Goal: Task Accomplishment & Management: Complete application form

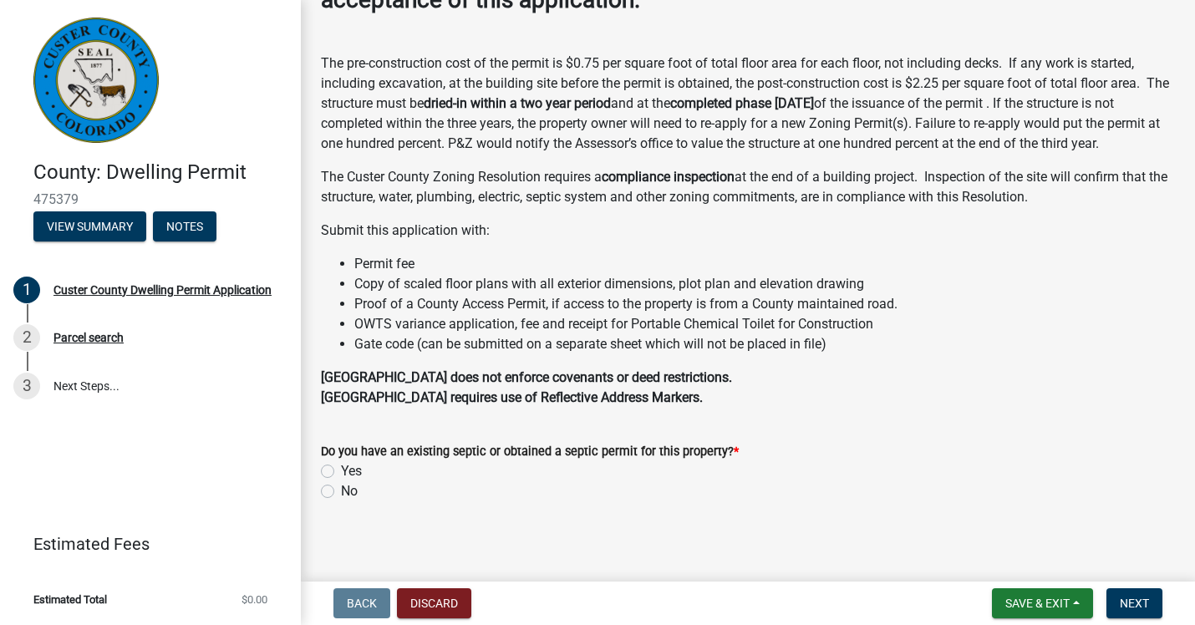
scroll to position [222, 0]
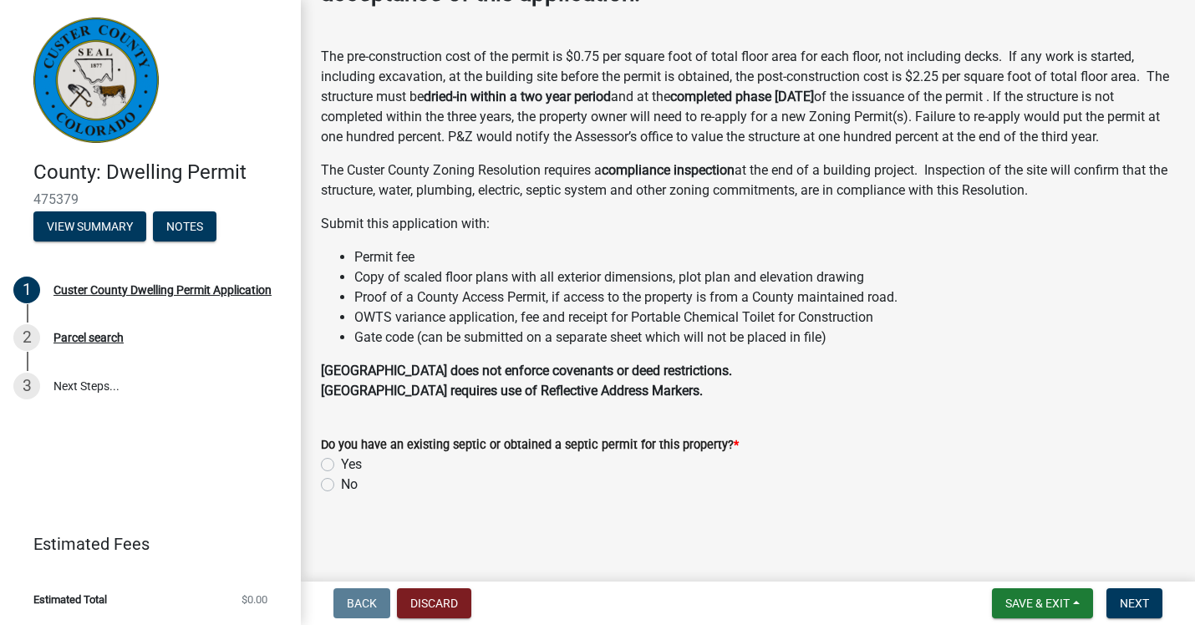
click at [341, 463] on label "Yes" at bounding box center [351, 465] width 21 height 20
click at [341, 463] on input "Yes" at bounding box center [346, 460] width 11 height 11
radio input "true"
click at [1139, 604] on span "Next" at bounding box center [1134, 603] width 29 height 13
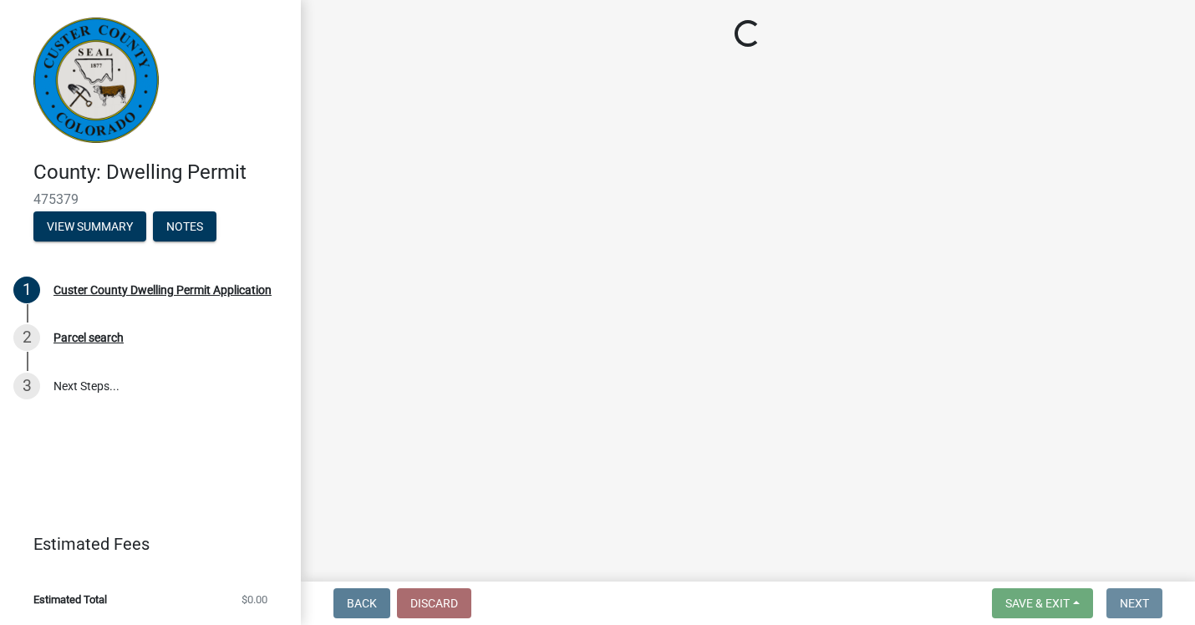
scroll to position [0, 0]
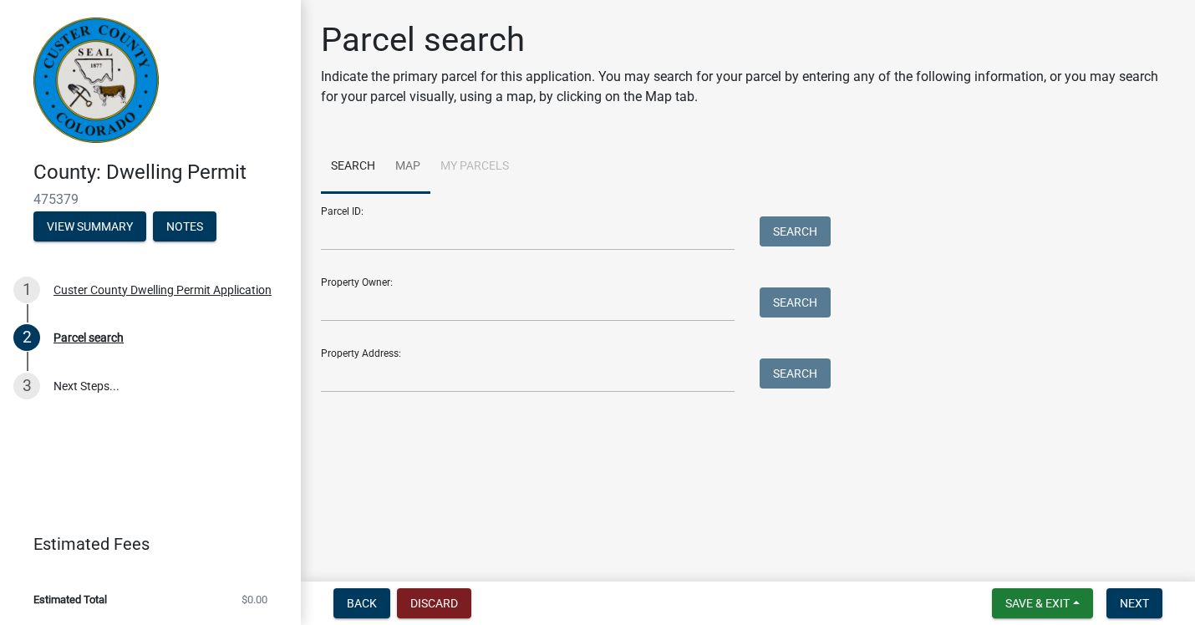
click at [414, 165] on link "Map" at bounding box center [407, 166] width 45 height 53
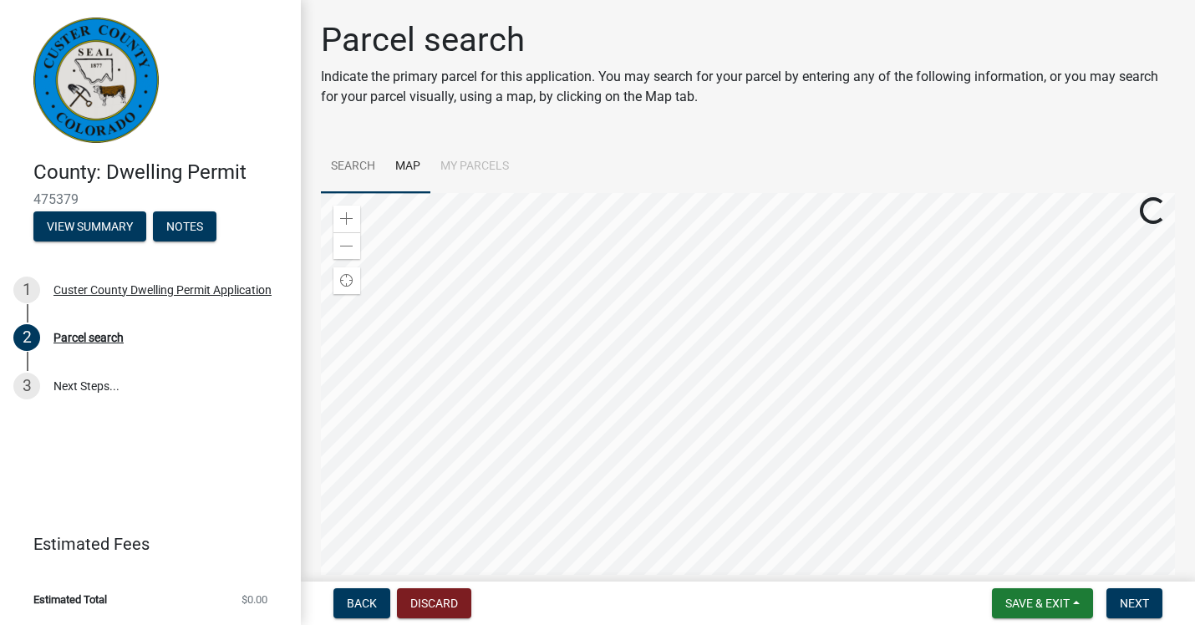
click at [355, 165] on link "Search" at bounding box center [353, 166] width 64 height 53
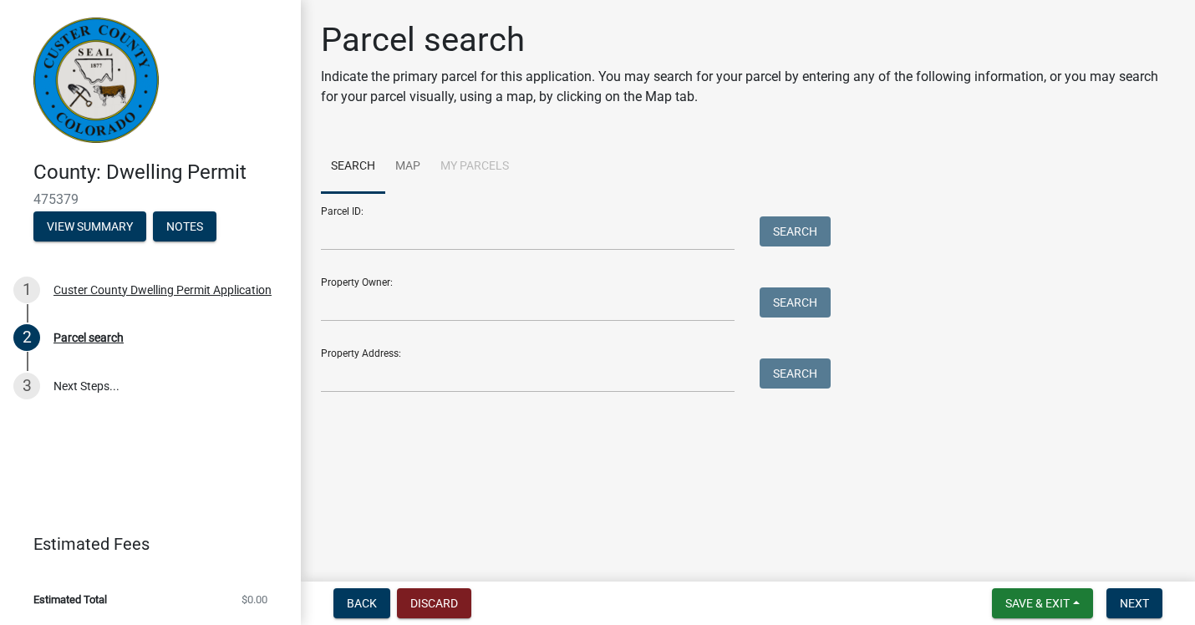
click at [474, 165] on li "My Parcels" at bounding box center [474, 166] width 89 height 53
click at [409, 163] on link "Map" at bounding box center [407, 166] width 45 height 53
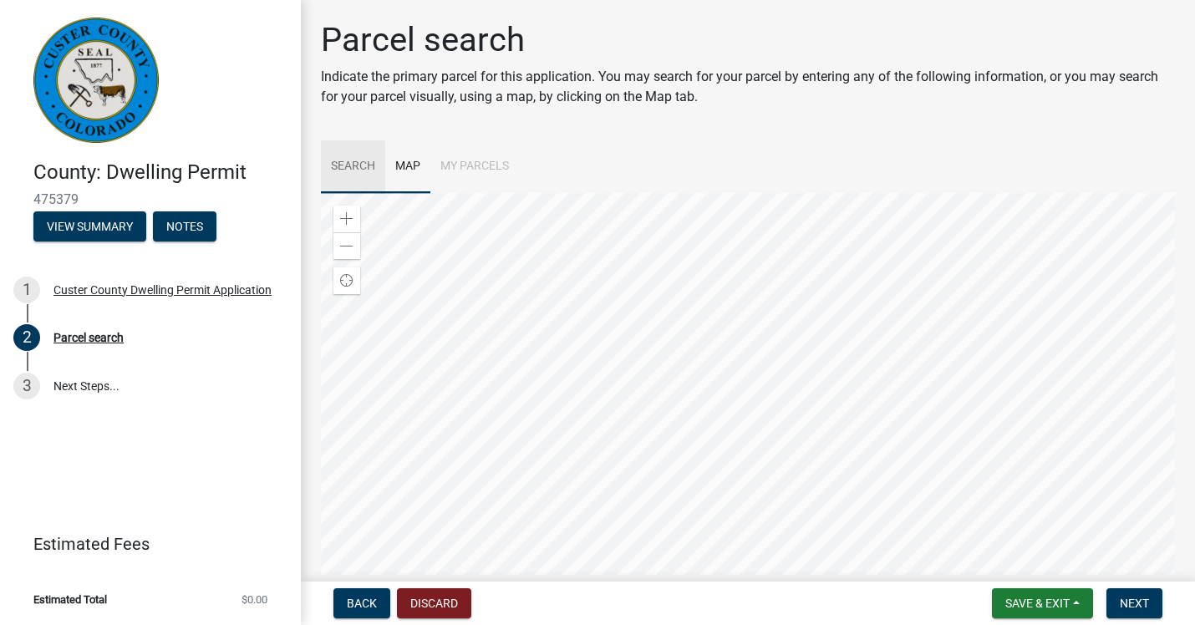
click at [357, 164] on link "Search" at bounding box center [353, 166] width 64 height 53
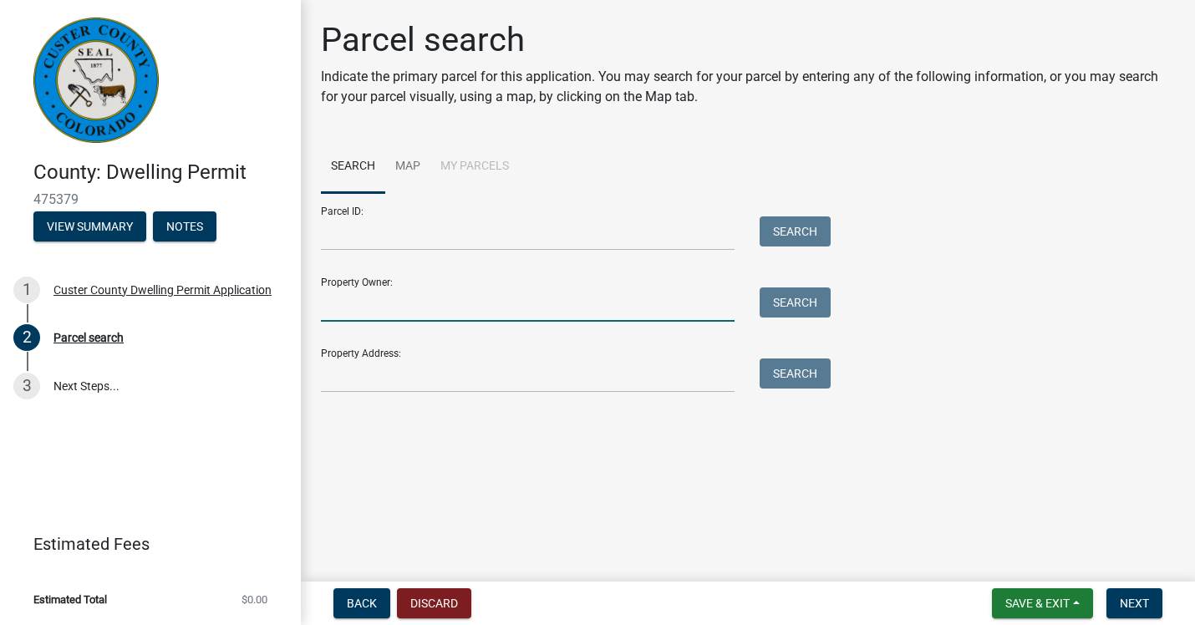
click at [343, 290] on input "Property Owner:" at bounding box center [528, 305] width 414 height 34
type input "Erin and Eric Furman"
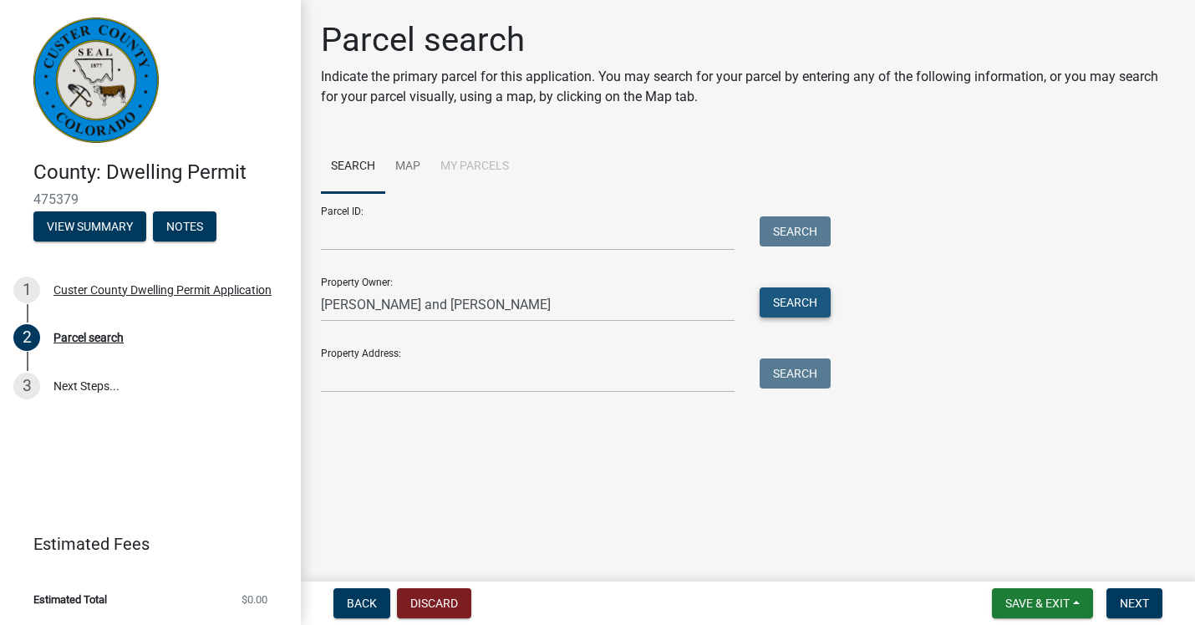
click at [812, 302] on button "Search" at bounding box center [795, 303] width 71 height 30
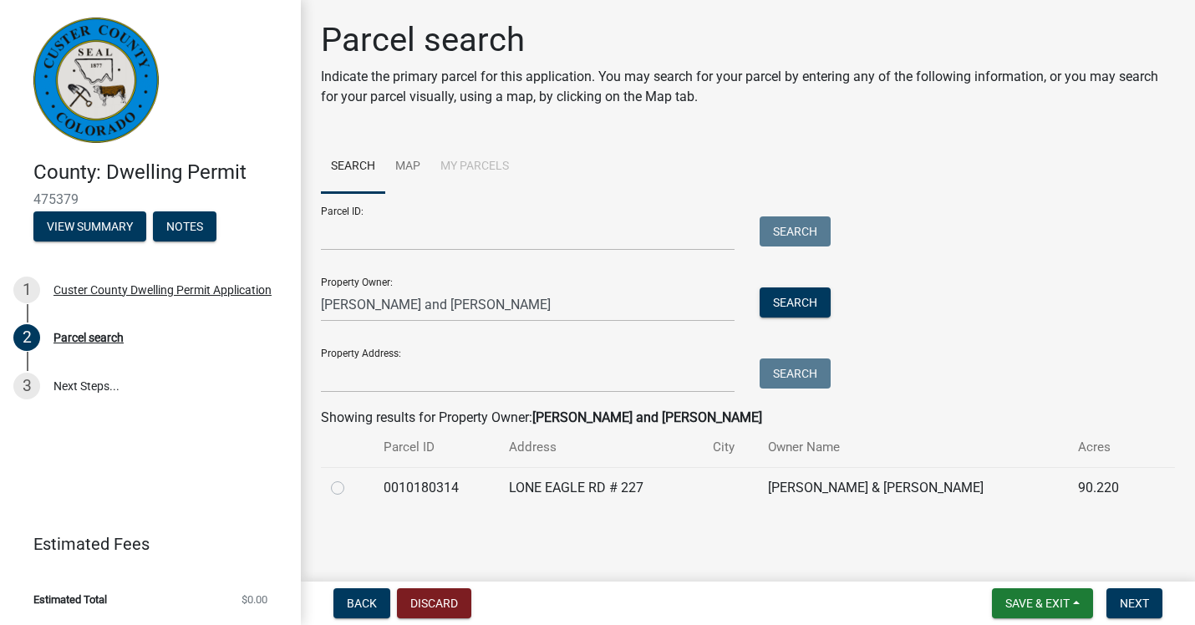
click at [351, 478] on label at bounding box center [351, 478] width 0 height 0
click at [351, 489] on input "radio" at bounding box center [356, 483] width 11 height 11
radio input "true"
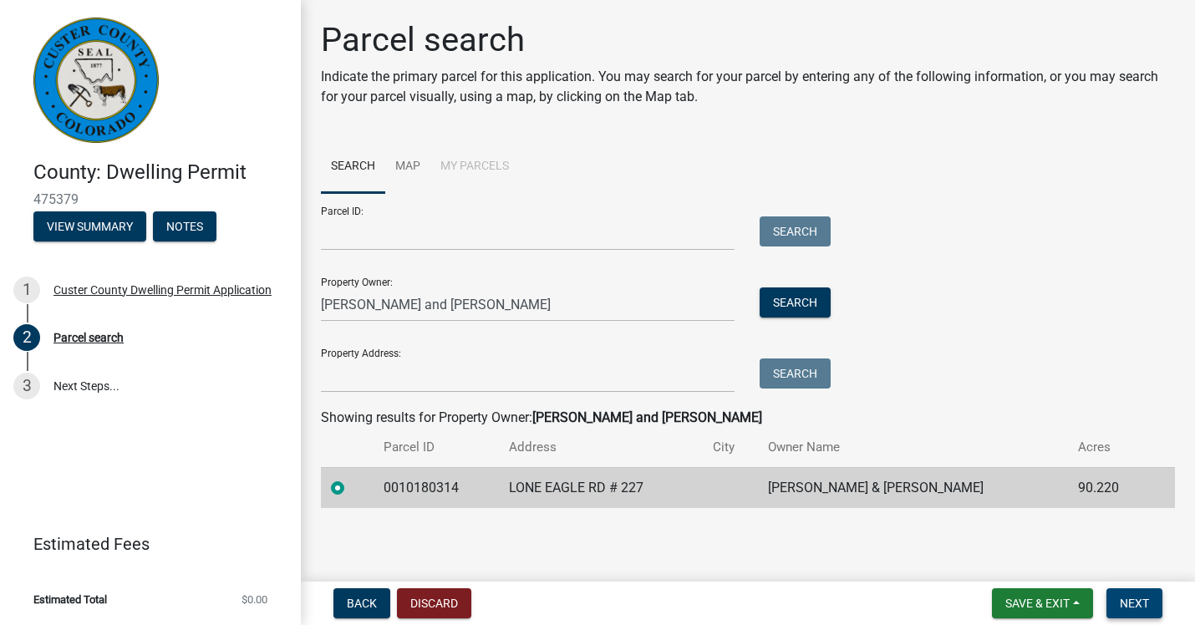
click at [1135, 593] on button "Next" at bounding box center [1135, 603] width 56 height 30
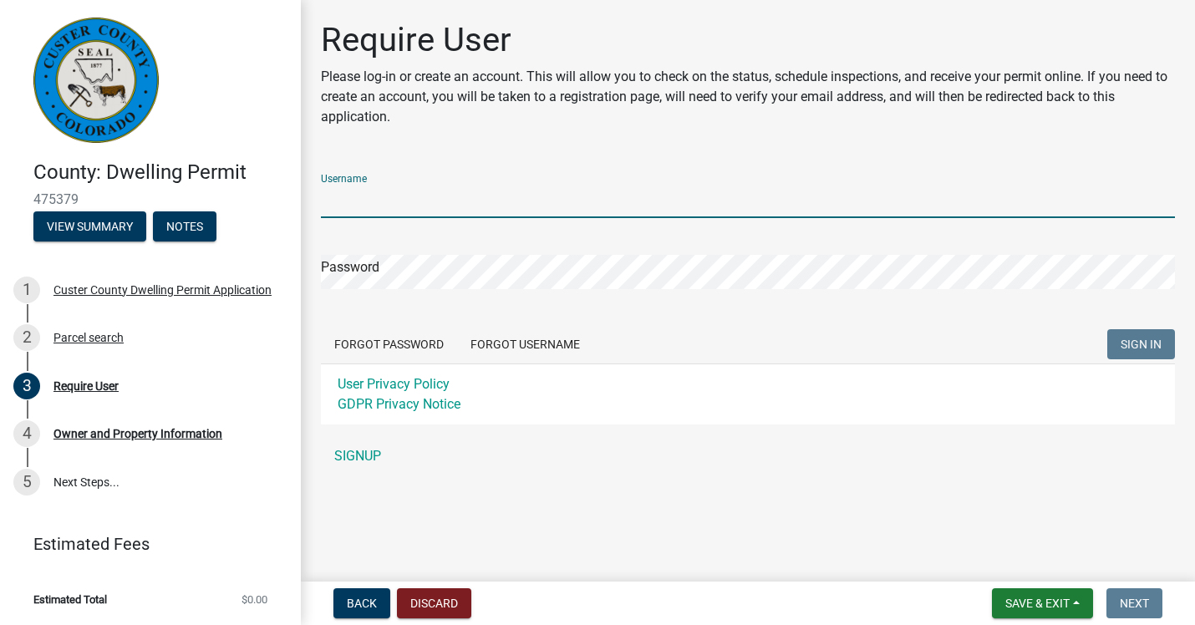
click at [379, 194] on input "Username" at bounding box center [748, 201] width 854 height 34
type input "erin@threescoopsofvanilla.com"
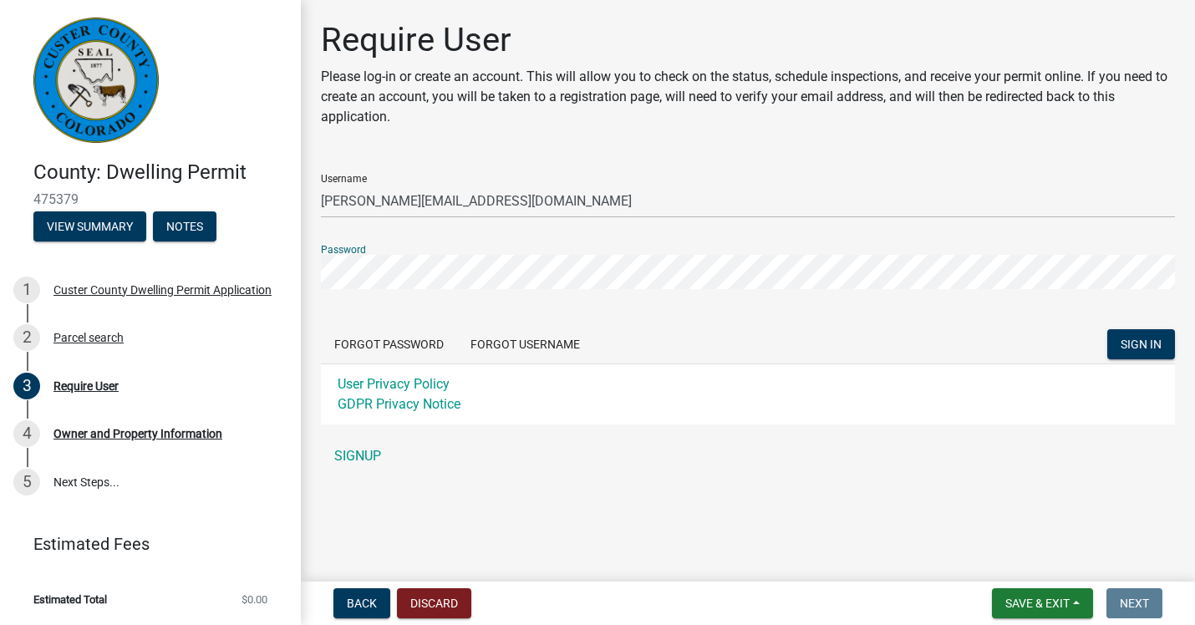
click at [1107, 329] on button "SIGN IN" at bounding box center [1141, 344] width 68 height 30
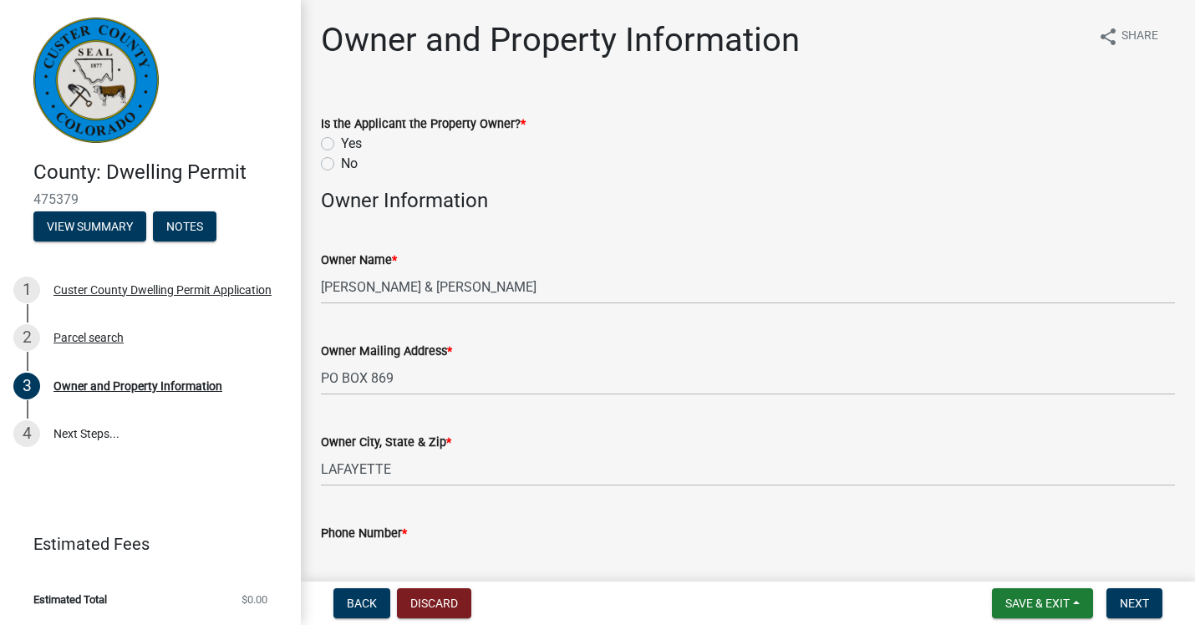
click at [341, 141] on label "Yes" at bounding box center [351, 144] width 21 height 20
click at [341, 141] on input "Yes" at bounding box center [346, 139] width 11 height 11
radio input "true"
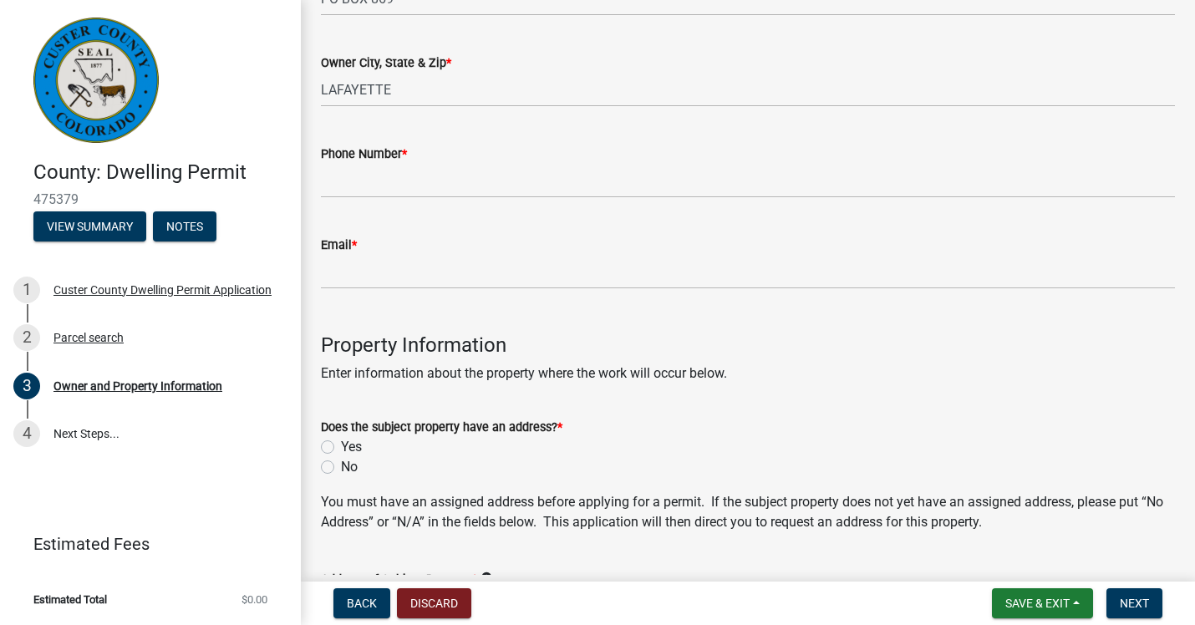
scroll to position [409, 0]
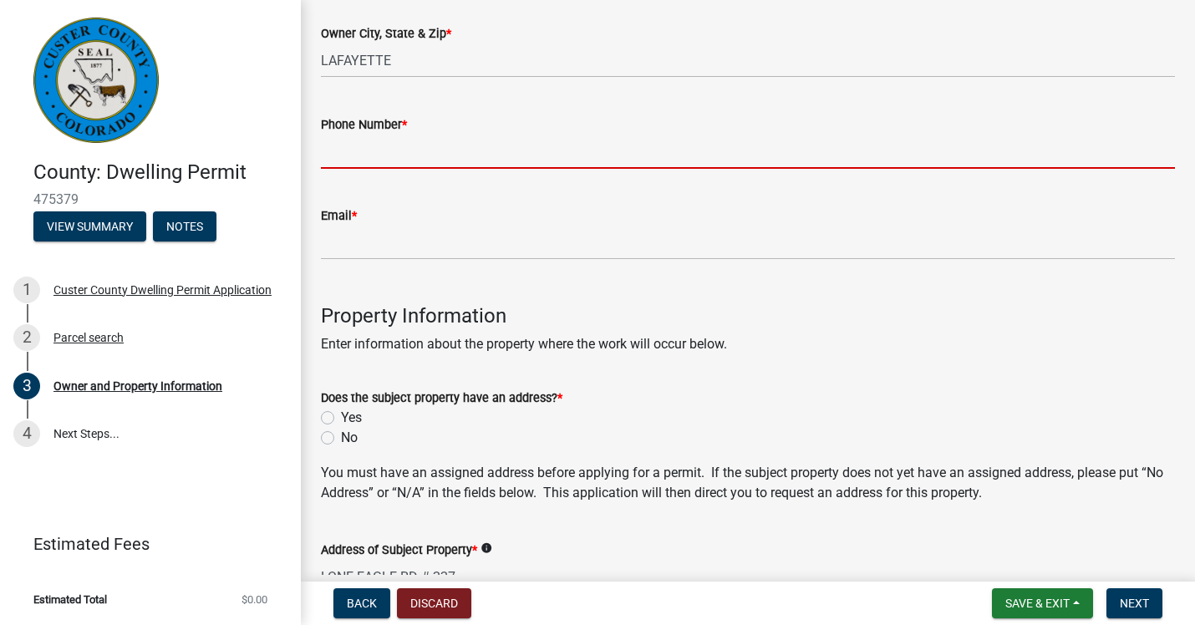
click at [427, 165] on input "Phone Number *" at bounding box center [748, 152] width 854 height 34
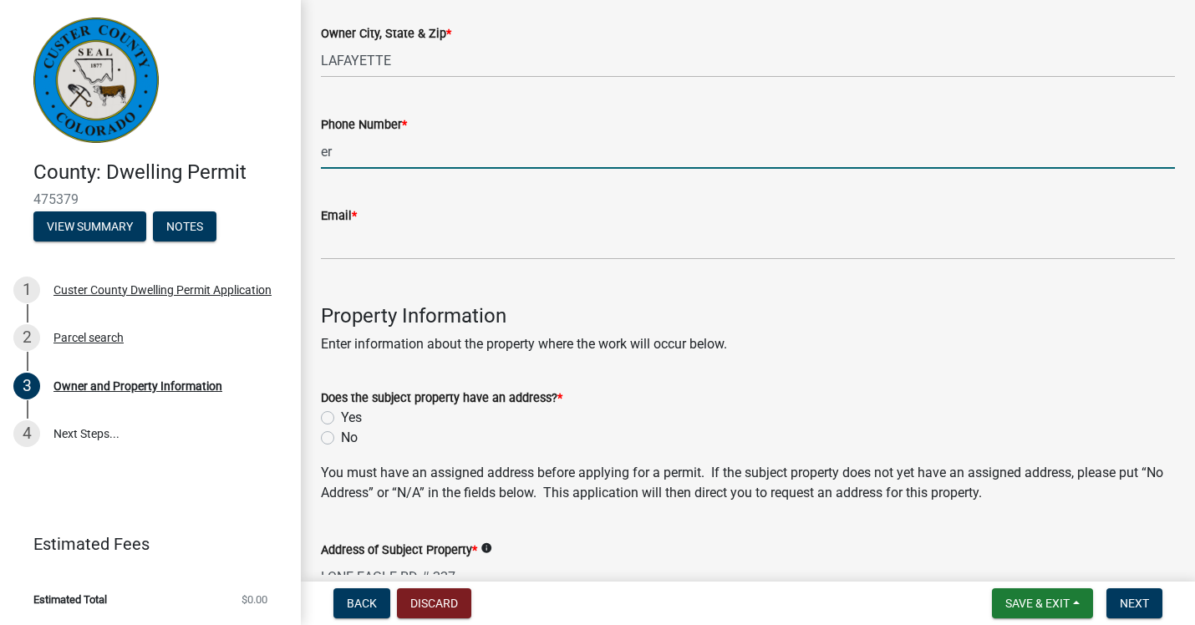
type input "e"
type input "303-884-1197"
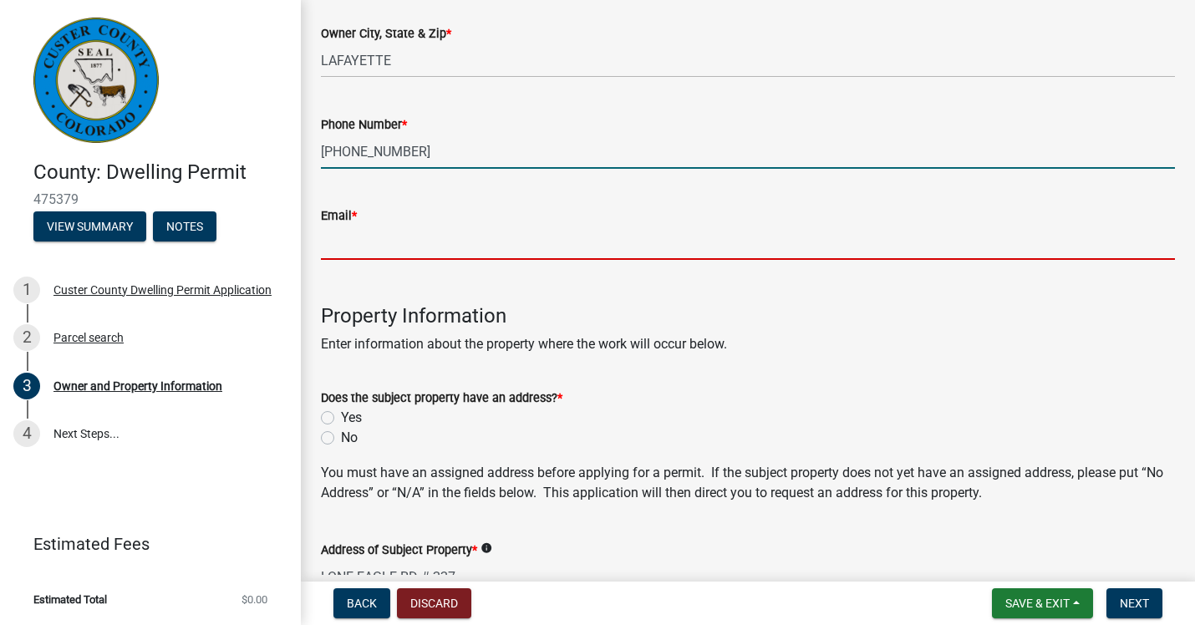
click at [414, 245] on input "Email *" at bounding box center [748, 243] width 854 height 34
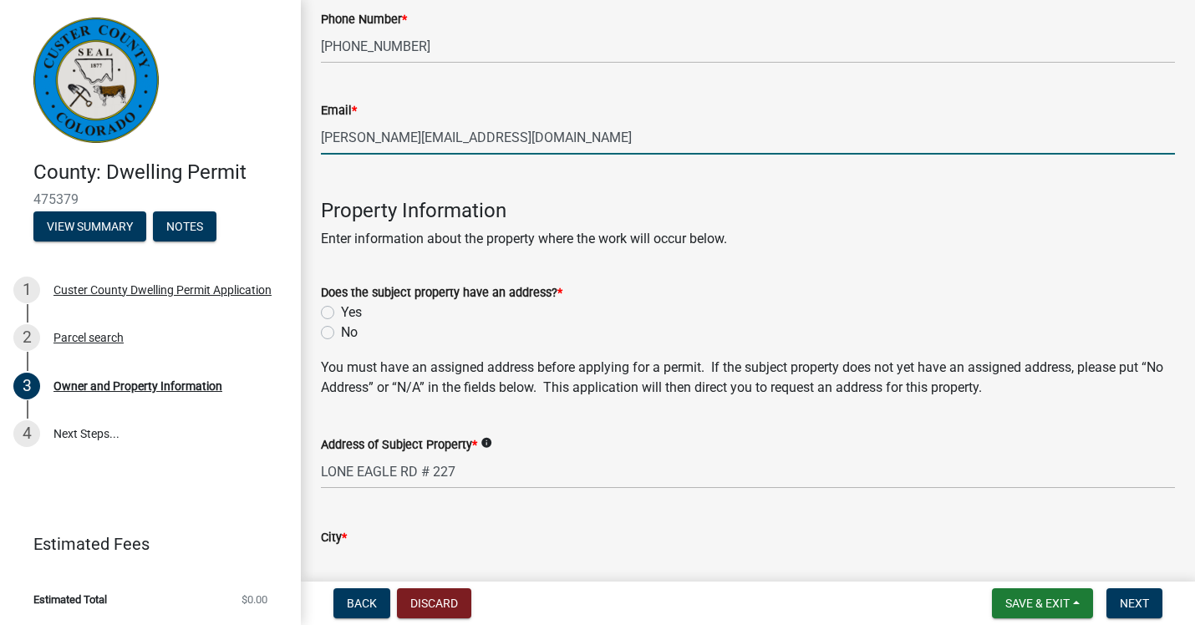
scroll to position [525, 0]
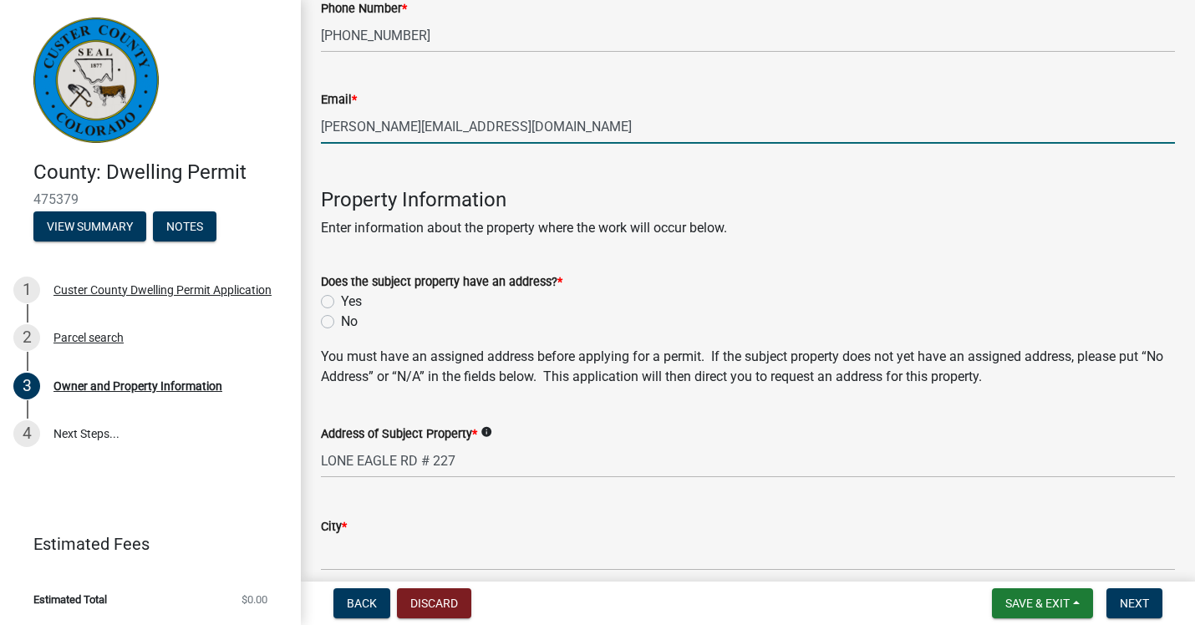
type input "erin@threescoopsofvanilla.com"
click at [341, 299] on label "Yes" at bounding box center [351, 302] width 21 height 20
click at [341, 299] on input "Yes" at bounding box center [346, 297] width 11 height 11
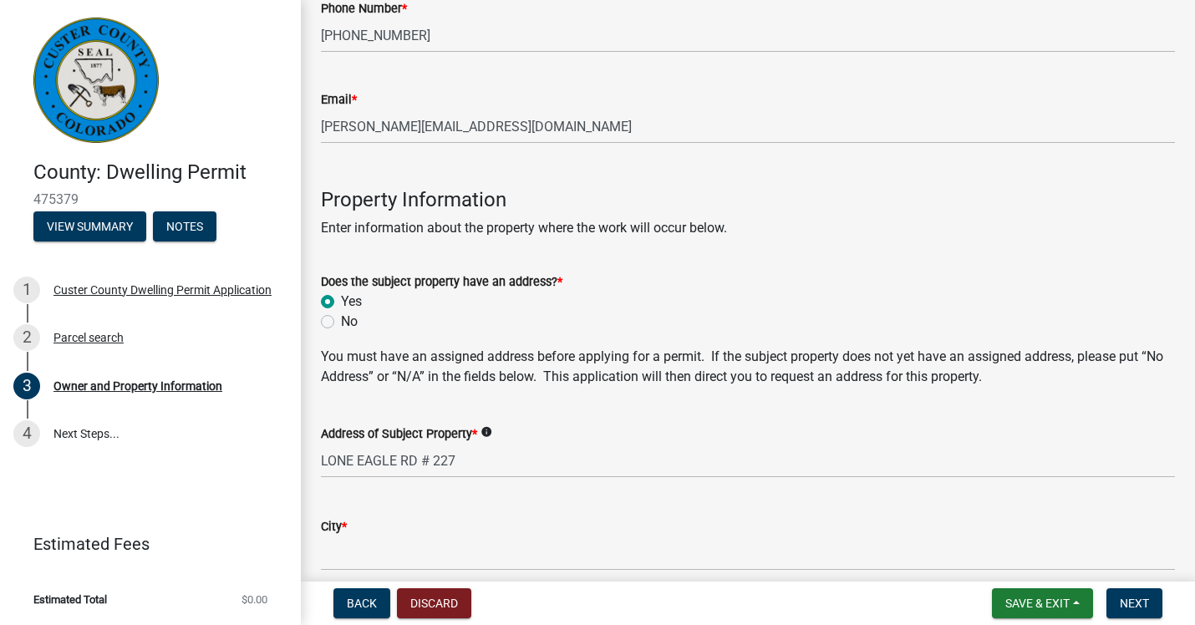
radio input "true"
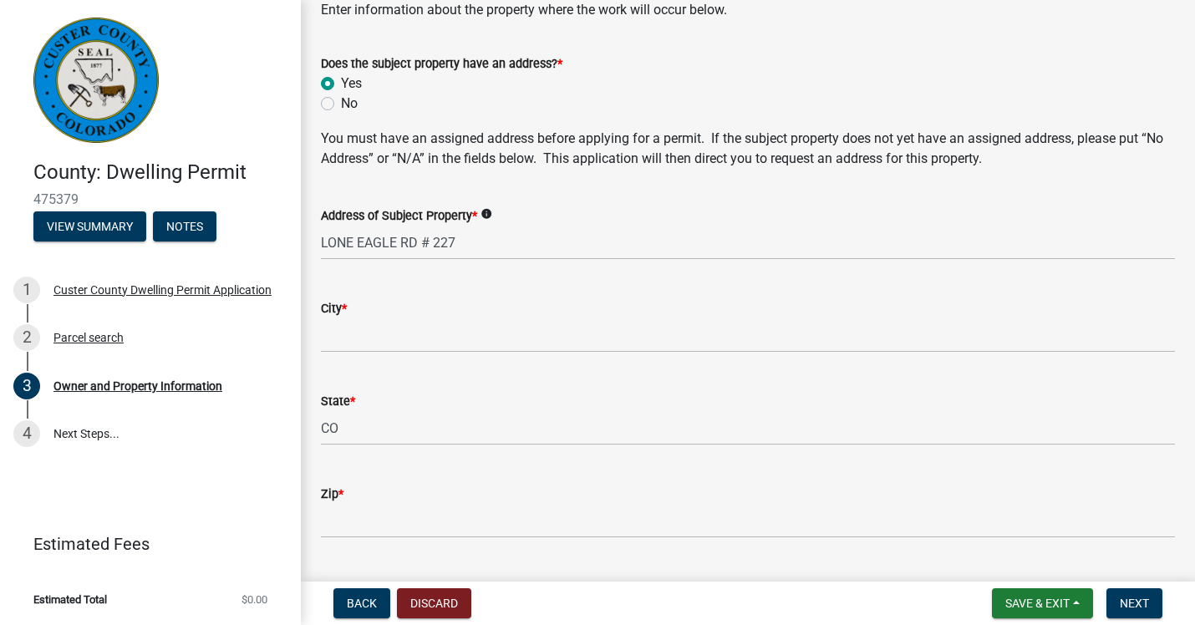
scroll to position [754, 0]
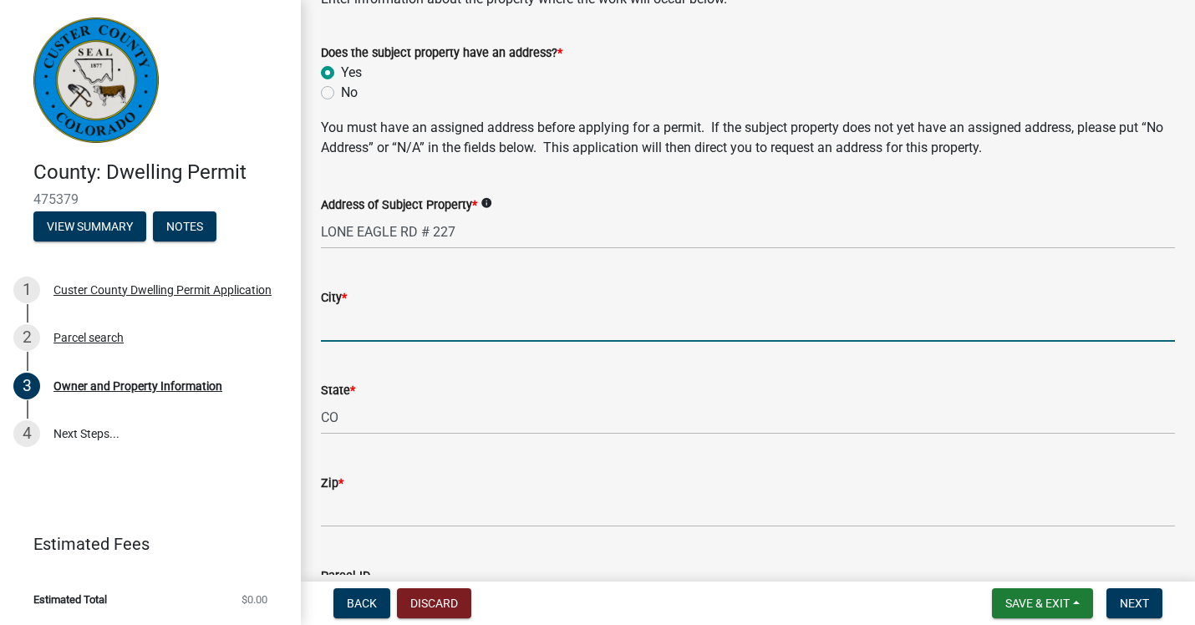
click at [480, 324] on input "City *" at bounding box center [748, 325] width 854 height 34
type input "WESTCLIFFE"
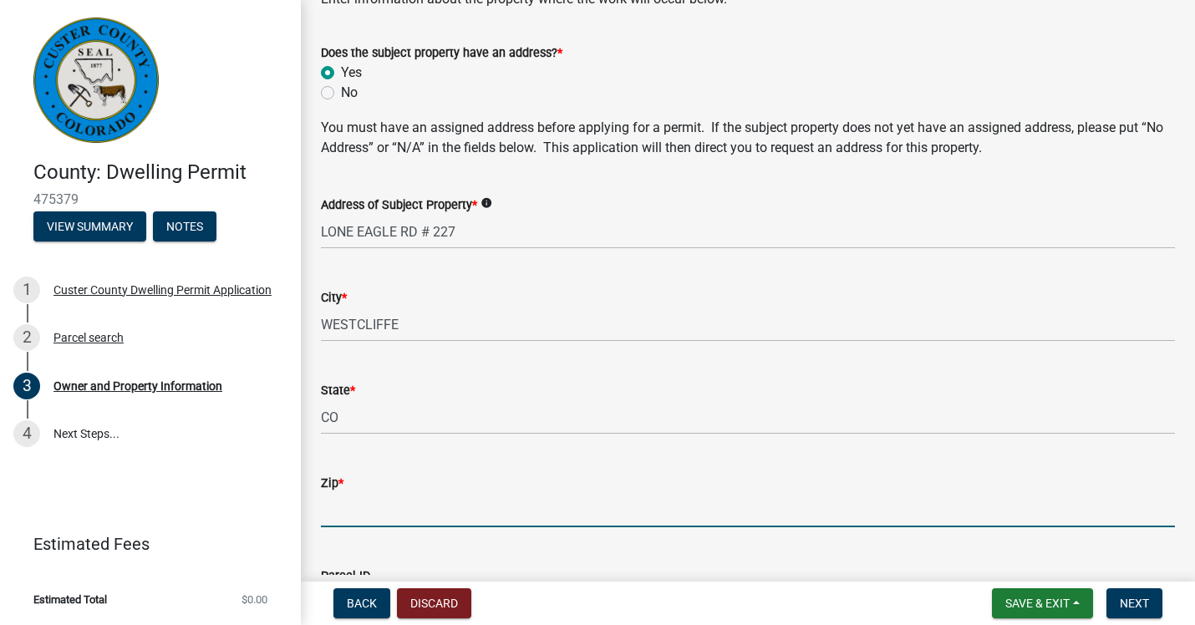
click at [496, 502] on input "Zip *" at bounding box center [748, 510] width 854 height 34
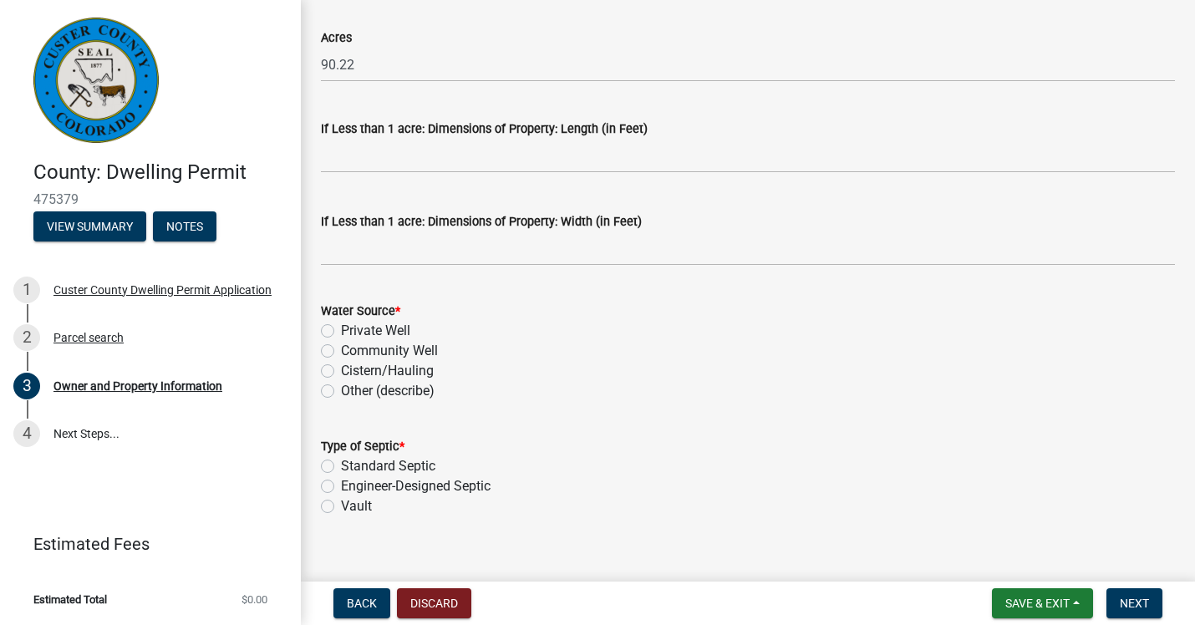
scroll to position [1476, 0]
type input "81252"
click at [341, 326] on label "Private Well" at bounding box center [375, 329] width 69 height 20
click at [341, 326] on input "Private Well" at bounding box center [346, 324] width 11 height 11
radio input "true"
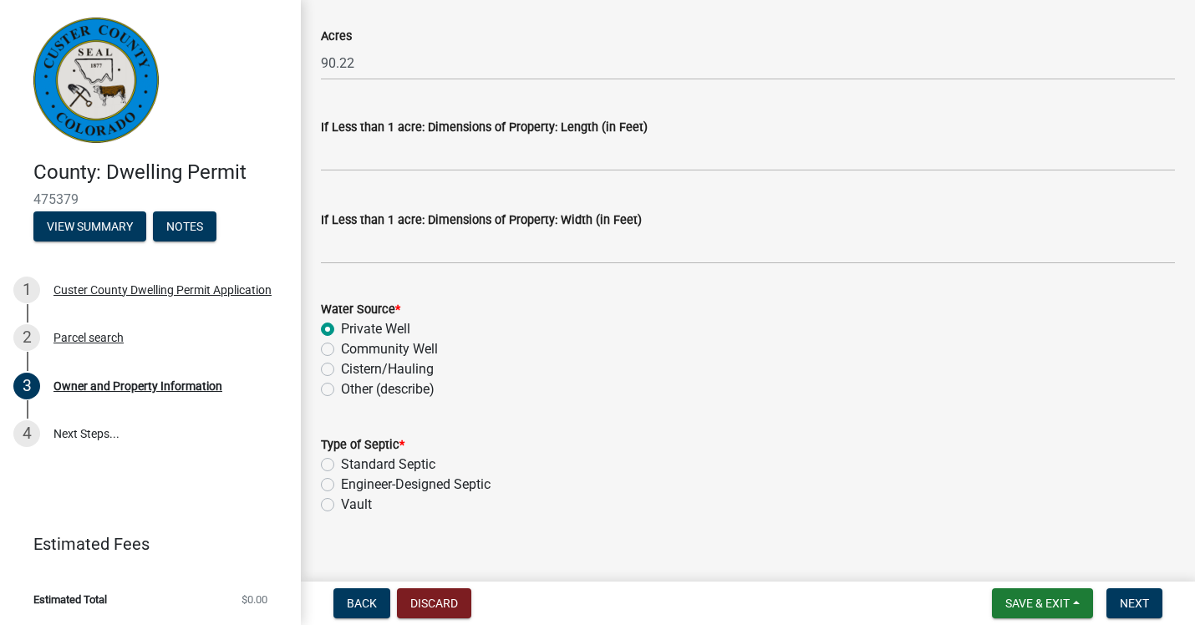
click at [341, 470] on label "Standard Septic" at bounding box center [388, 465] width 94 height 20
click at [341, 466] on input "Standard Septic" at bounding box center [346, 460] width 11 height 11
radio input "true"
click at [1146, 608] on span "Next" at bounding box center [1134, 603] width 29 height 13
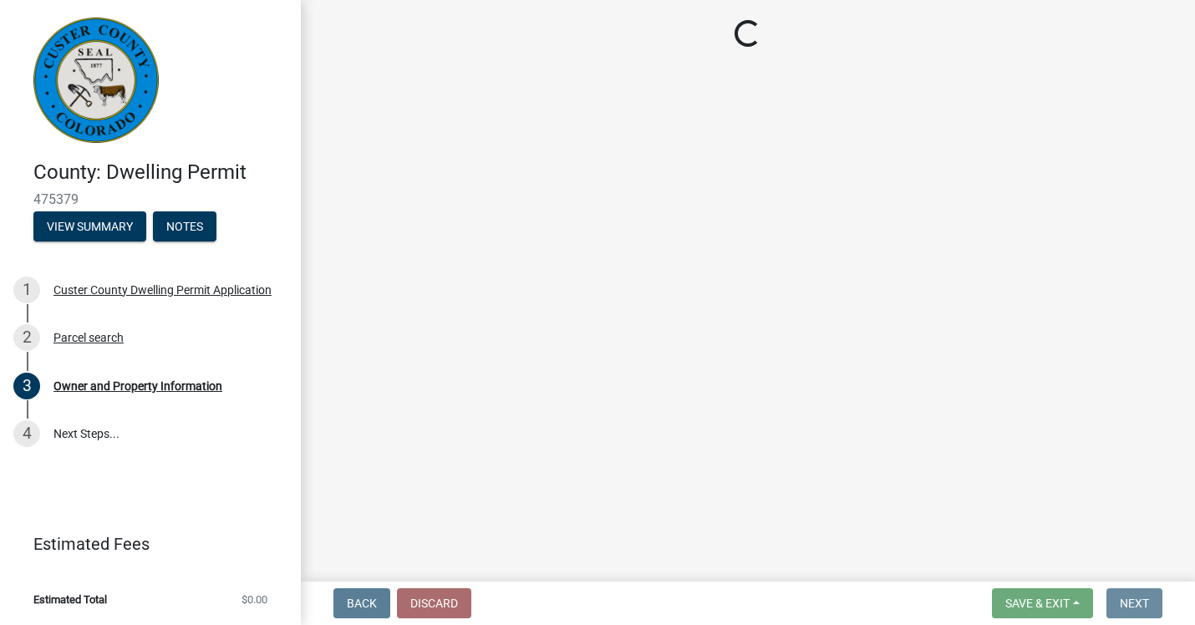
scroll to position [0, 0]
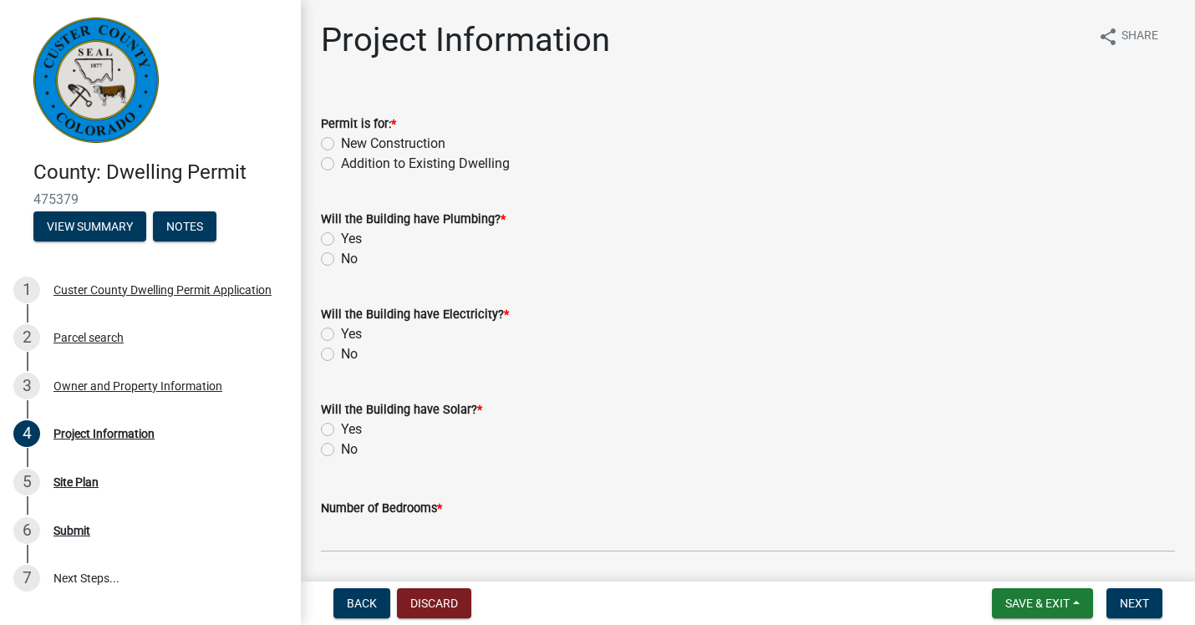
click at [341, 140] on label "New Construction" at bounding box center [393, 144] width 104 height 20
click at [341, 140] on input "New Construction" at bounding box center [346, 139] width 11 height 11
radio input "true"
click at [341, 237] on label "Yes" at bounding box center [351, 239] width 21 height 20
click at [341, 237] on input "Yes" at bounding box center [346, 234] width 11 height 11
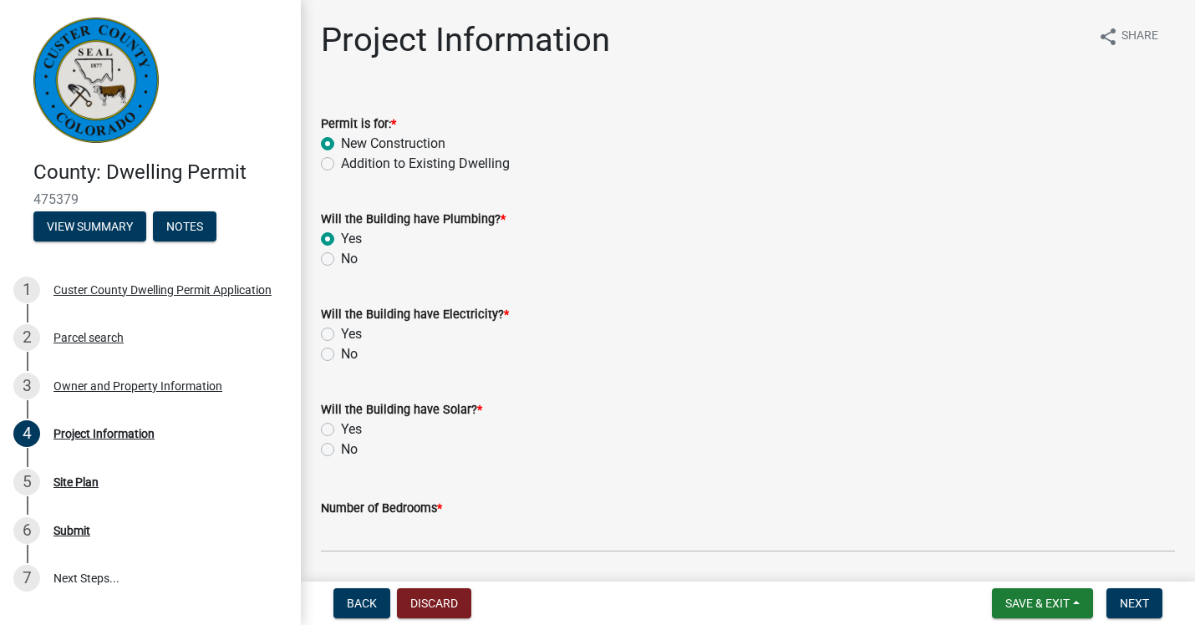
radio input "true"
click at [341, 336] on label "Yes" at bounding box center [351, 334] width 21 height 20
click at [341, 335] on input "Yes" at bounding box center [346, 329] width 11 height 11
radio input "true"
click at [341, 451] on label "No" at bounding box center [349, 450] width 17 height 20
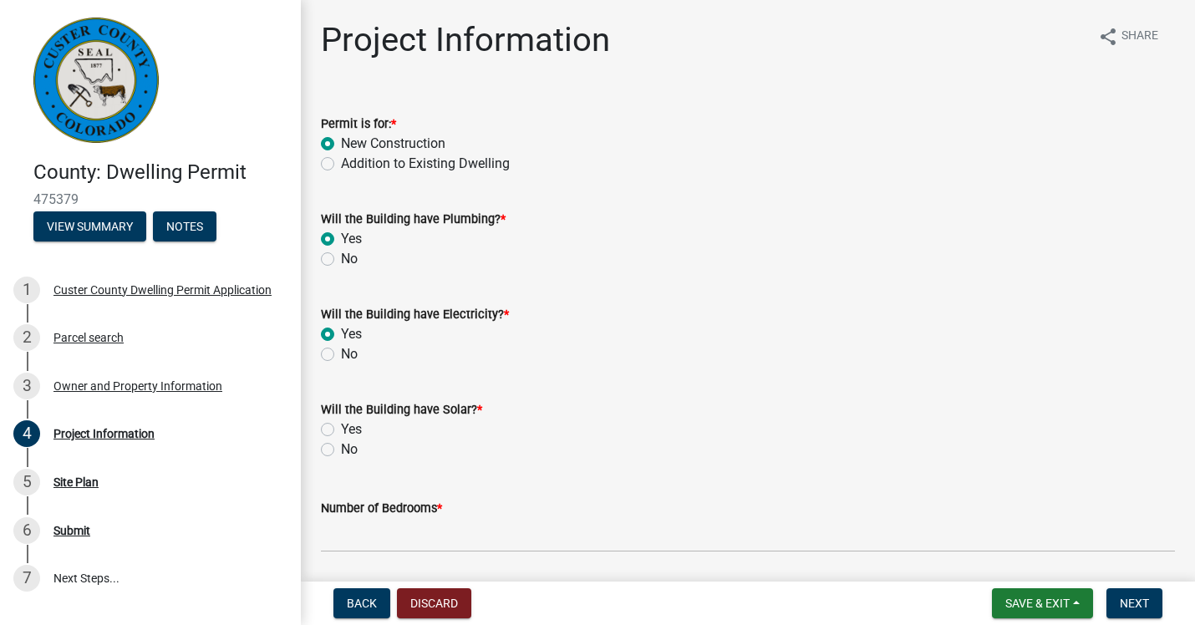
click at [341, 450] on input "No" at bounding box center [346, 445] width 11 height 11
radio input "true"
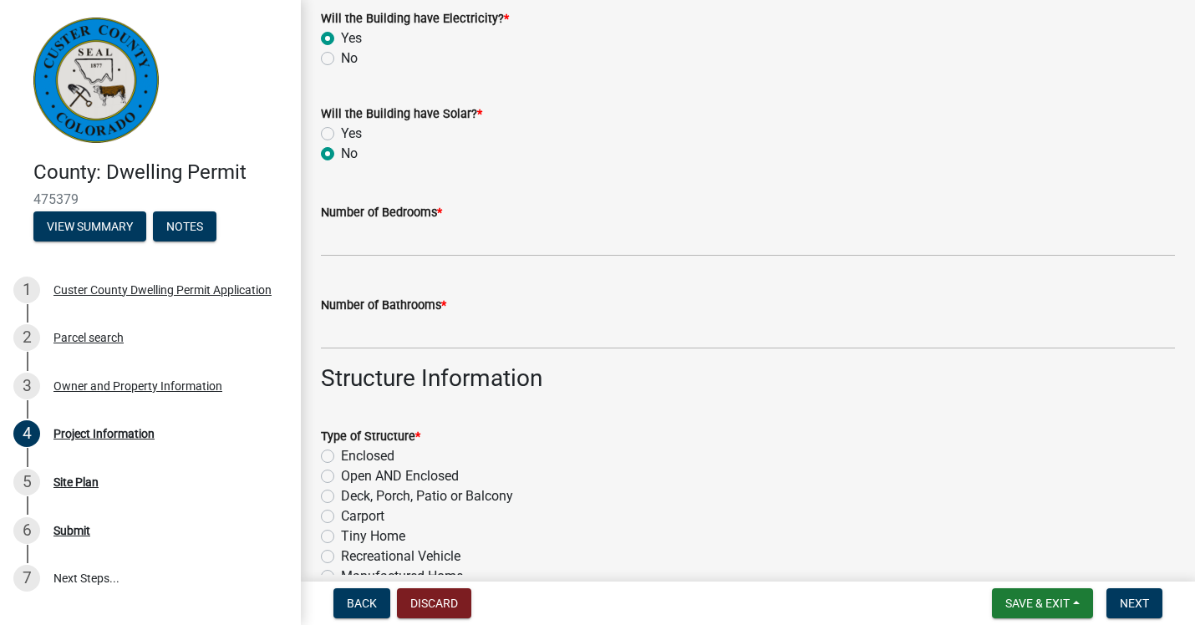
scroll to position [307, 0]
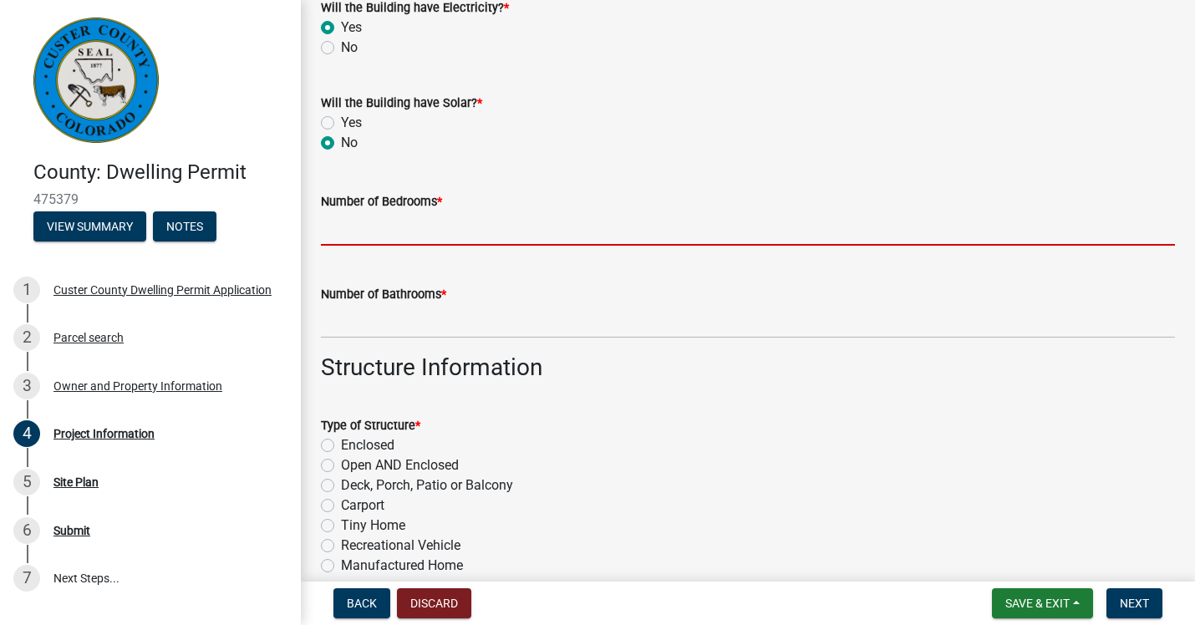
click at [469, 219] on input "text" at bounding box center [748, 228] width 854 height 34
type input "3"
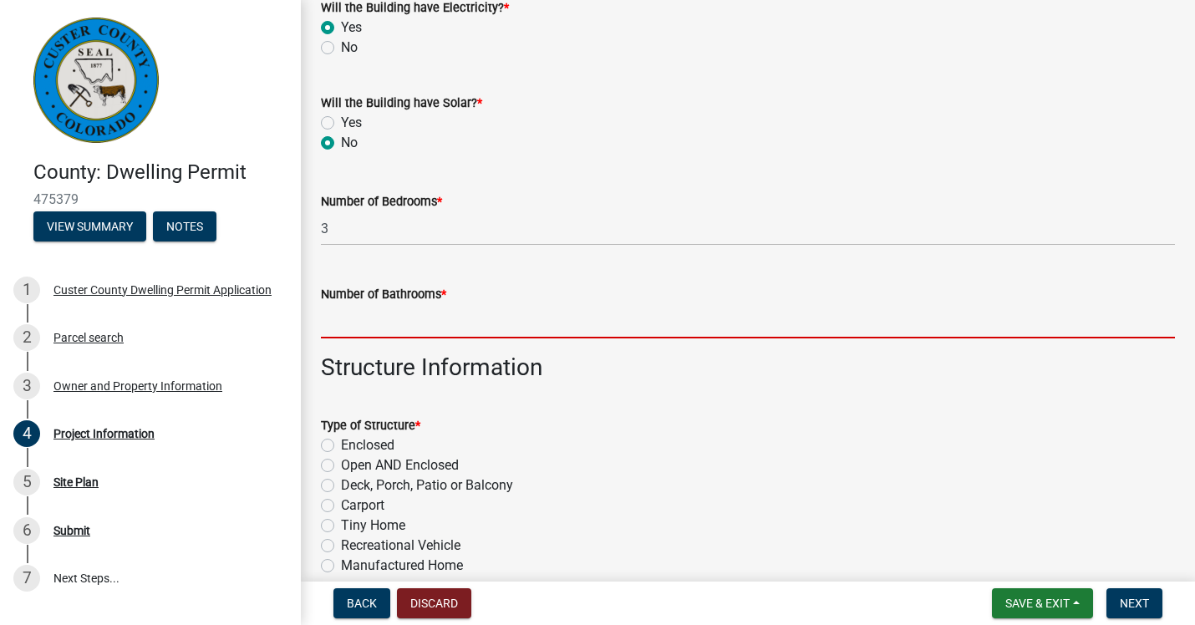
click at [427, 320] on input "text" at bounding box center [748, 321] width 854 height 34
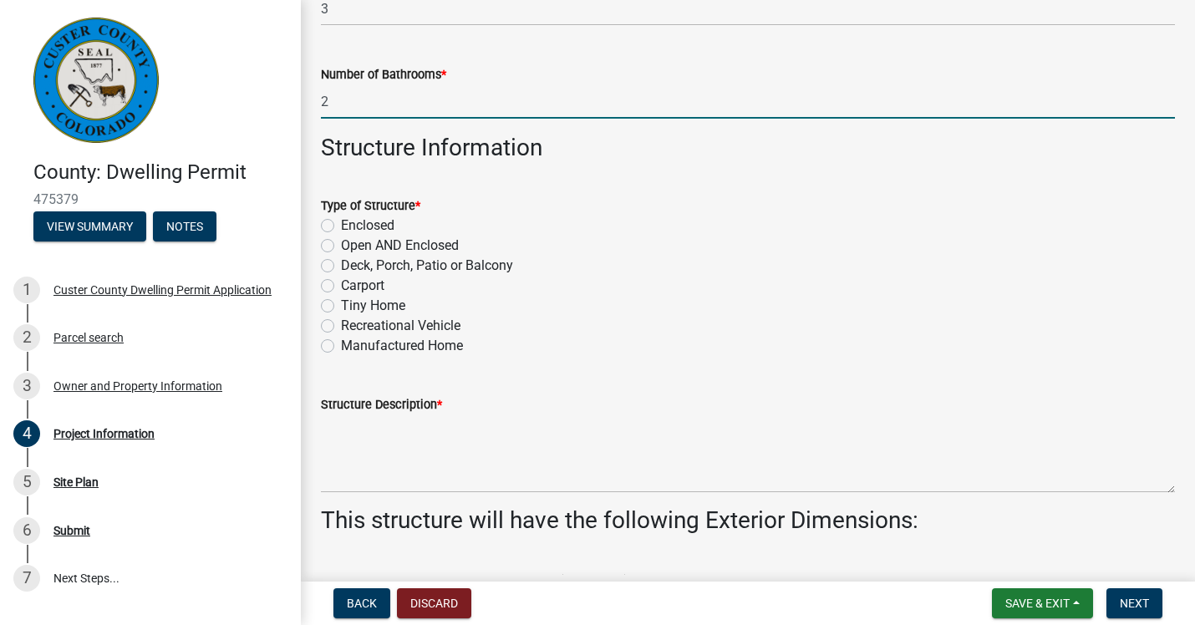
scroll to position [527, 0]
type input "2"
click at [341, 225] on label "Enclosed" at bounding box center [367, 225] width 53 height 20
click at [341, 225] on input "Enclosed" at bounding box center [346, 220] width 11 height 11
radio input "true"
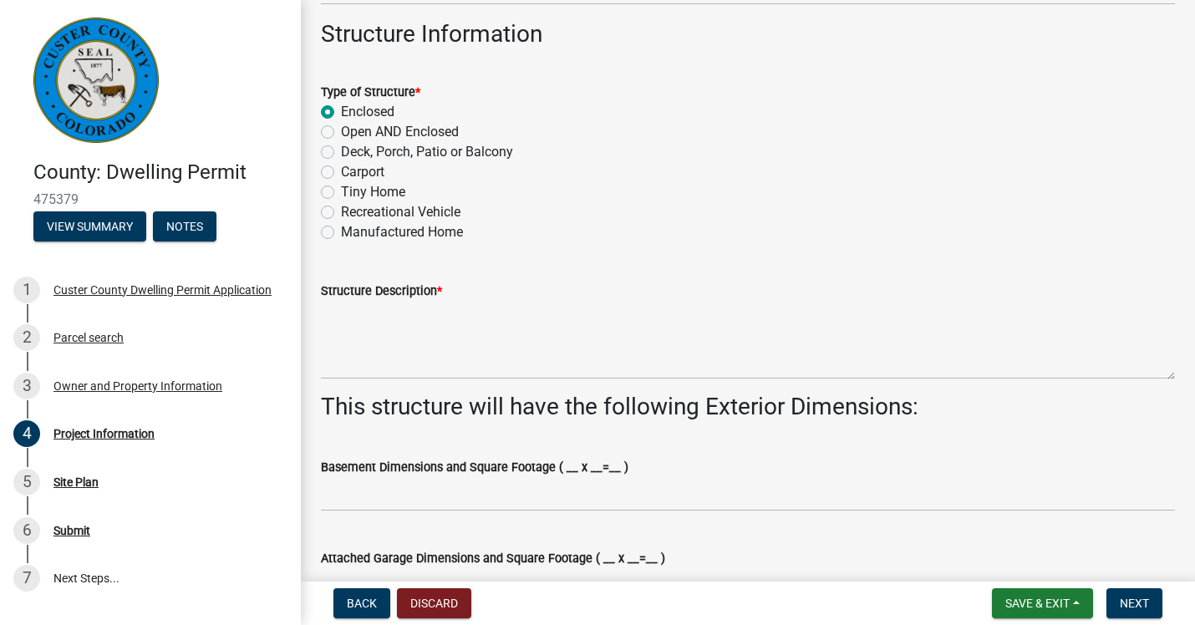
scroll to position [643, 0]
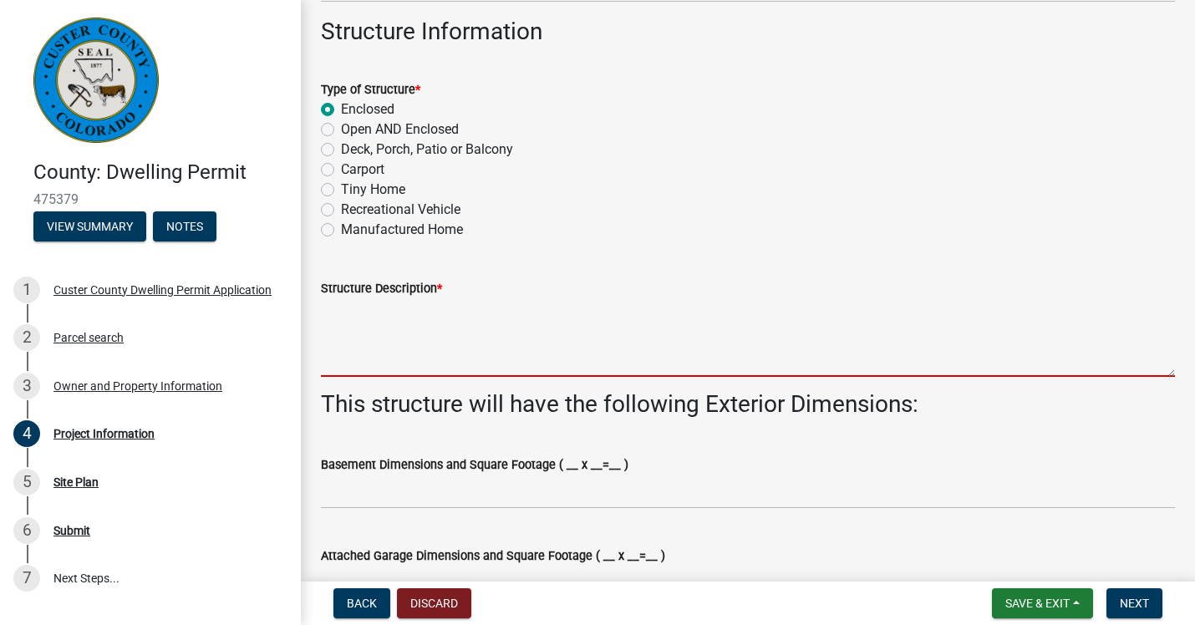
click at [425, 347] on textarea "Structure Description *" at bounding box center [748, 337] width 854 height 79
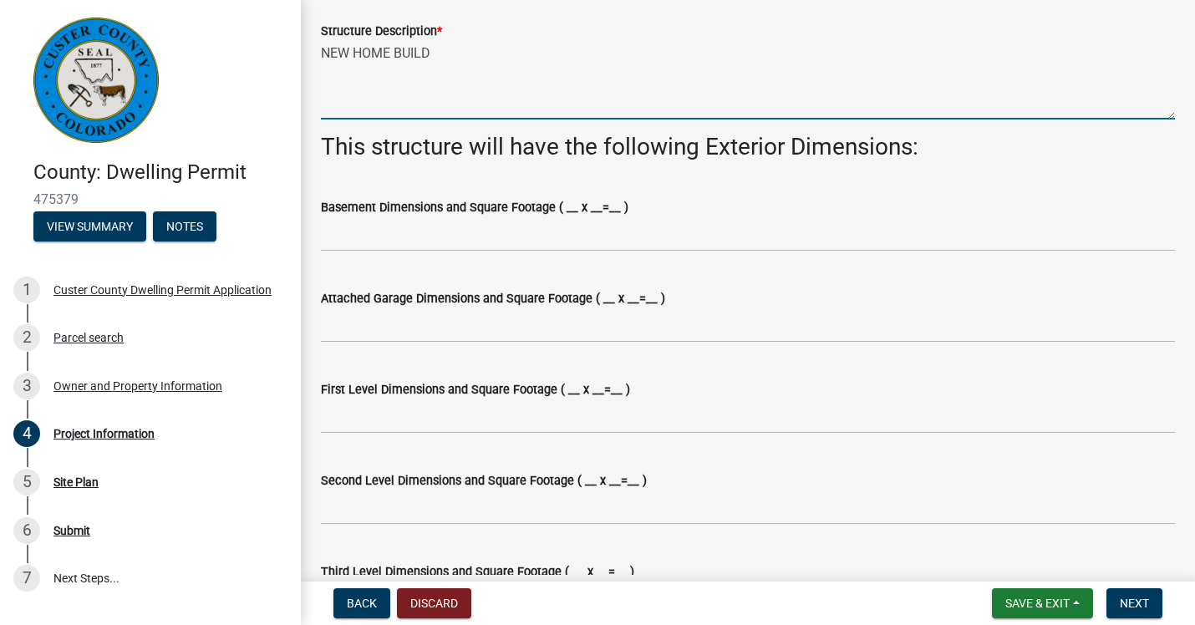
scroll to position [903, 0]
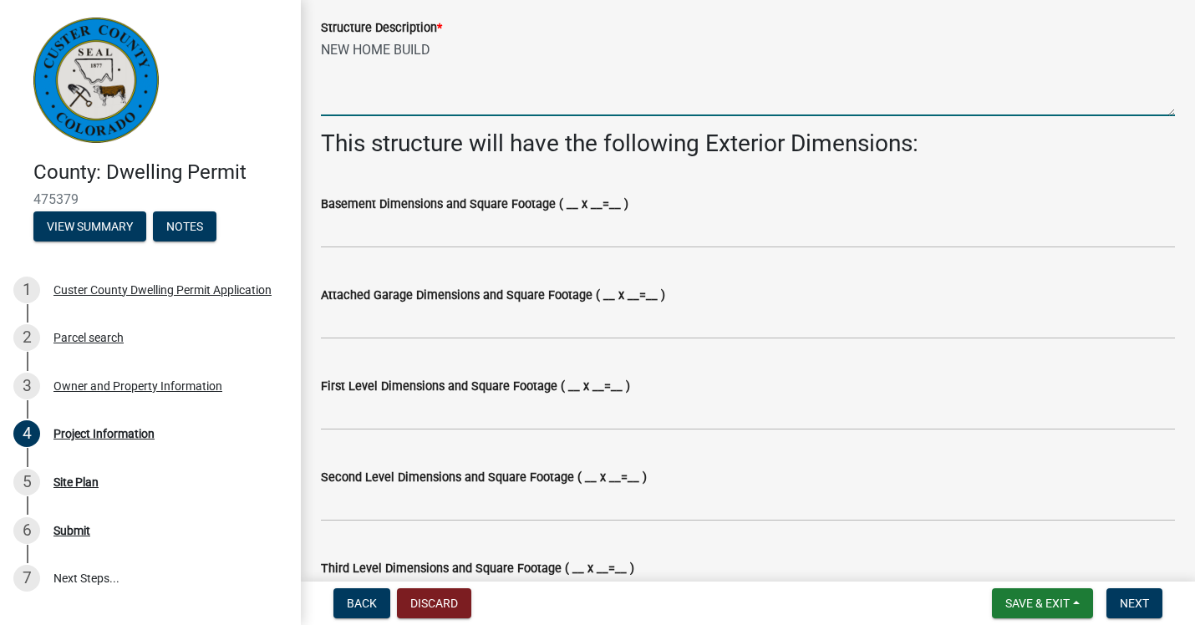
type textarea "NEW HOME BUILD"
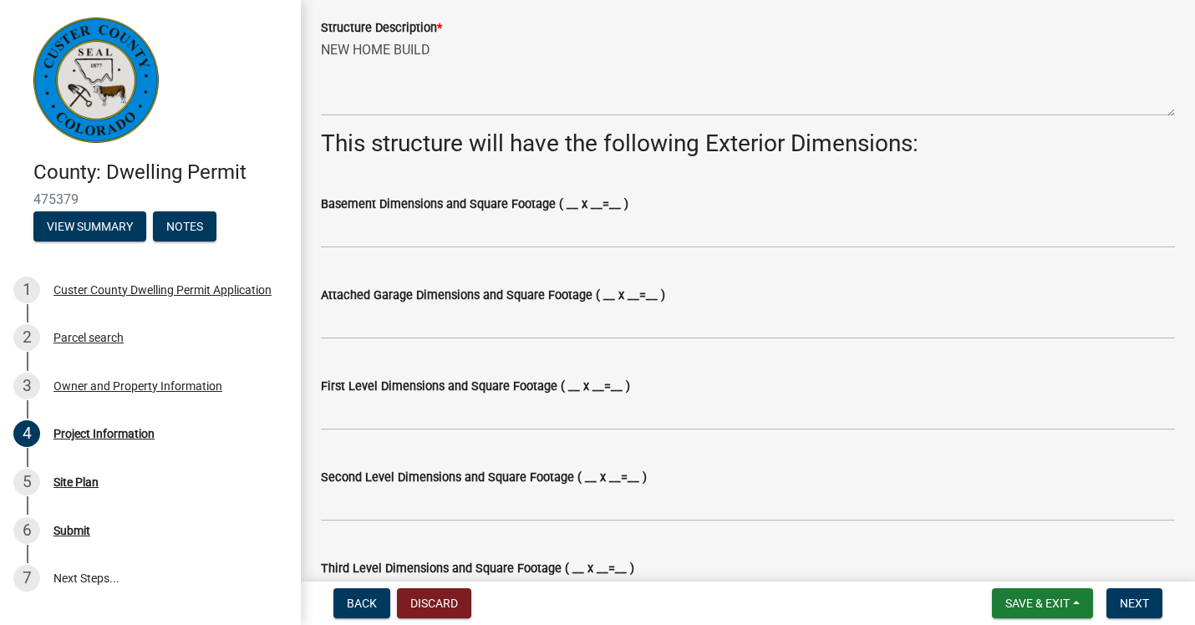
click at [574, 206] on label "Basement Dimensions and Square Footage ( __ x __=__ )" at bounding box center [475, 205] width 308 height 12
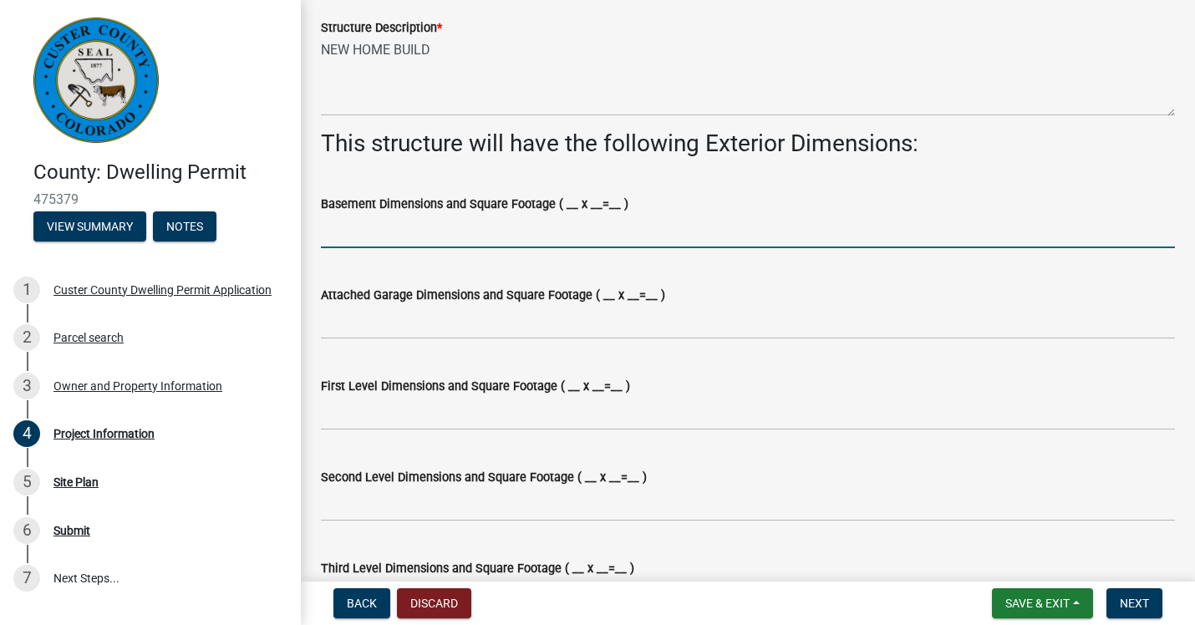
click at [574, 214] on input "Basement Dimensions and Square Footage ( __ x __=__ )" at bounding box center [748, 231] width 854 height 34
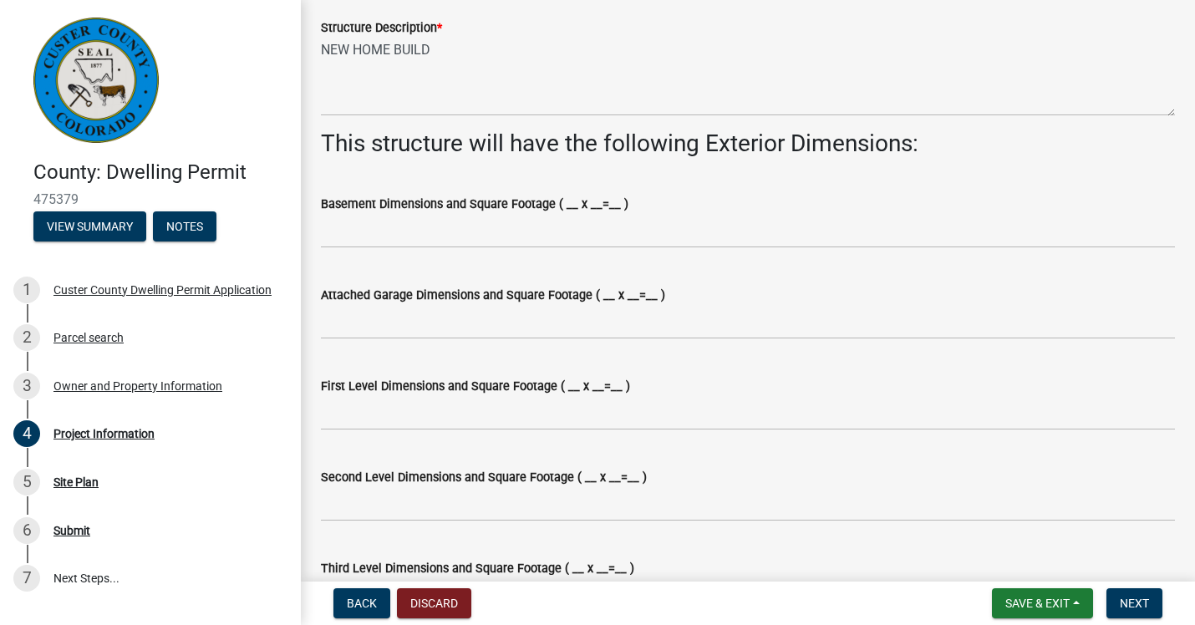
click at [574, 206] on label "Basement Dimensions and Square Footage ( __ x __=__ )" at bounding box center [475, 205] width 308 height 12
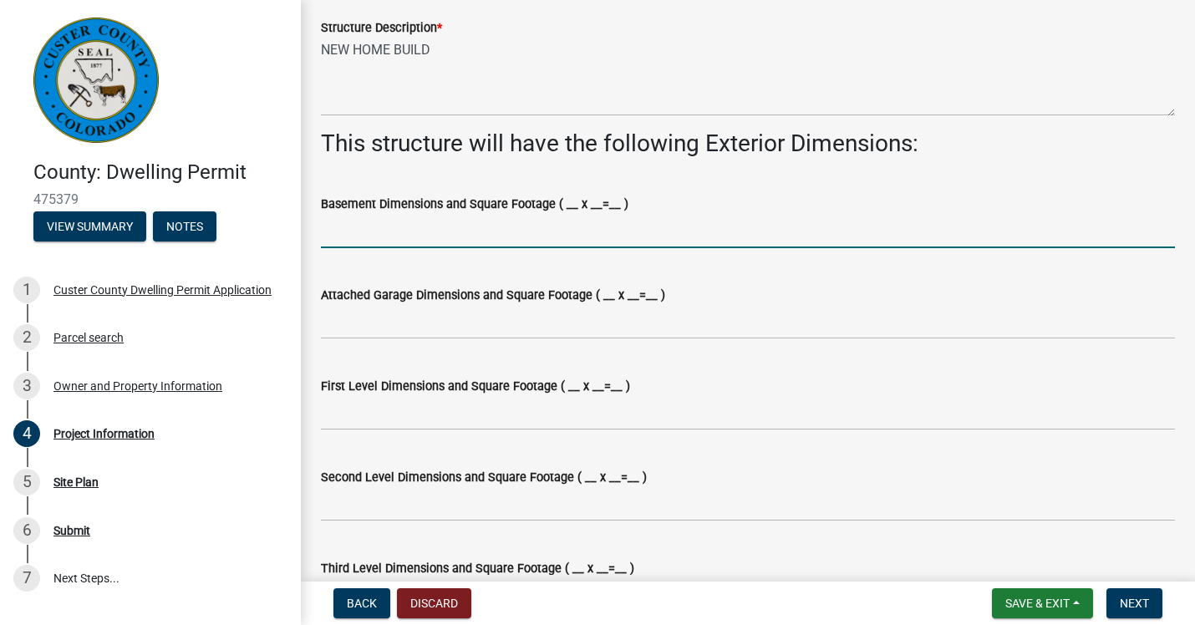
click at [574, 214] on input "Basement Dimensions and Square Footage ( __ x __=__ )" at bounding box center [748, 231] width 854 height 34
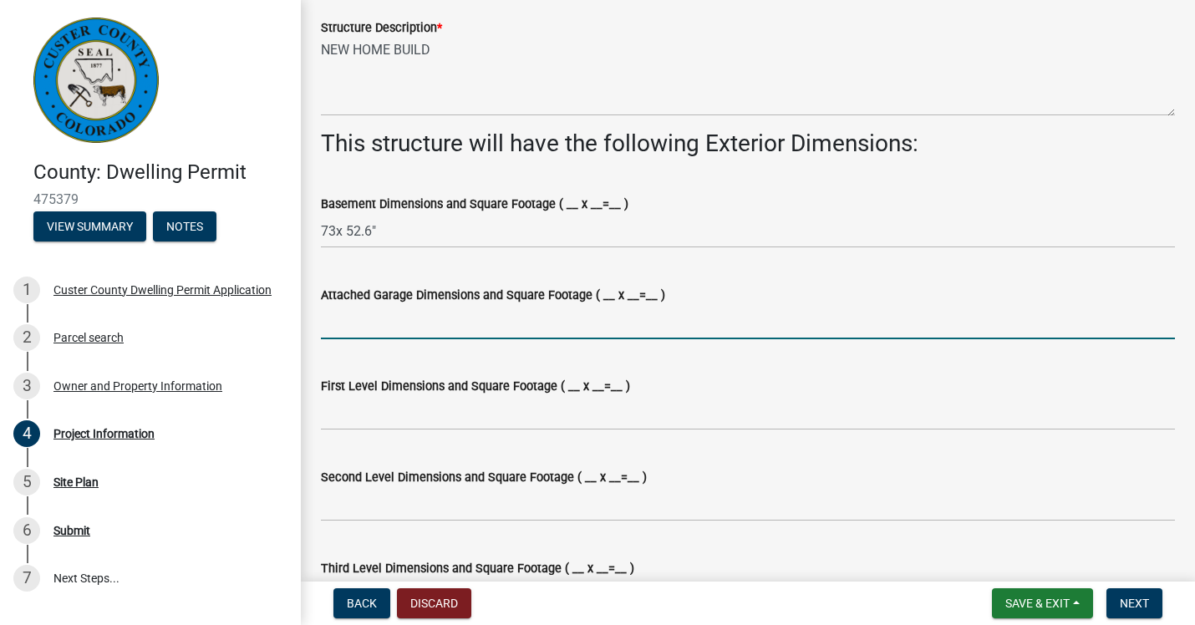
click at [395, 324] on input "Attached Garage Dimensions and Square Footage ( __ x __=__ )" at bounding box center [748, 322] width 854 height 34
click at [616, 206] on label "Basement Dimensions and Square Footage ( __ x __=__ )" at bounding box center [475, 205] width 308 height 12
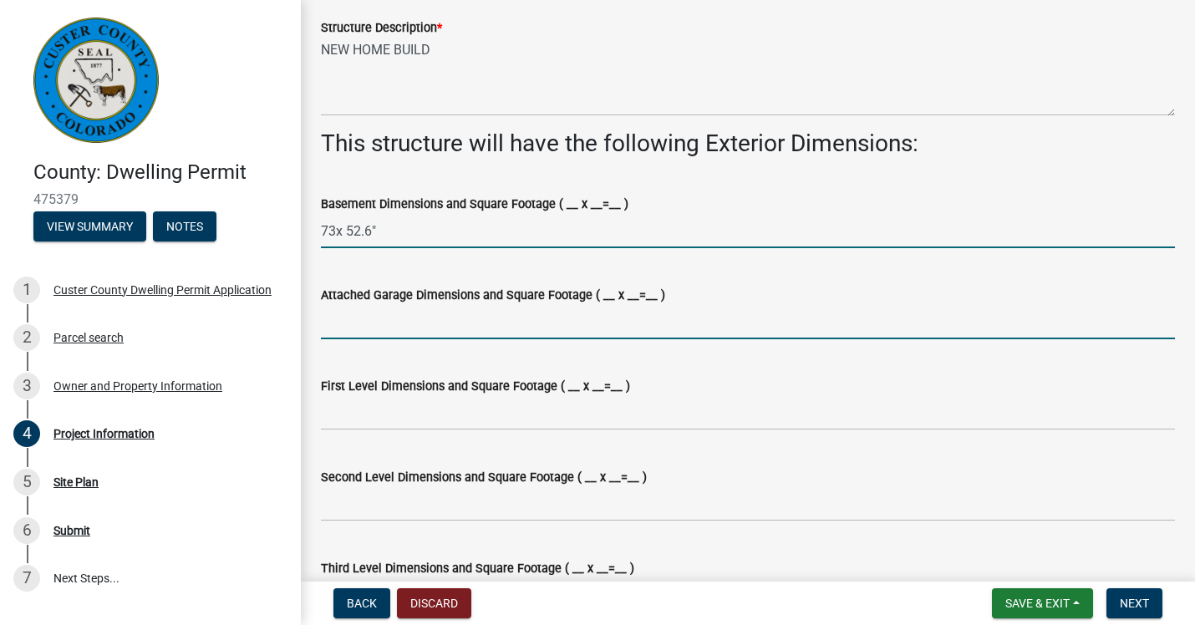
click at [616, 214] on input "73x 52.6"" at bounding box center [748, 231] width 854 height 34
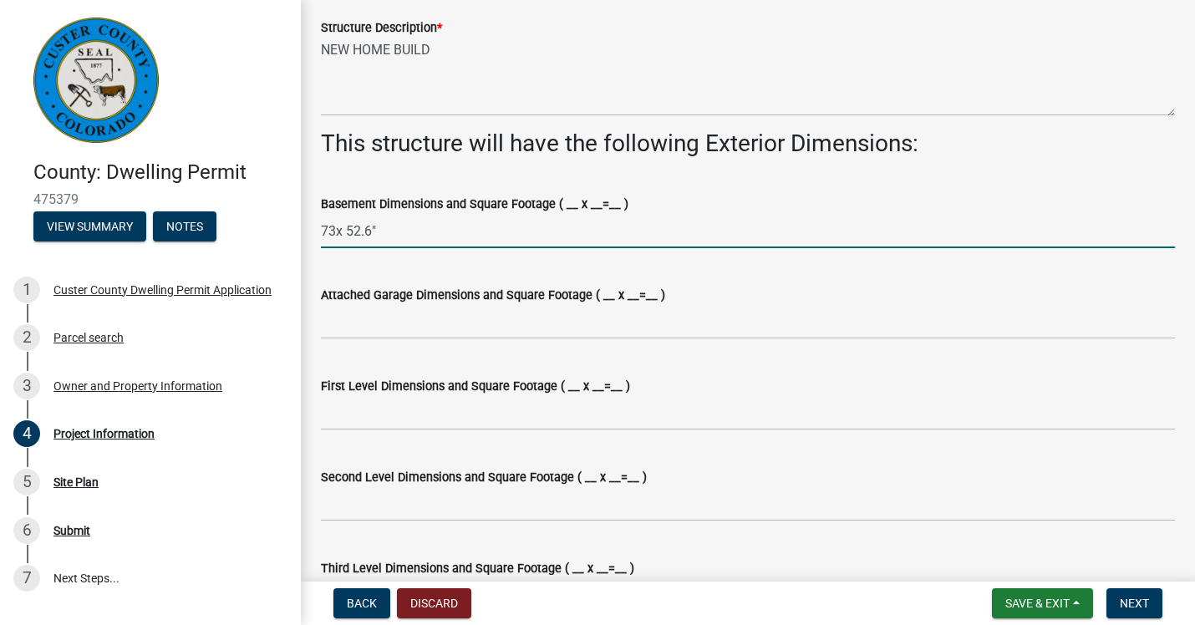
click at [578, 242] on input "73x 52.6"" at bounding box center [748, 231] width 854 height 34
click at [381, 231] on input "73x 52.6" 2462" at bounding box center [748, 231] width 854 height 34
type input "73x 52.6" = 2462"
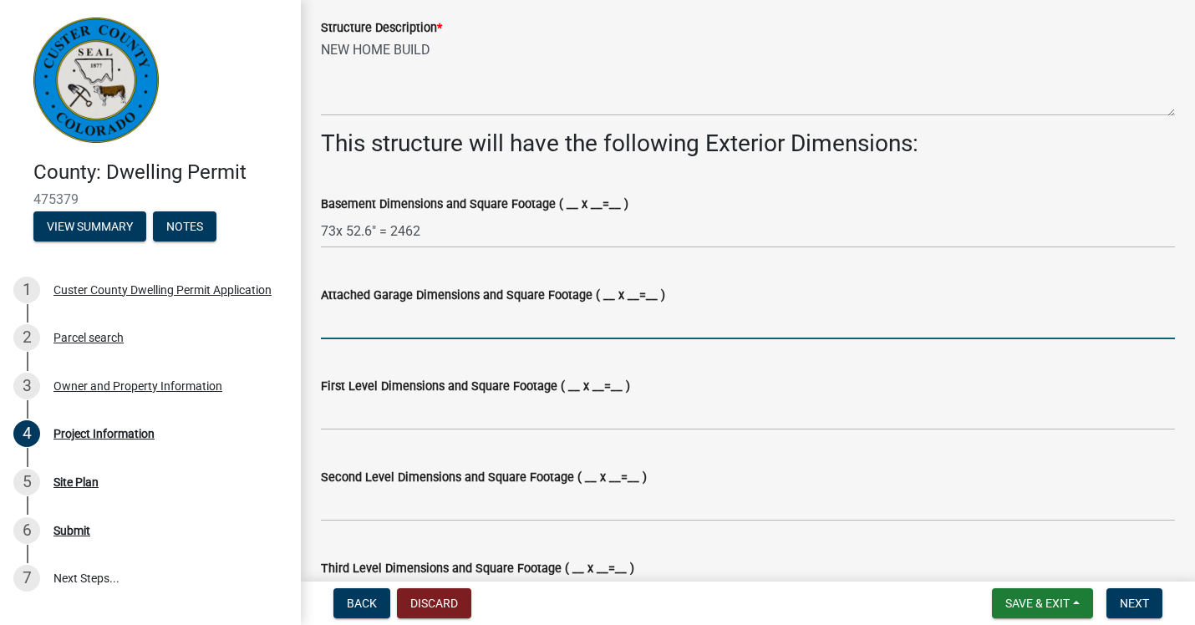
click at [345, 314] on input "Attached Garage Dimensions and Square Footage ( __ x __=__ )" at bounding box center [748, 322] width 854 height 34
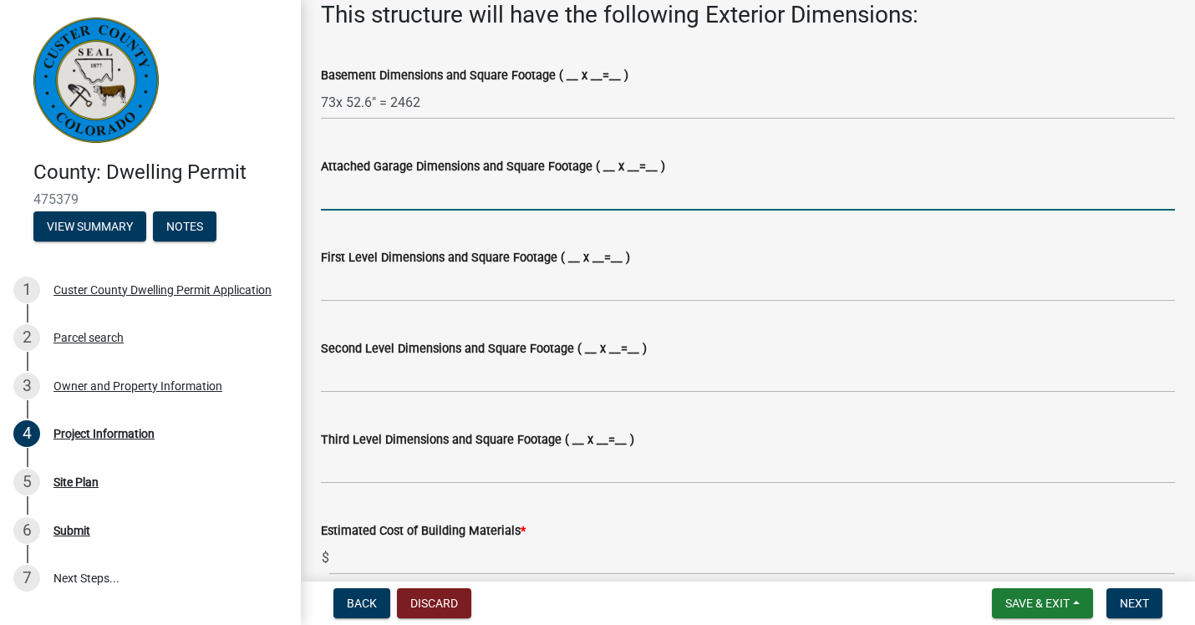
scroll to position [1035, 0]
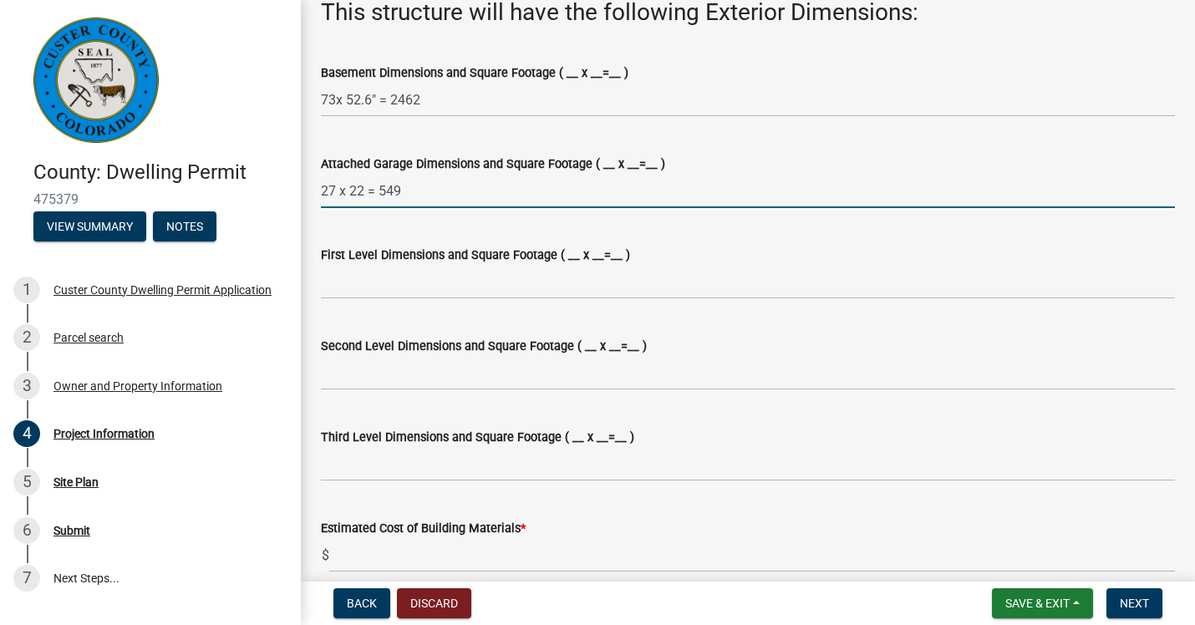
type input "27 x 22 = 549"
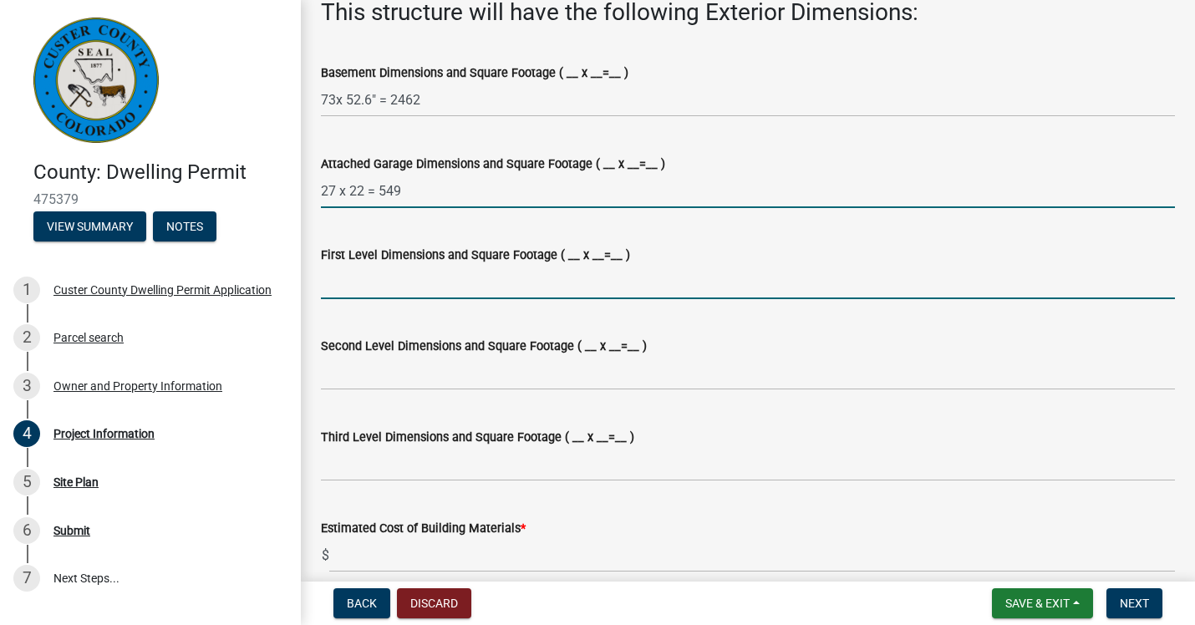
click at [331, 284] on input "First Level Dimensions and Square Footage ( __ x __=__ )" at bounding box center [748, 282] width 854 height 34
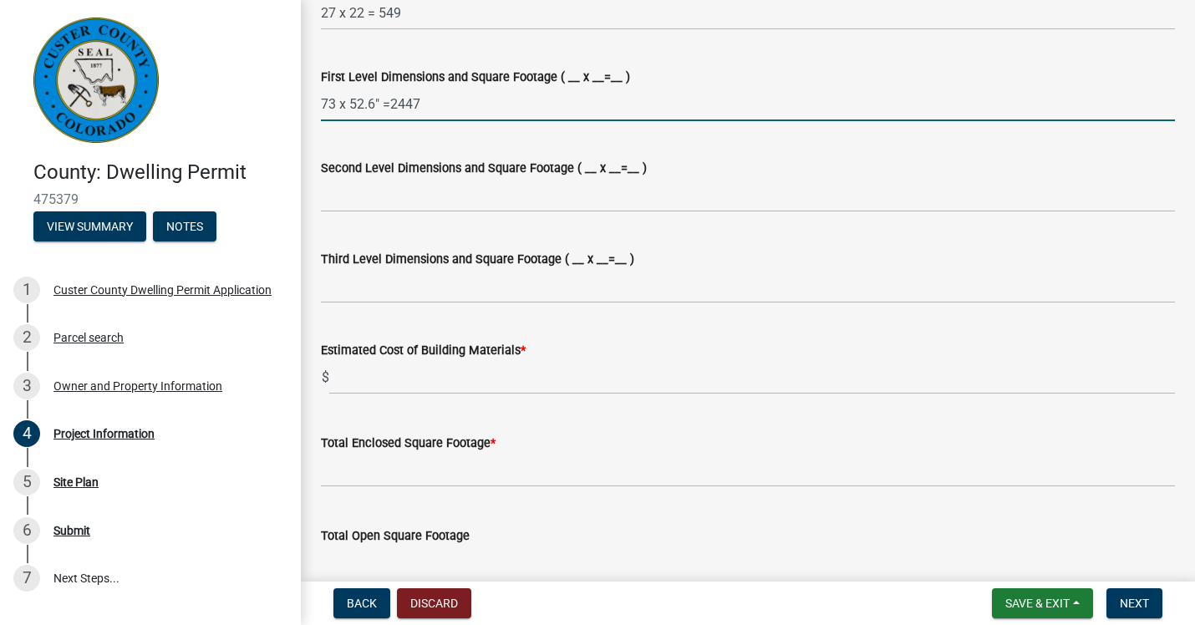
scroll to position [1219, 0]
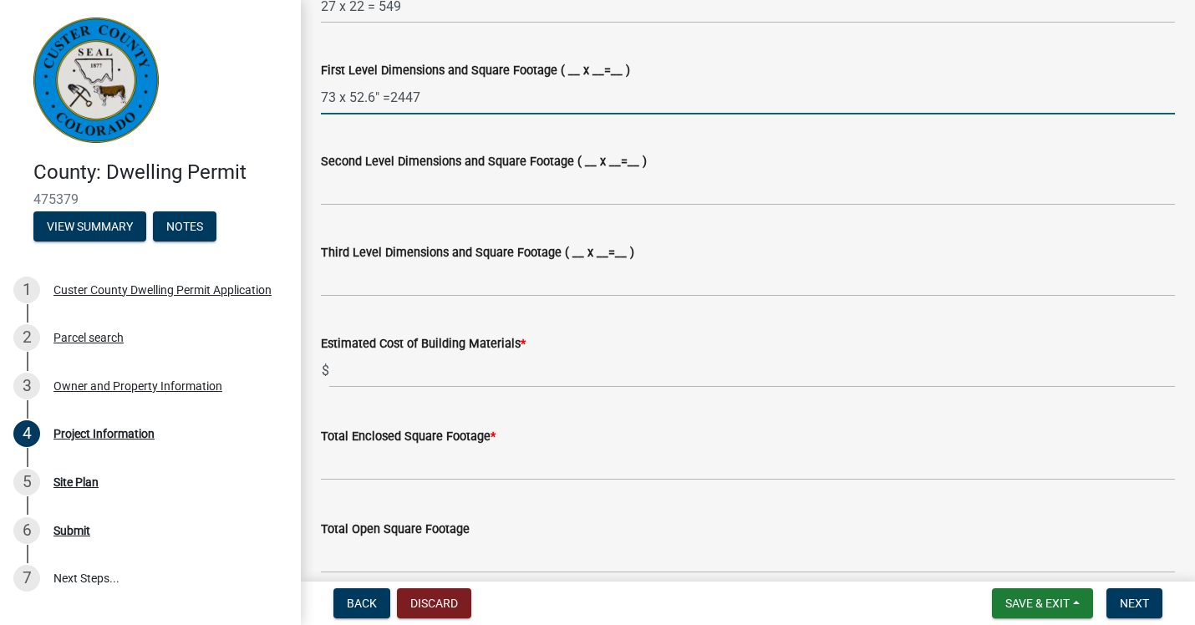
type input "73 x 52.6" =2447"
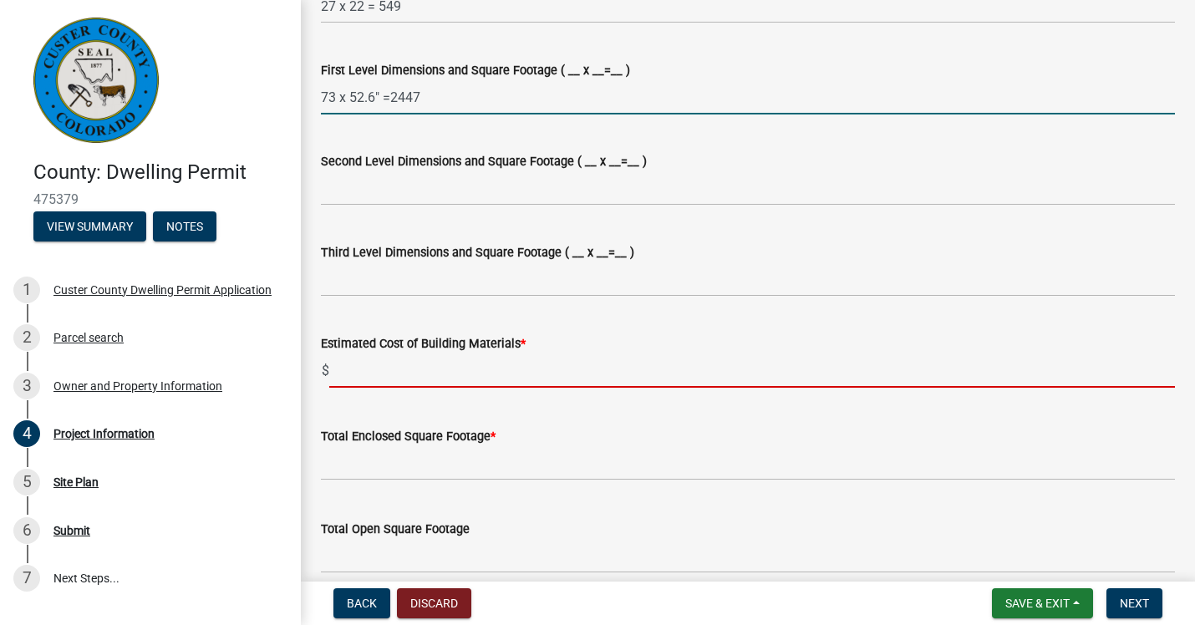
click at [346, 374] on input "text" at bounding box center [752, 371] width 846 height 34
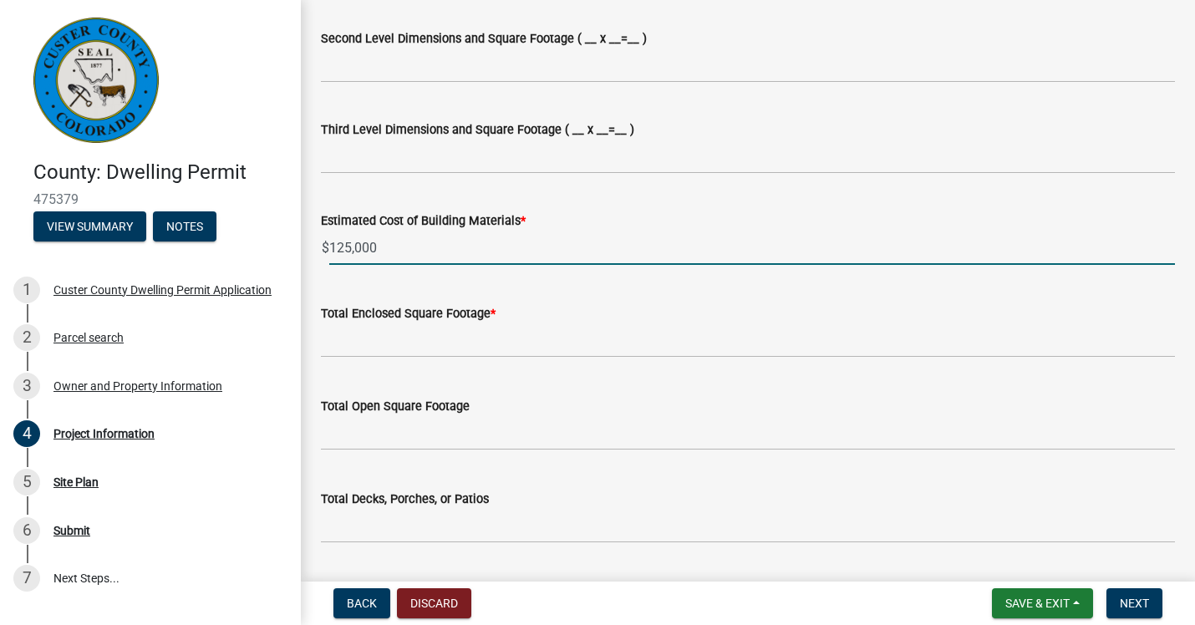
scroll to position [1346, 0]
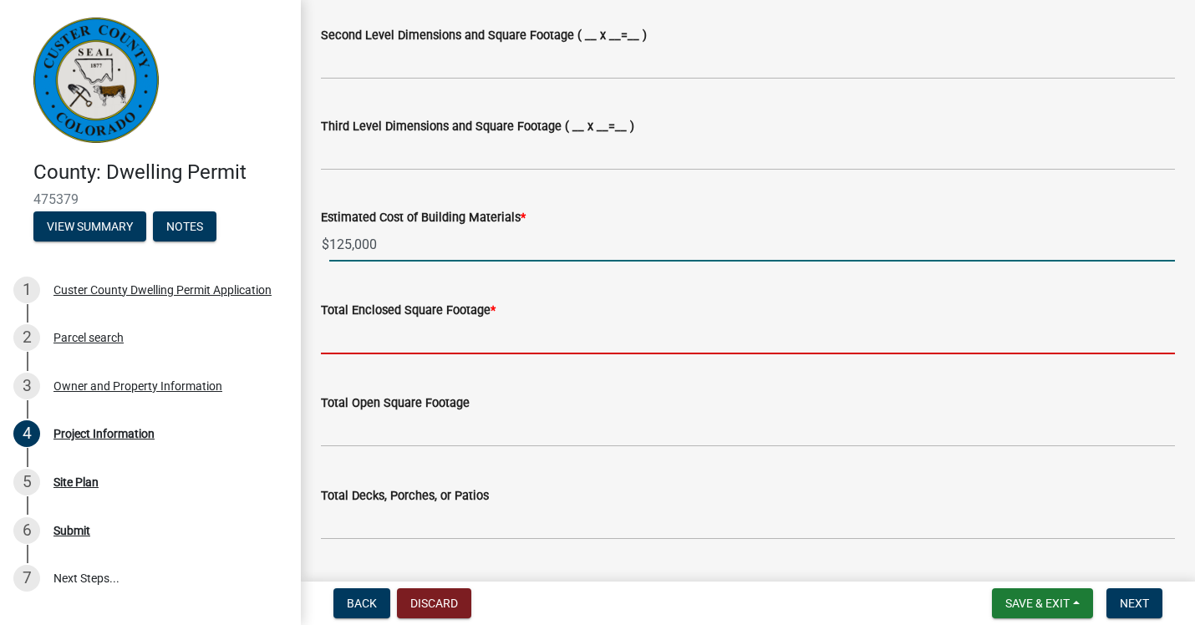
type input "125000"
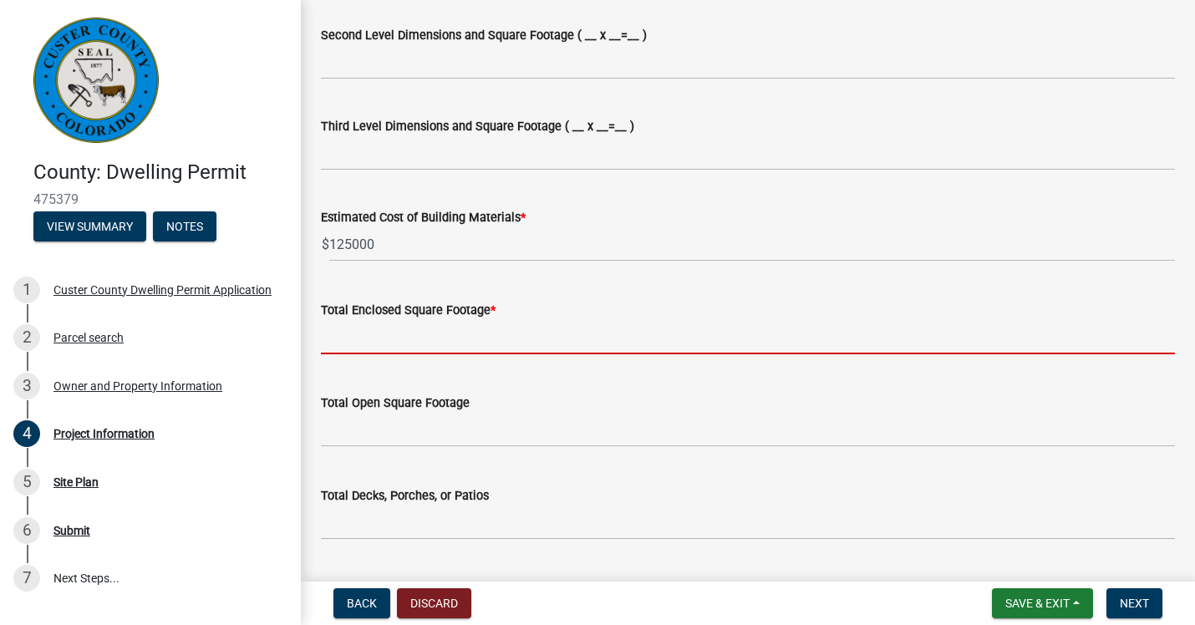
click at [350, 340] on input "text" at bounding box center [748, 337] width 854 height 34
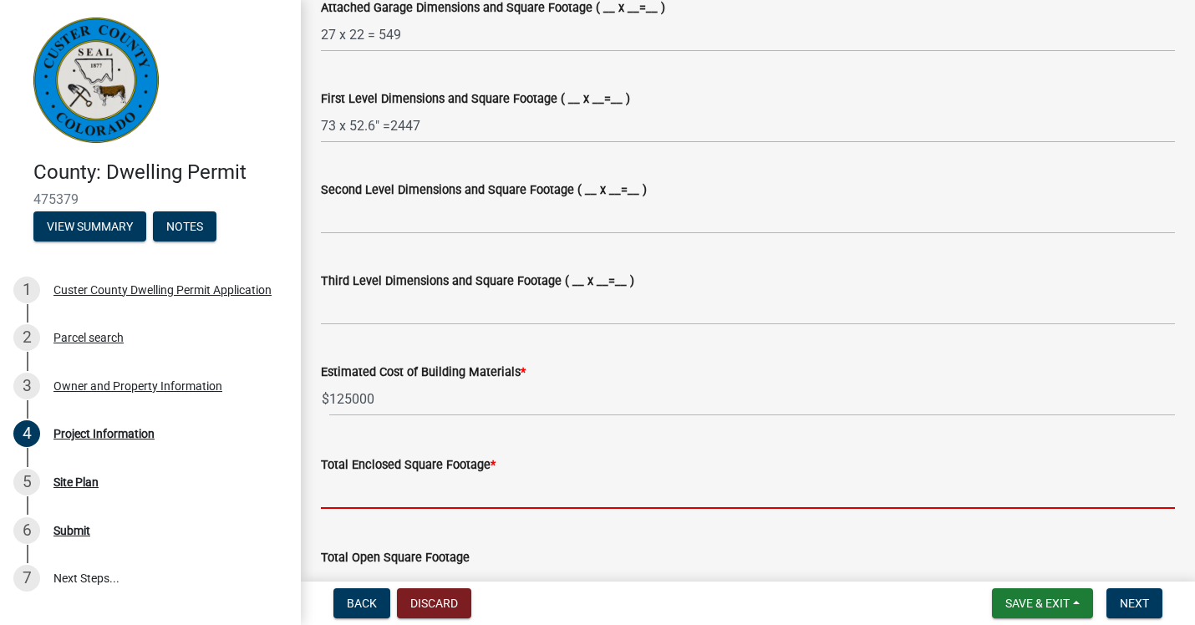
scroll to position [1203, 0]
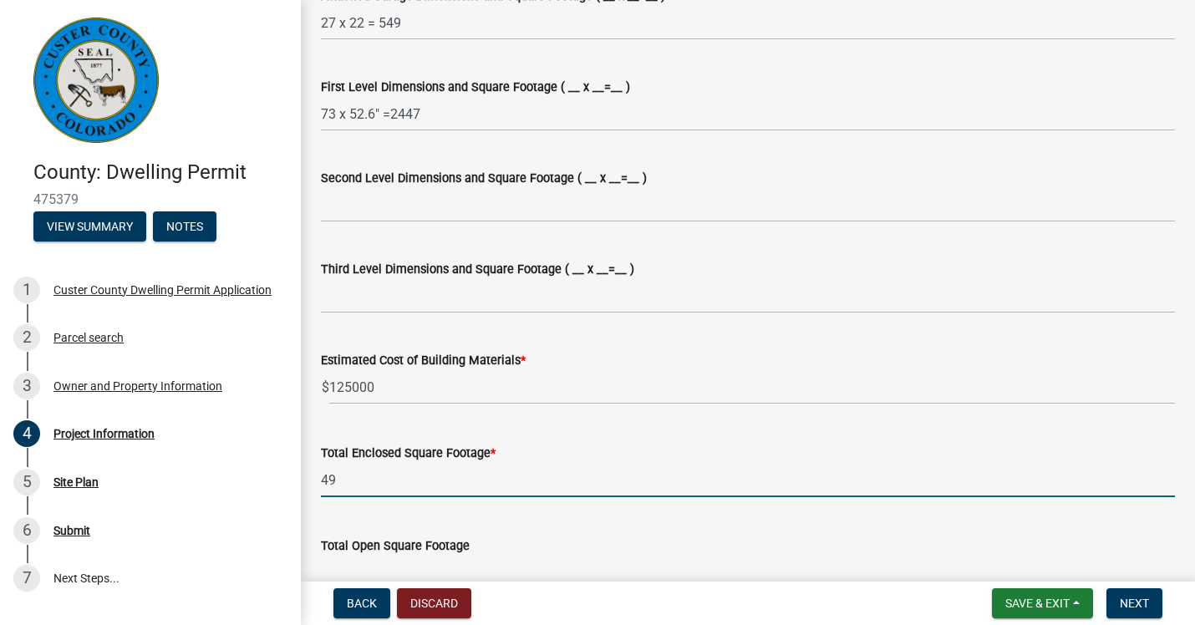
type input "4"
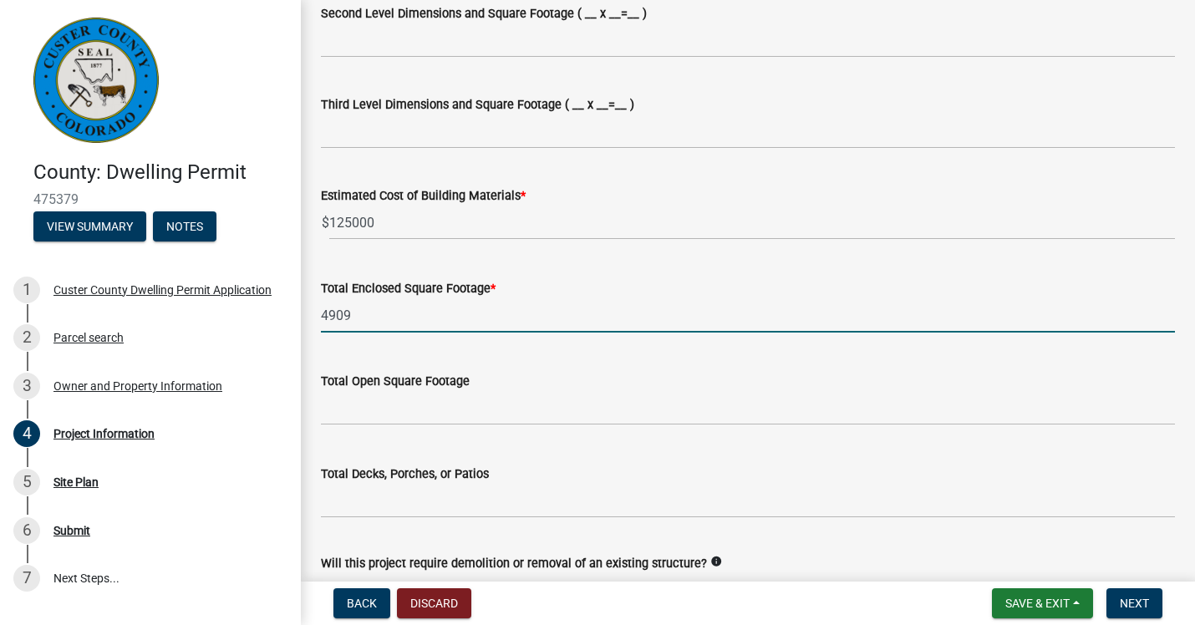
scroll to position [1374, 0]
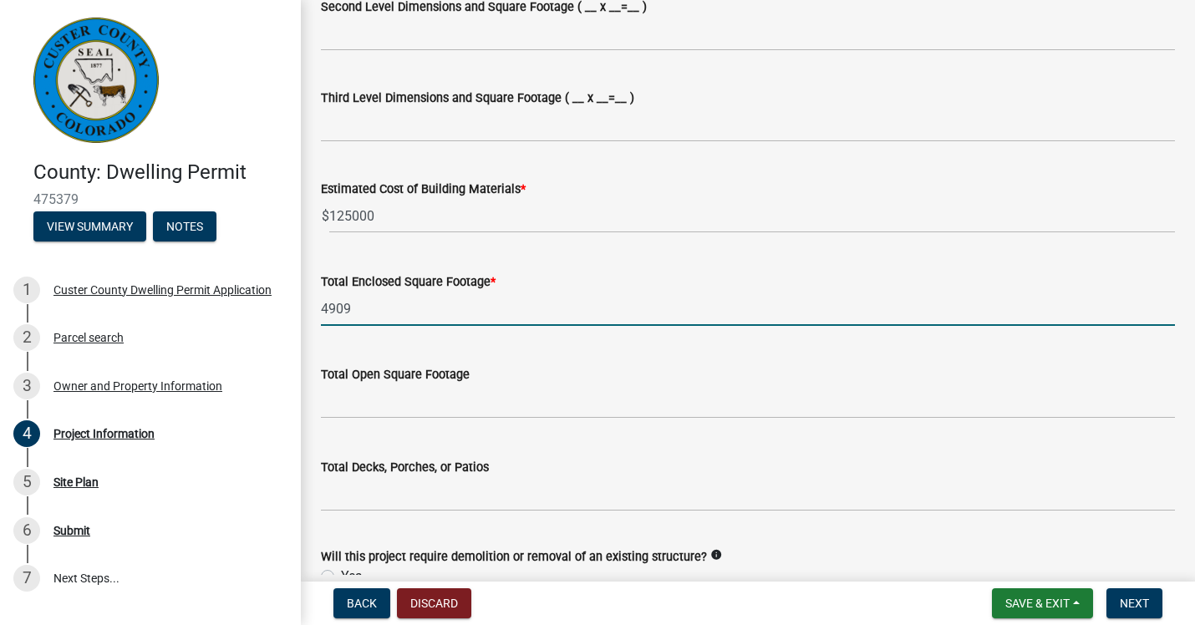
type input "4909"
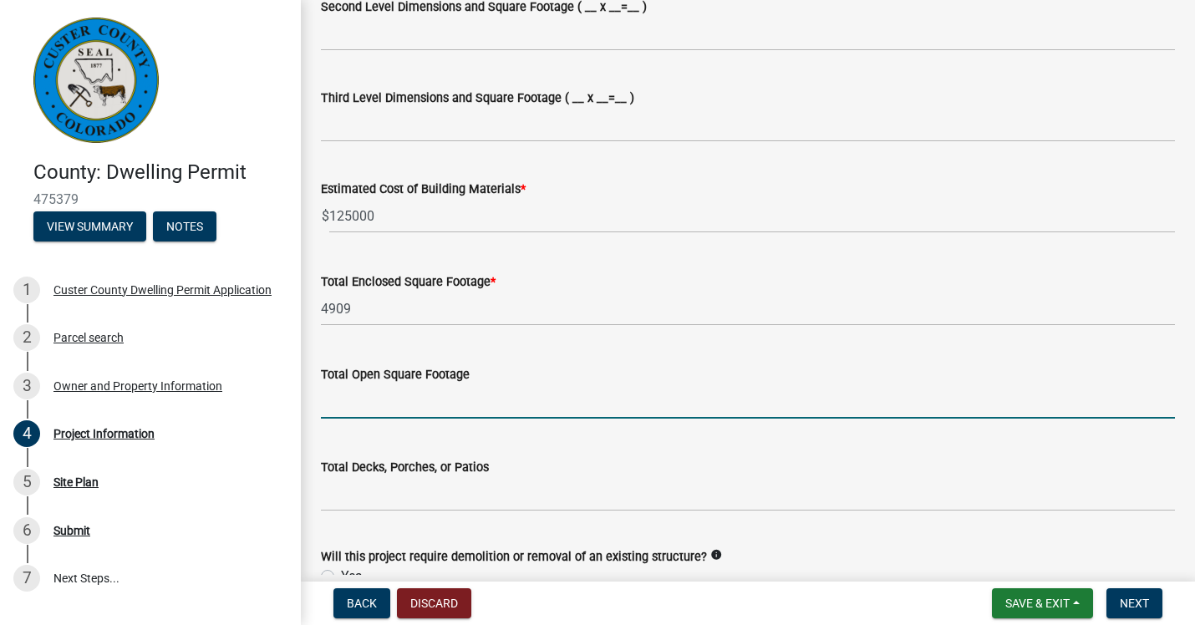
click at [389, 414] on input "text" at bounding box center [748, 401] width 854 height 34
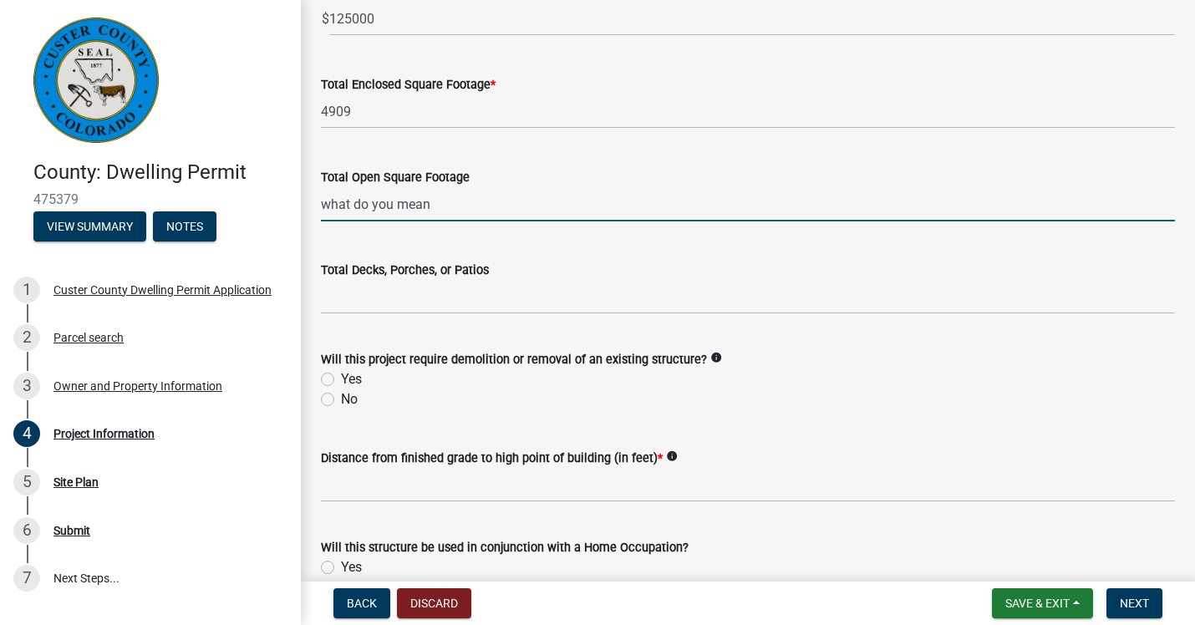
scroll to position [1575, 0]
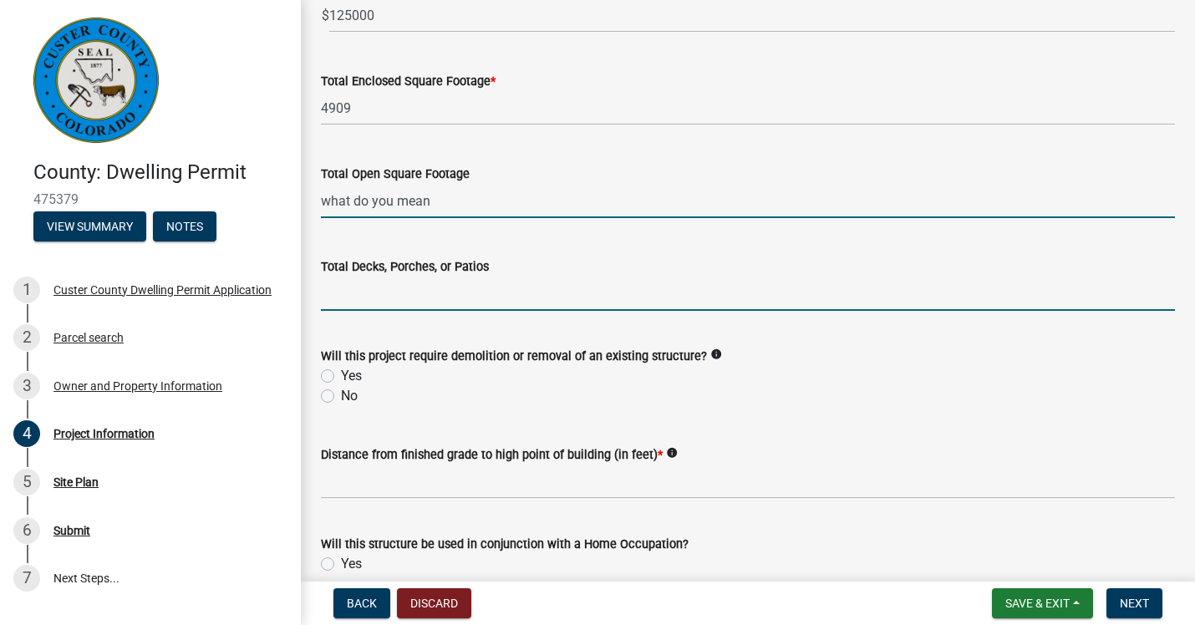
type input "0"
click at [362, 298] on input "text" at bounding box center [748, 294] width 854 height 34
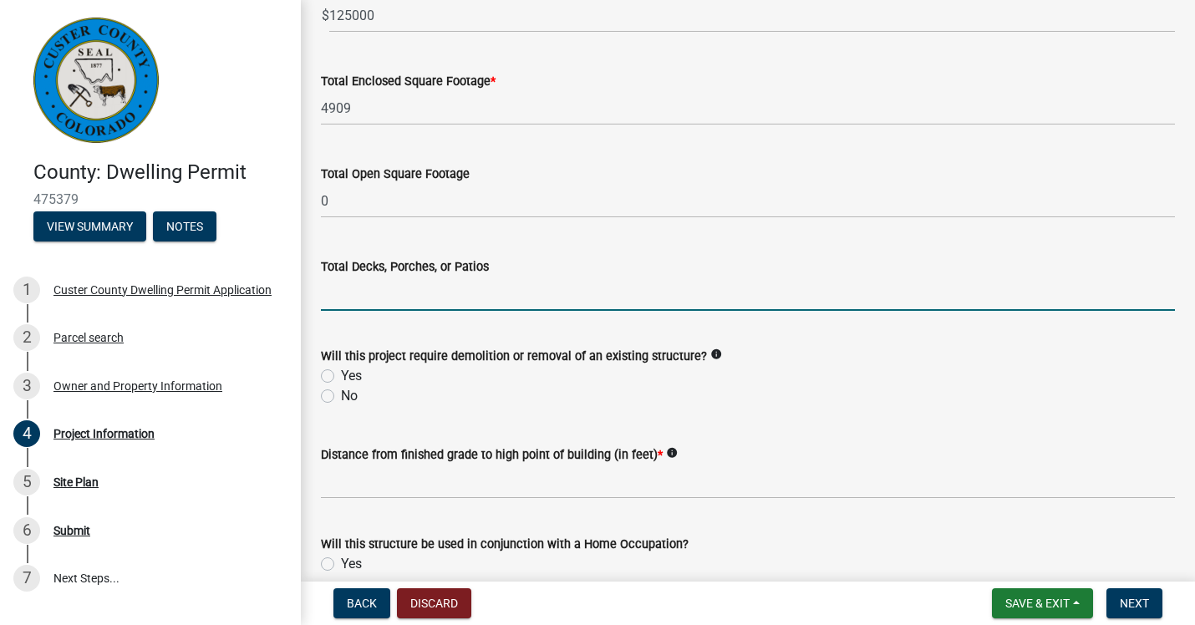
click at [341, 397] on label "No" at bounding box center [349, 396] width 17 height 20
click at [341, 397] on input "No" at bounding box center [346, 391] width 11 height 11
radio input "true"
click at [359, 295] on input "text" at bounding box center [748, 294] width 854 height 34
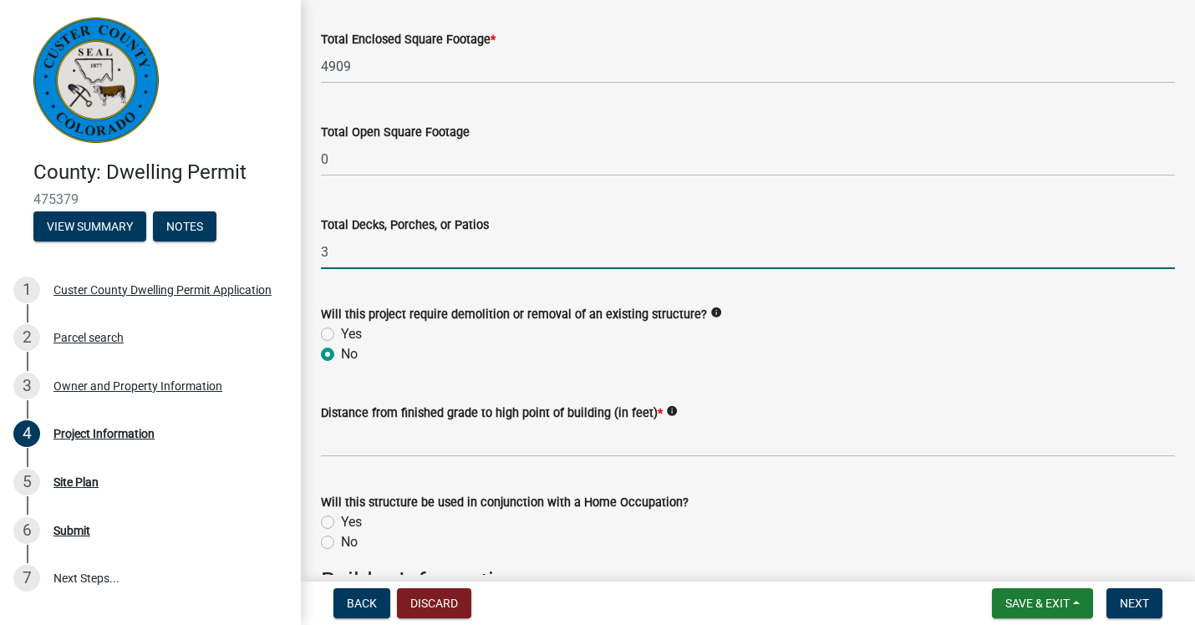
scroll to position [1614, 0]
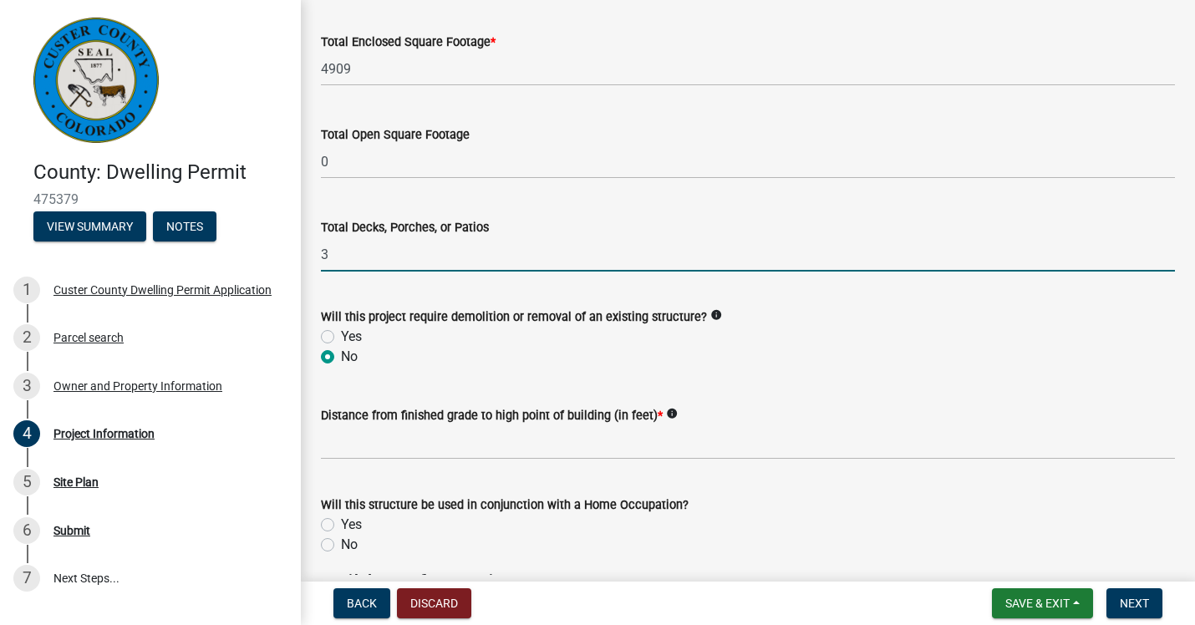
type input "3"
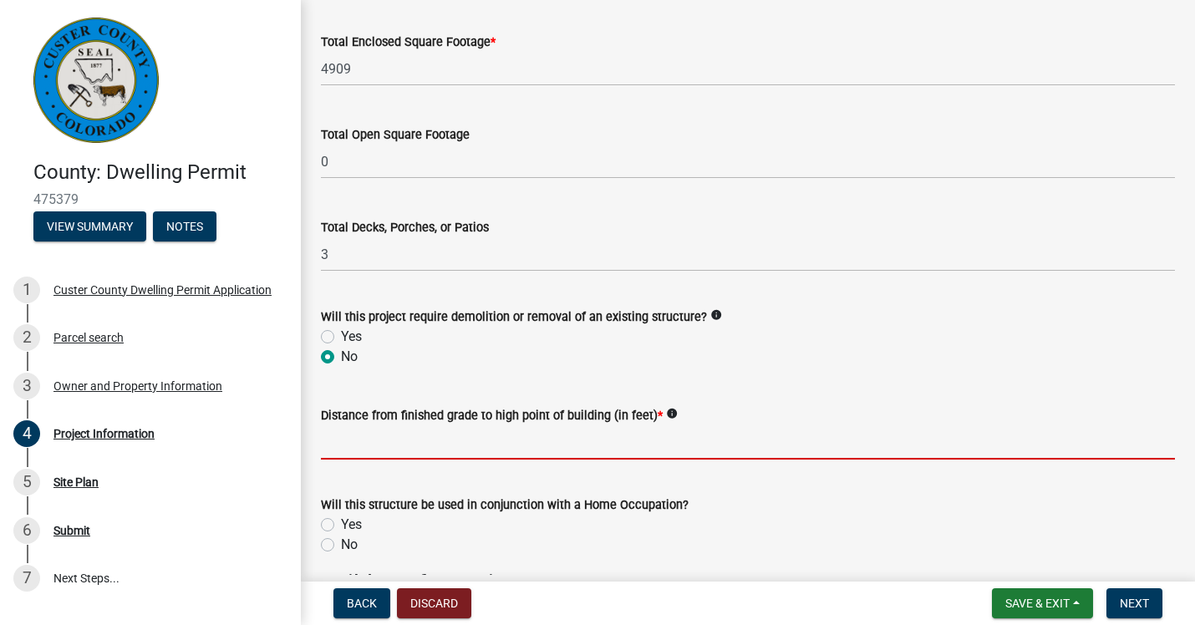
click at [379, 441] on input "text" at bounding box center [748, 442] width 854 height 34
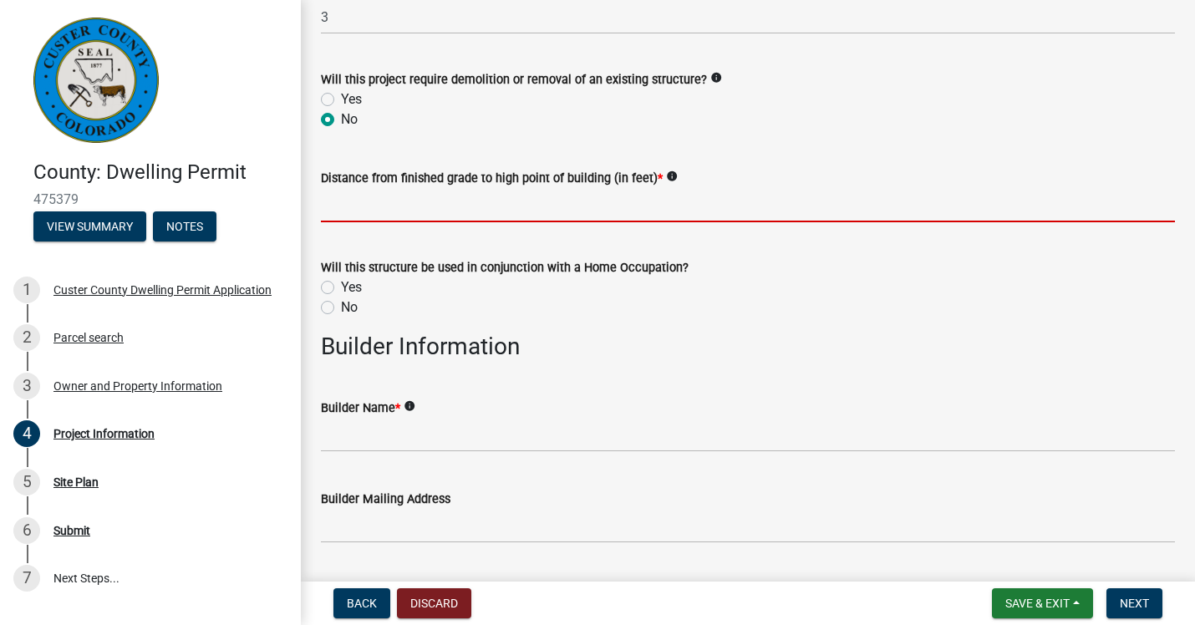
scroll to position [1853, 0]
click at [325, 308] on div "Will this structure be used in conjunction with a Home Occupation? Yes No" at bounding box center [748, 286] width 854 height 60
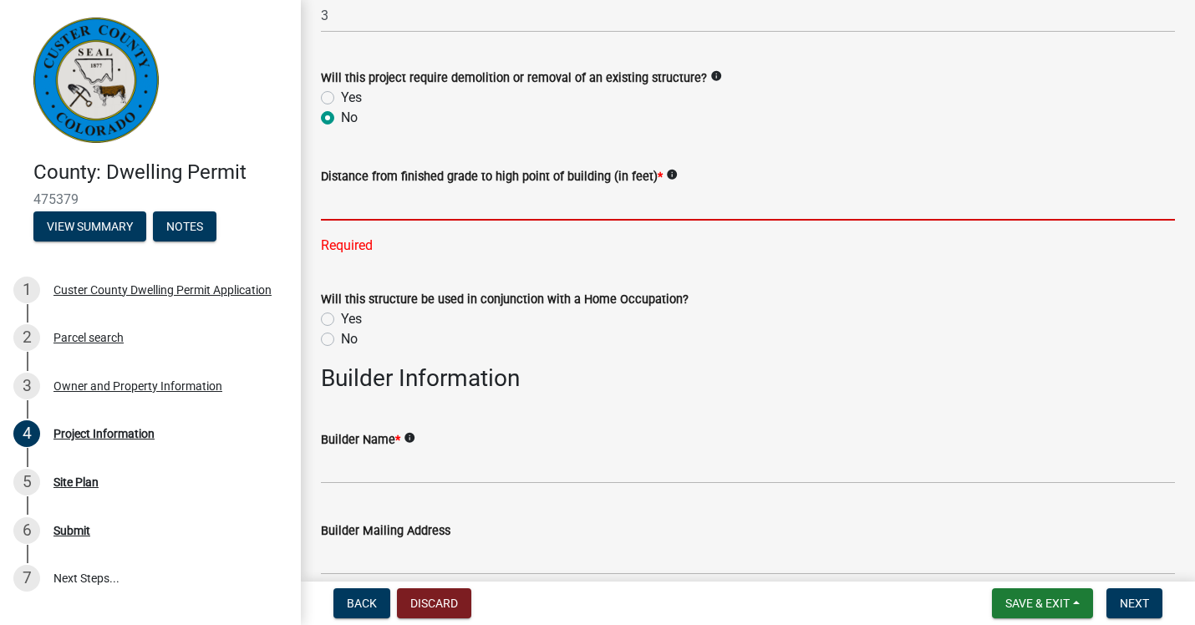
click at [370, 200] on input "text" at bounding box center [748, 203] width 854 height 34
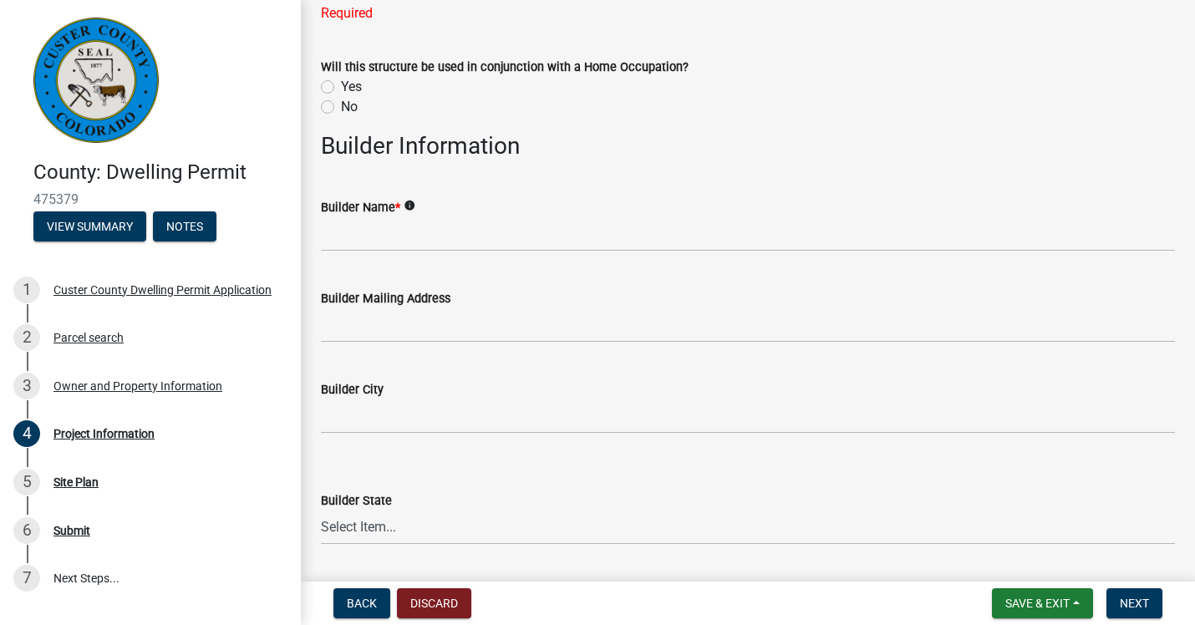
scroll to position [2081, 0]
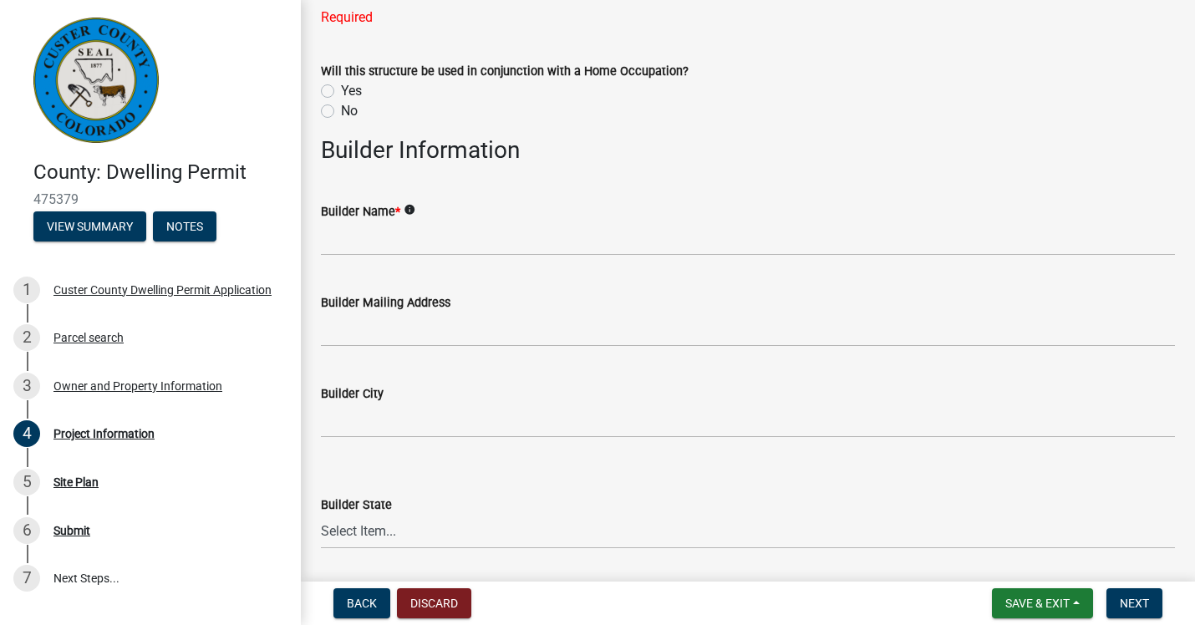
type input "278"
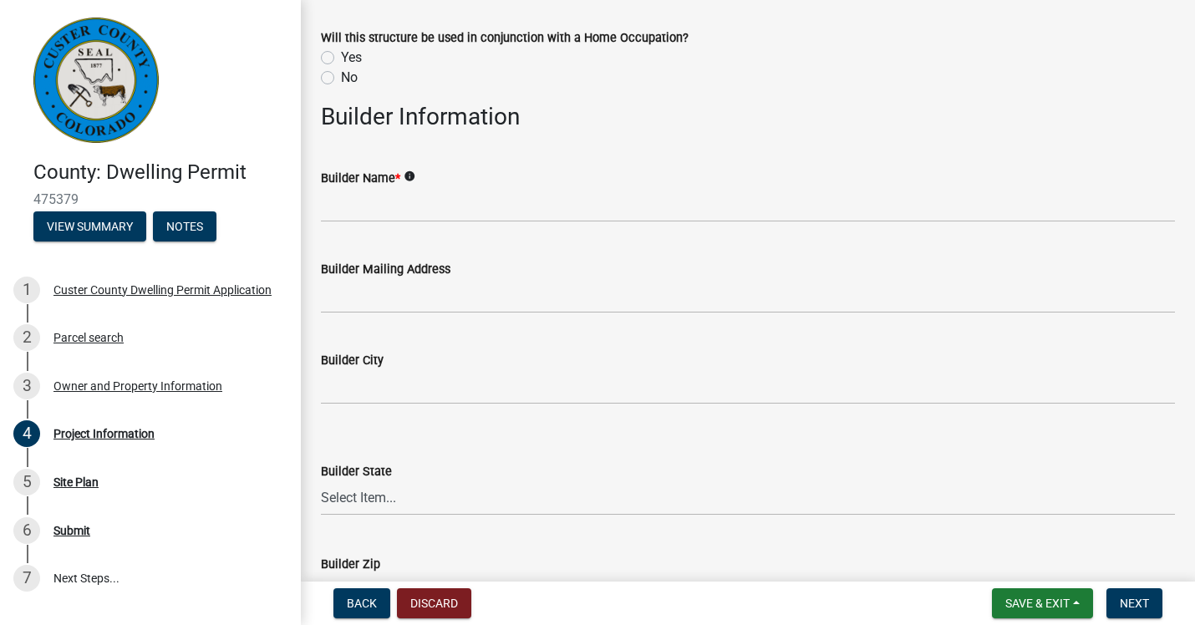
click at [341, 76] on label "No" at bounding box center [349, 78] width 17 height 20
click at [341, 76] on input "No" at bounding box center [346, 73] width 11 height 11
radio input "true"
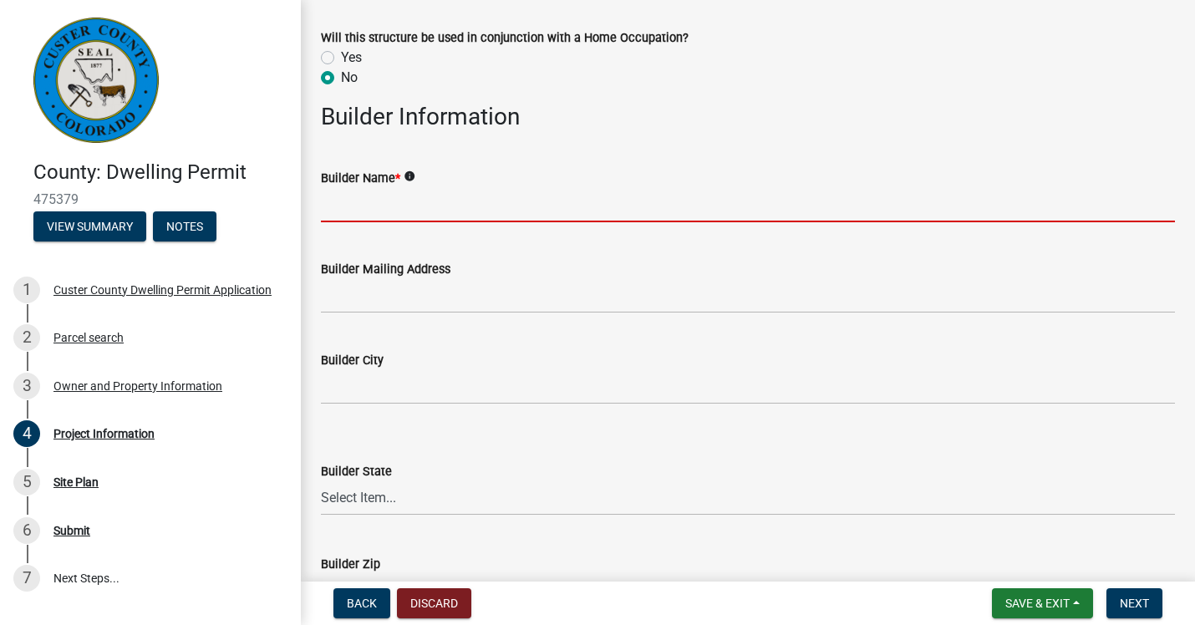
click at [334, 210] on input "Builder Name *" at bounding box center [748, 205] width 854 height 34
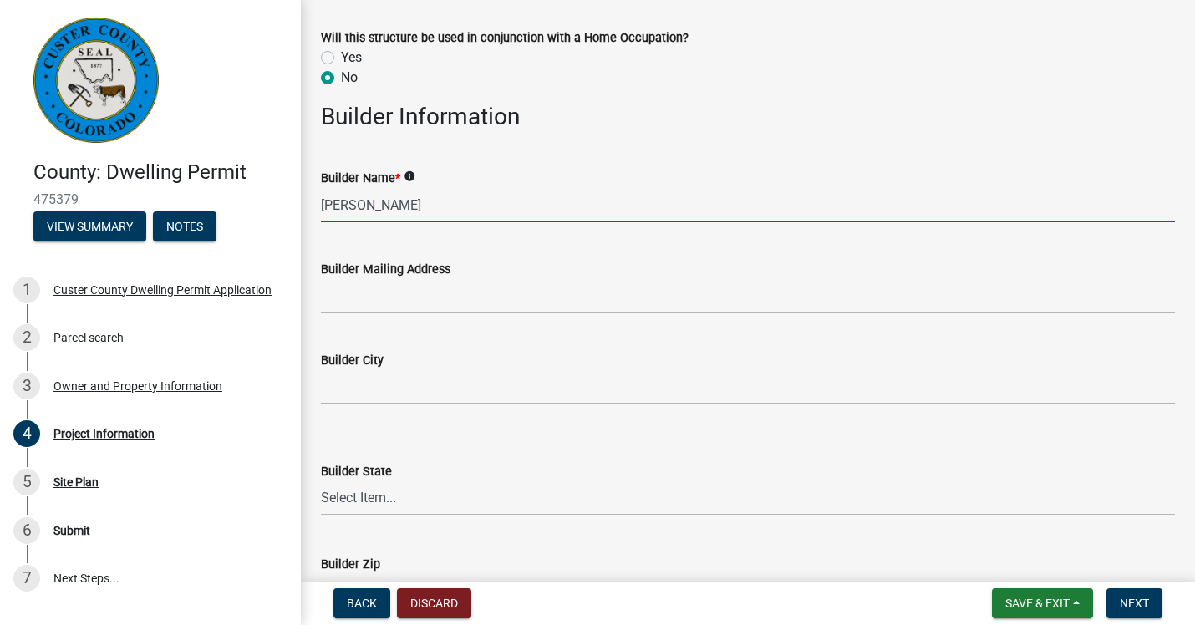
type input "Eric Furman"
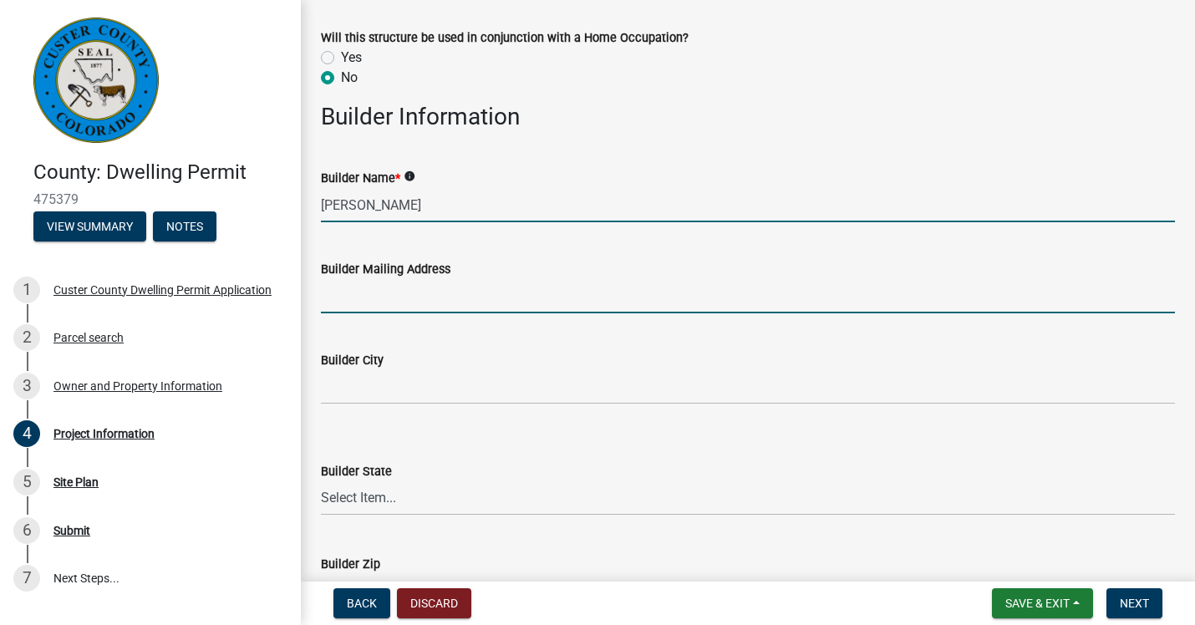
click at [350, 295] on input "Builder Mailing Address" at bounding box center [748, 296] width 854 height 34
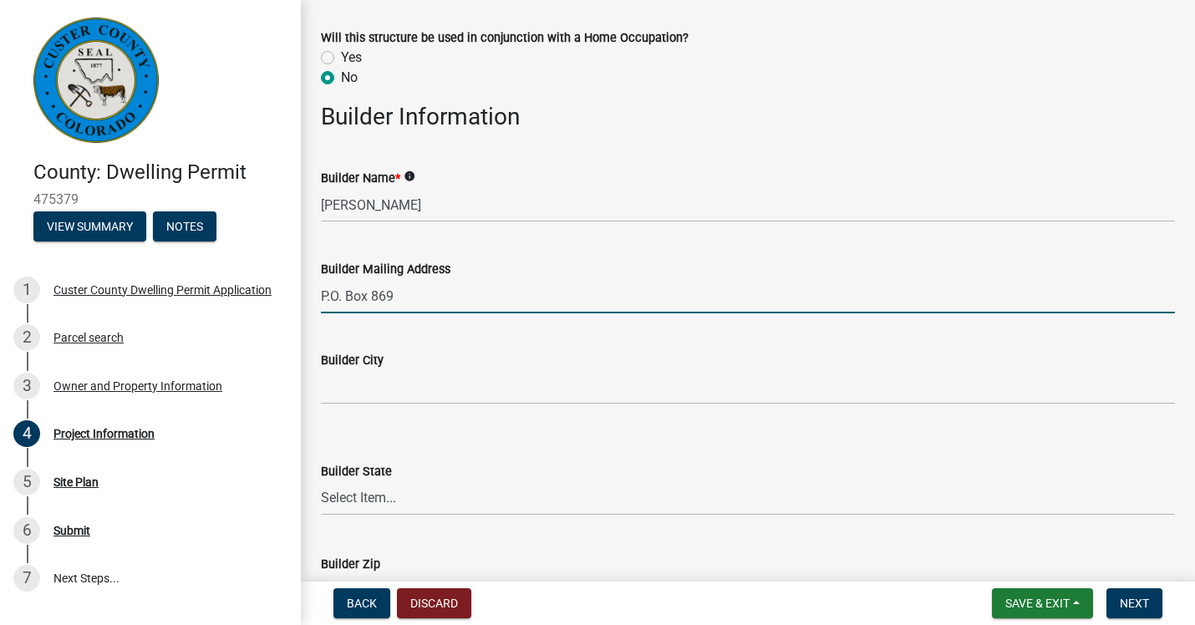
type input "P.O. Box 869"
click at [346, 389] on input "Builder City" at bounding box center [748, 387] width 854 height 34
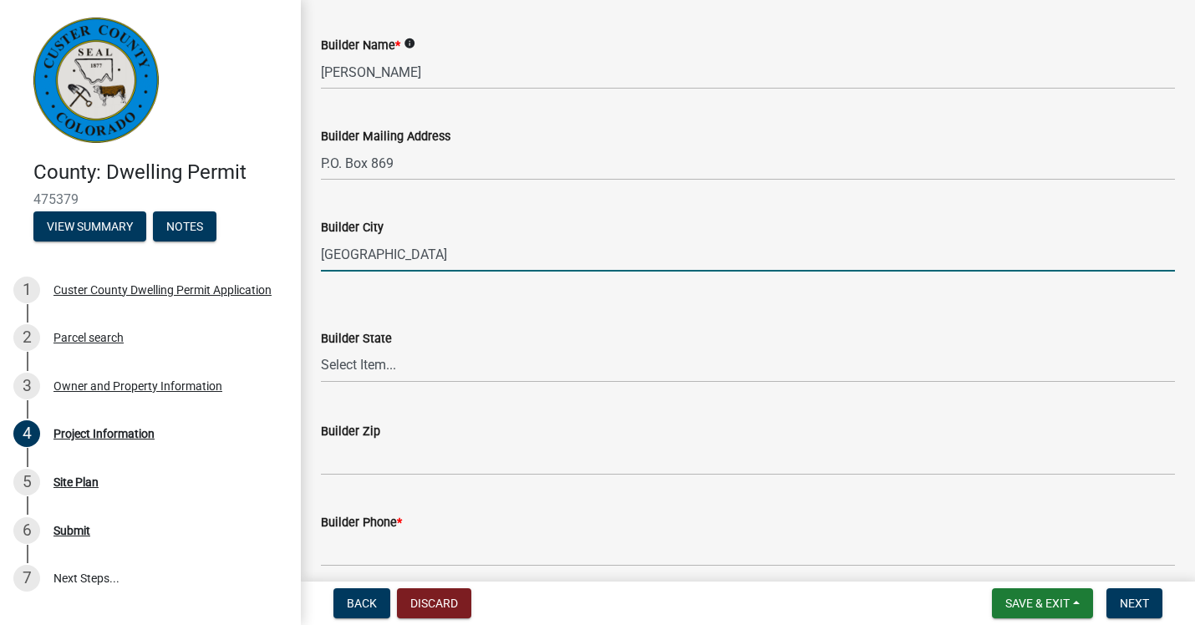
scroll to position [2239, 0]
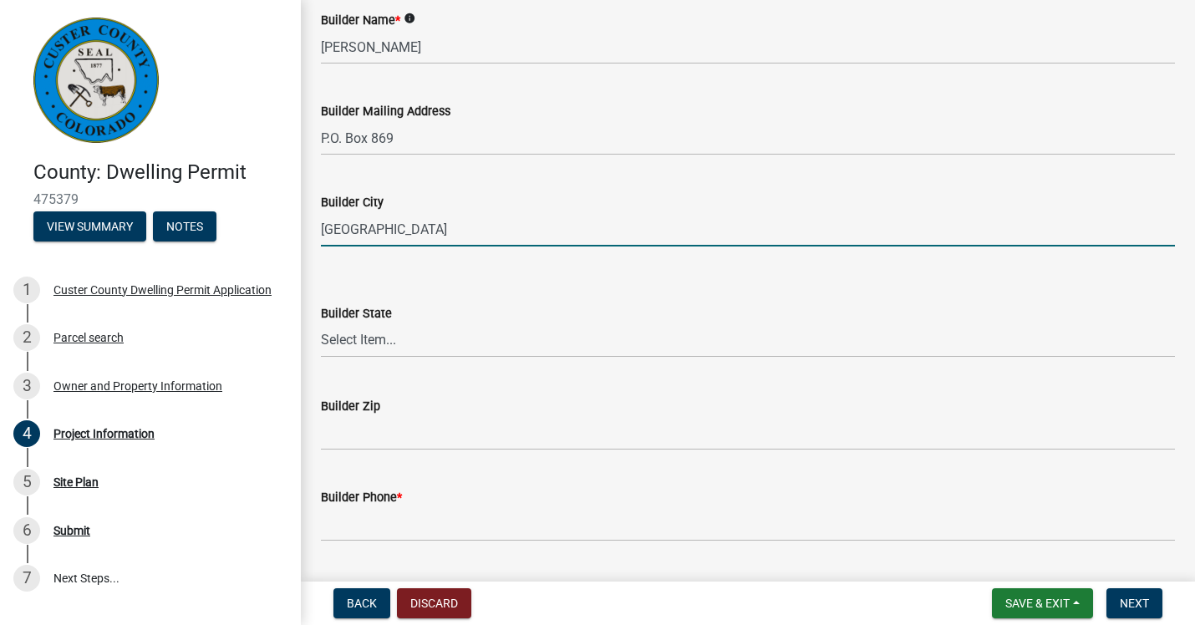
type input "Lafayette"
click at [321, 323] on select "Select Item... Alabama Alaska Arizona Arkansas California Colorado Connecticut …" at bounding box center [748, 340] width 854 height 34
select select "CO"
click option "Colorado" at bounding box center [0, 0] width 0 height 0
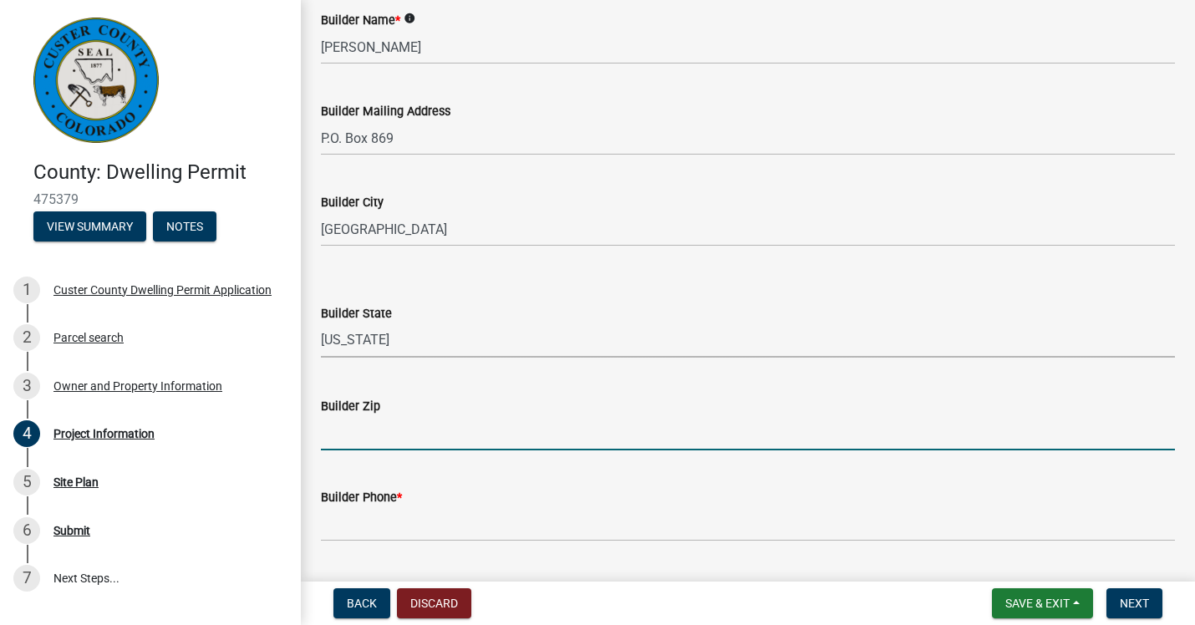
click at [344, 444] on input "Builder Zip" at bounding box center [748, 433] width 854 height 34
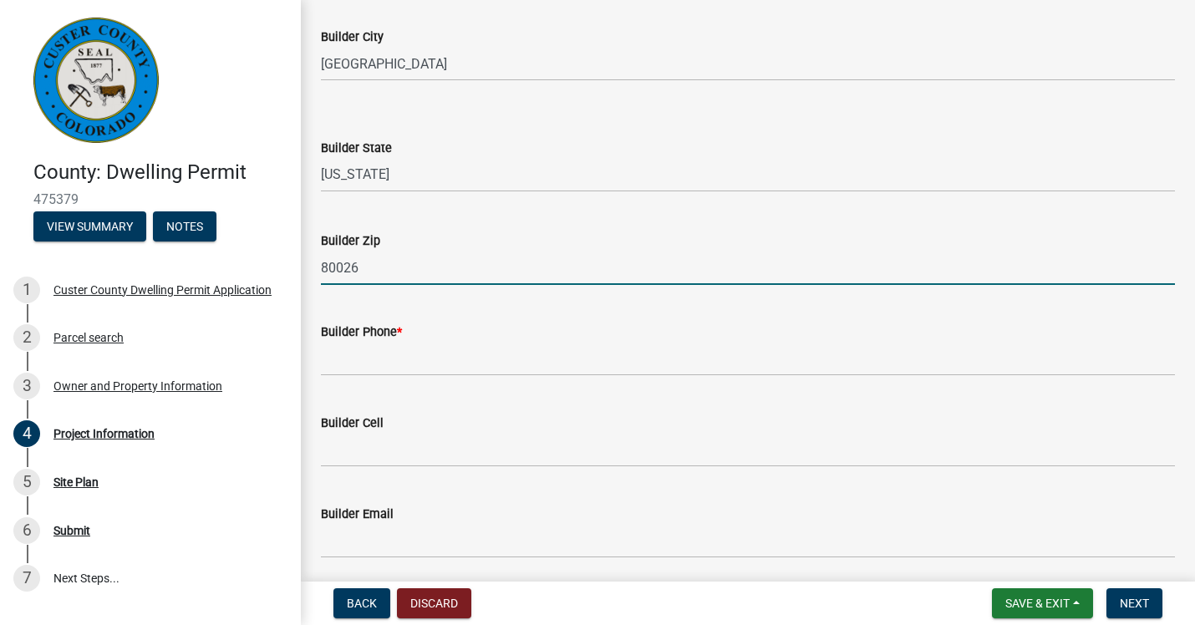
scroll to position [2433, 0]
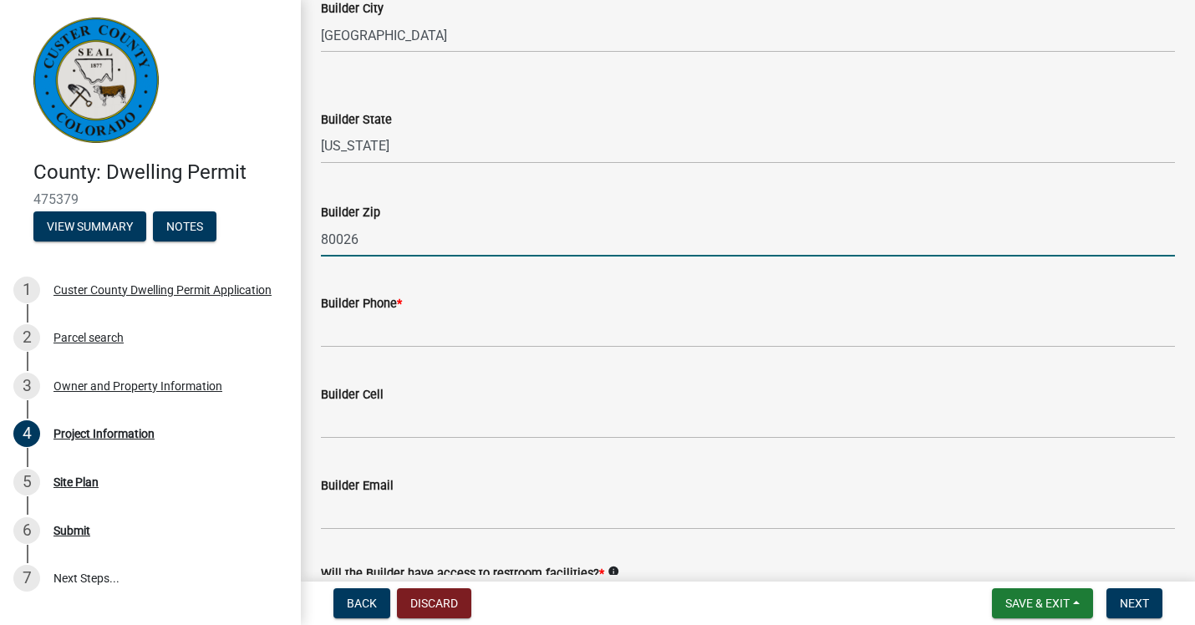
type input "80026"
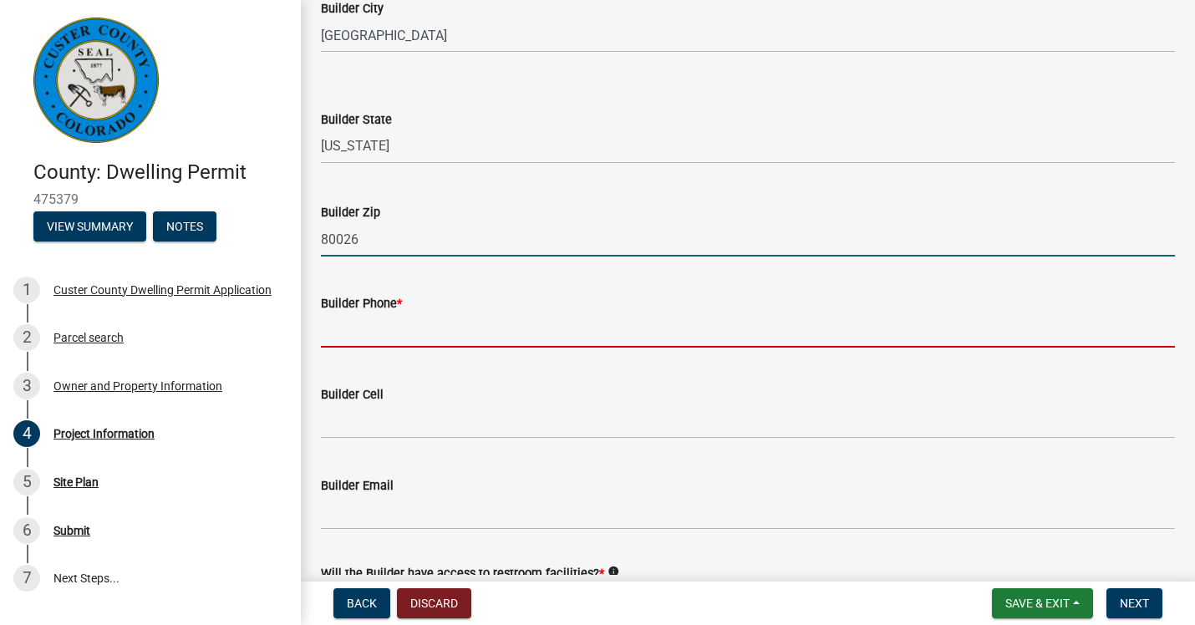
click at [352, 327] on input "Builder Phone *" at bounding box center [748, 330] width 854 height 34
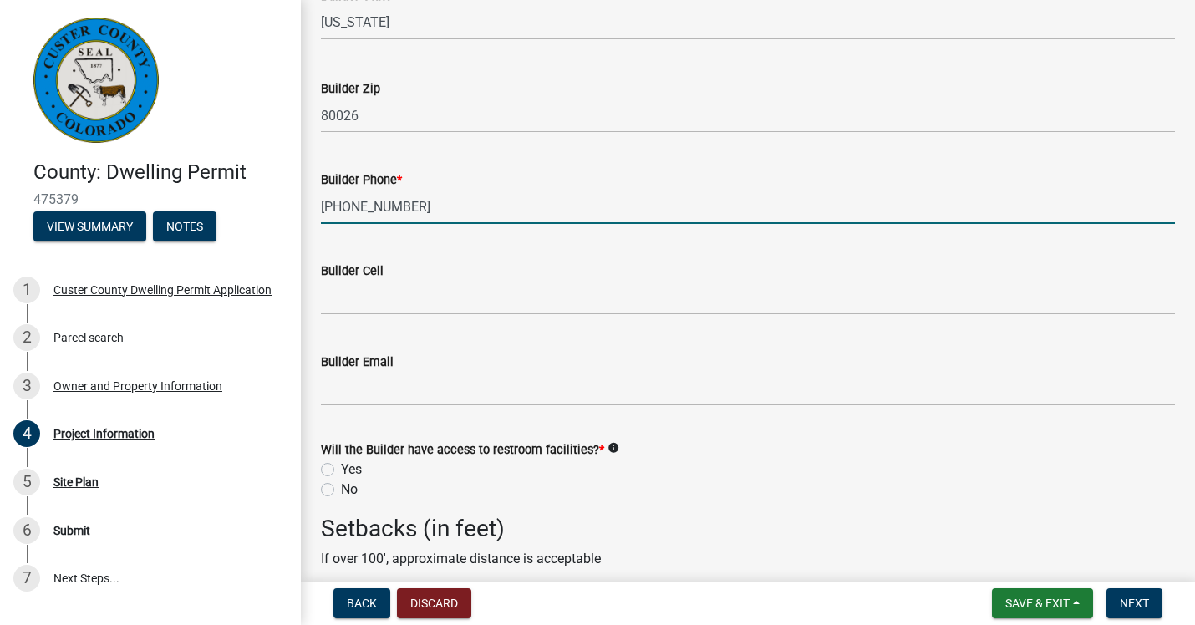
scroll to position [2595, 0]
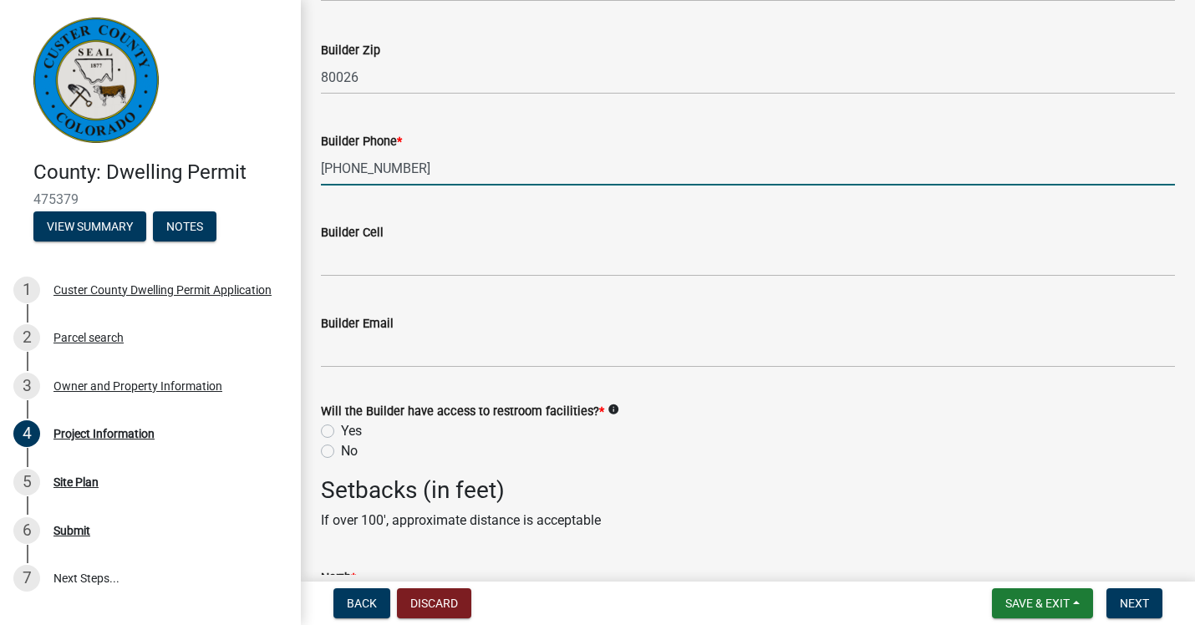
type input "303-884-0993"
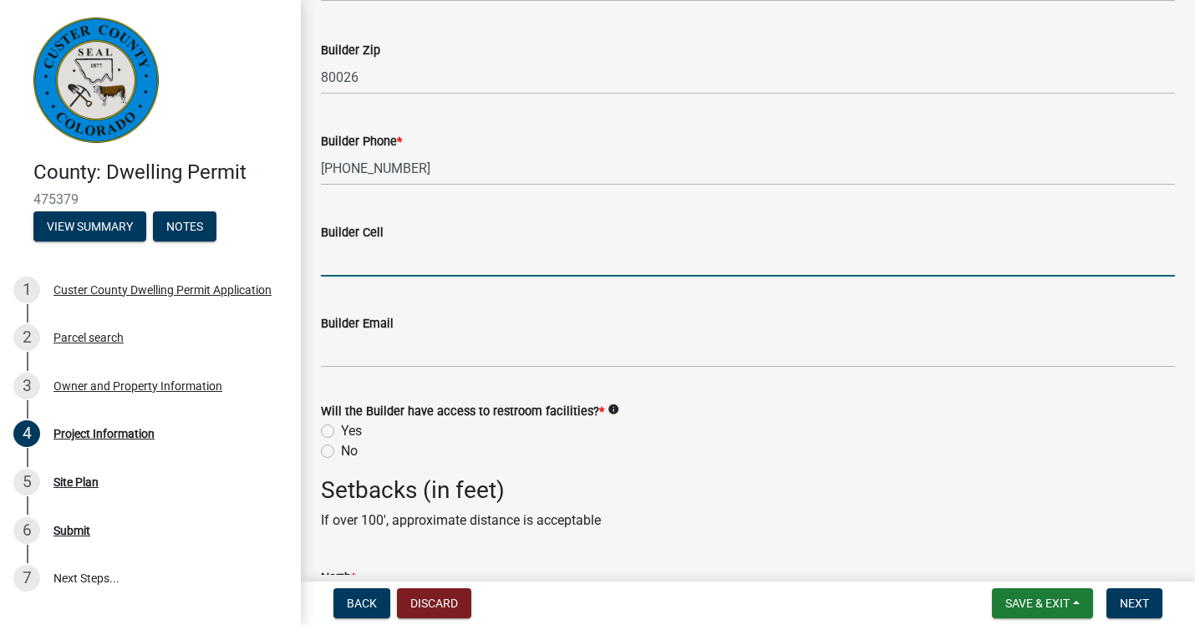
click at [337, 256] on input "Builder Cell" at bounding box center [748, 259] width 854 height 34
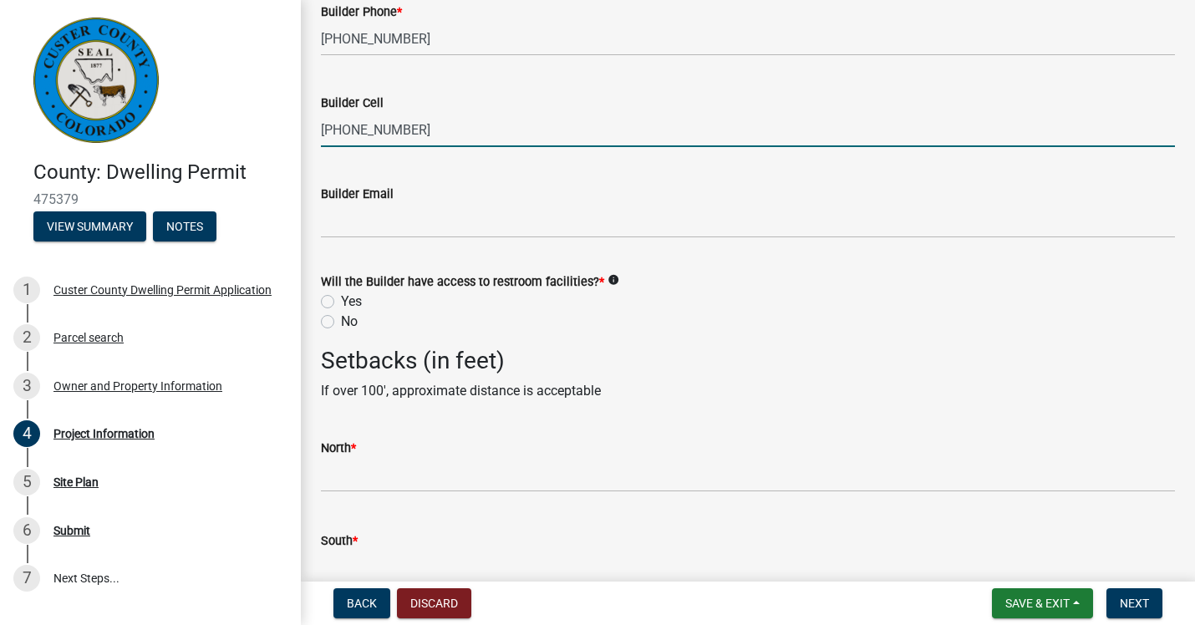
scroll to position [2751, 0]
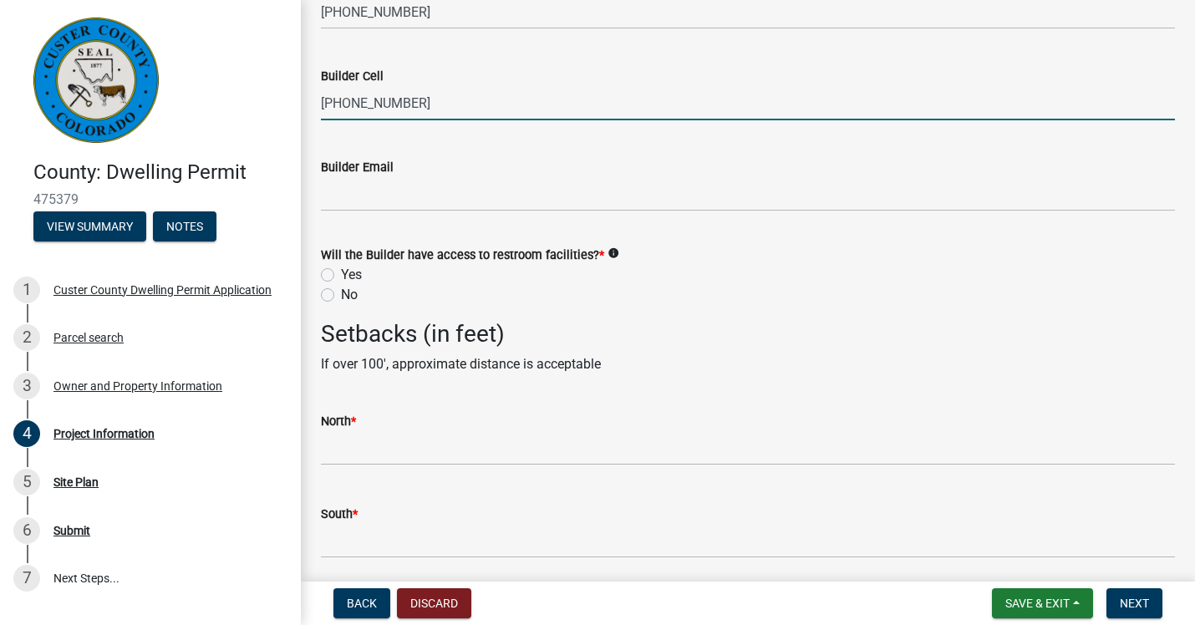
type input "303-884-0993"
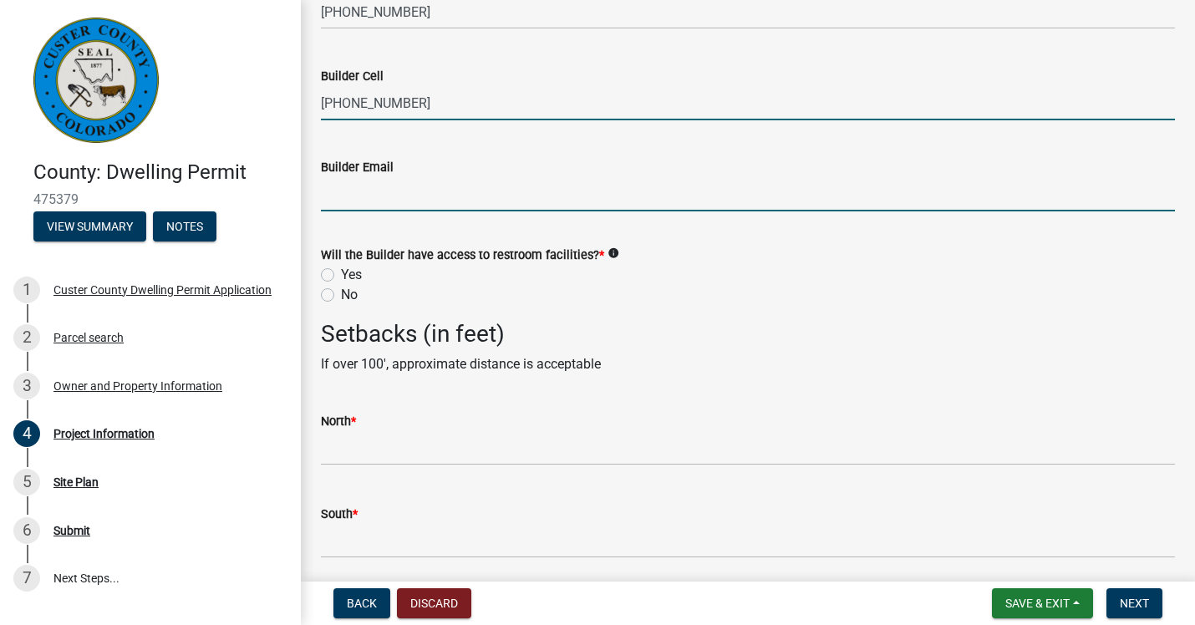
click at [361, 193] on input "Builder Email" at bounding box center [748, 194] width 854 height 34
type input "N"
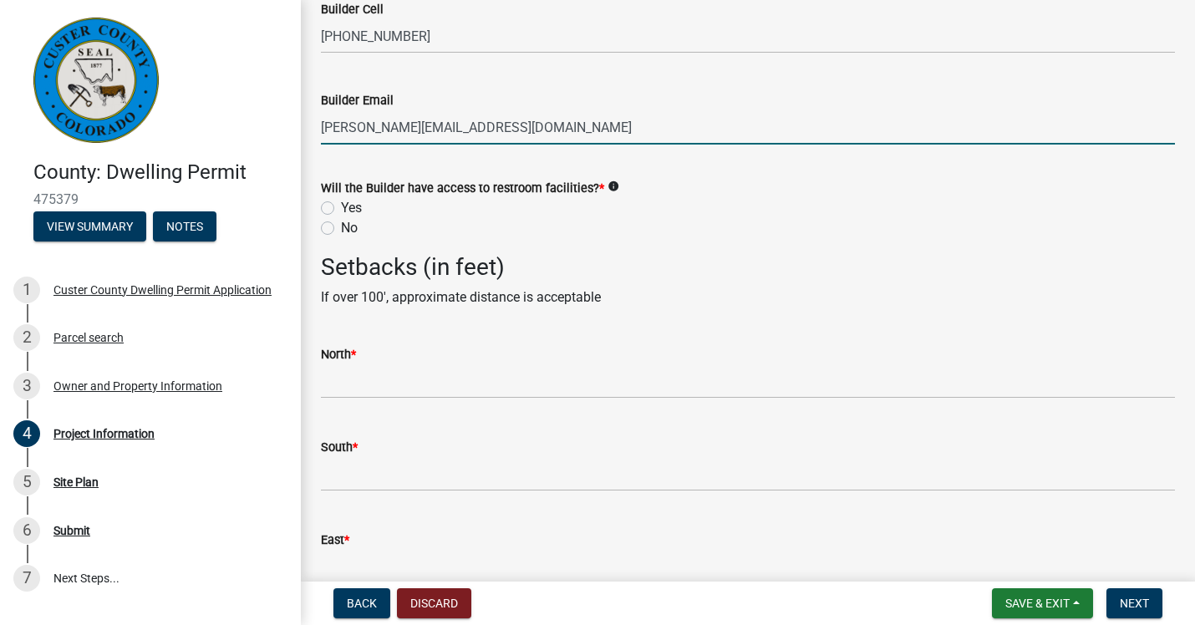
scroll to position [2853, 0]
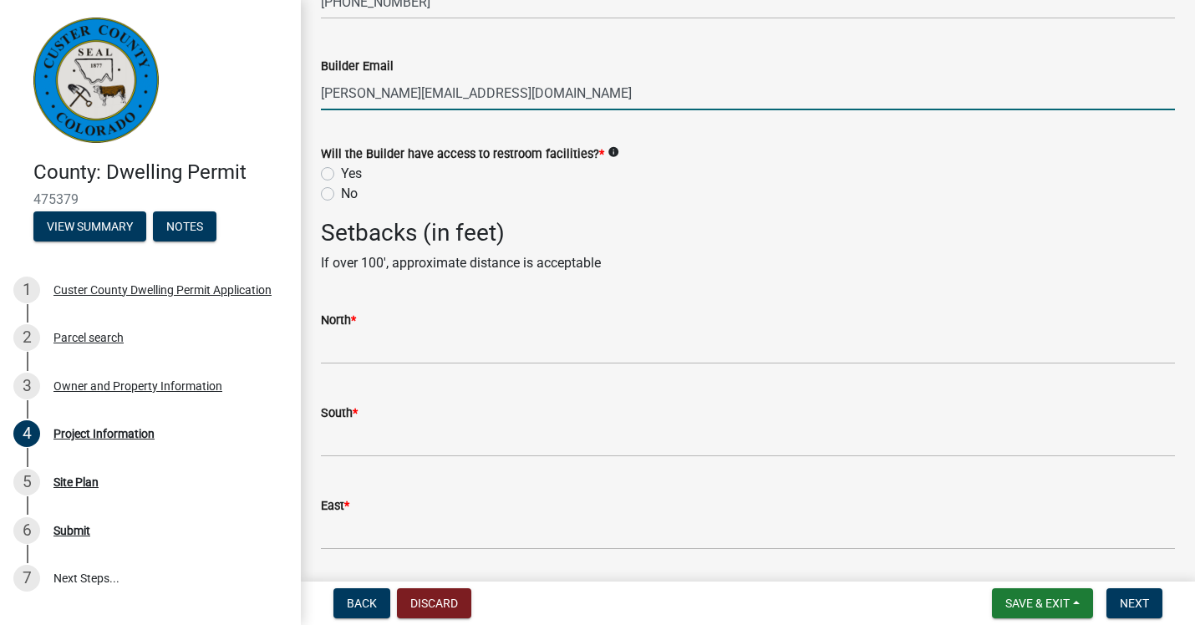
type input "erin@threescoopsofvanilla.com"
click at [341, 176] on label "Yes" at bounding box center [351, 174] width 21 height 20
click at [341, 175] on input "Yes" at bounding box center [346, 169] width 11 height 11
radio input "true"
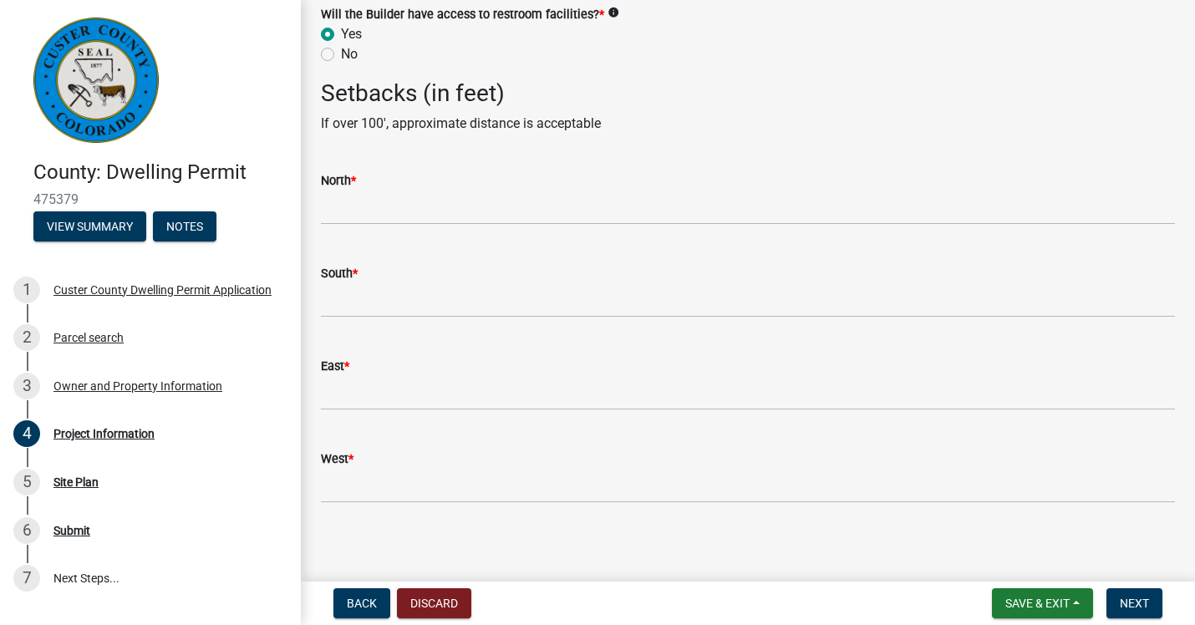
scroll to position [3000, 0]
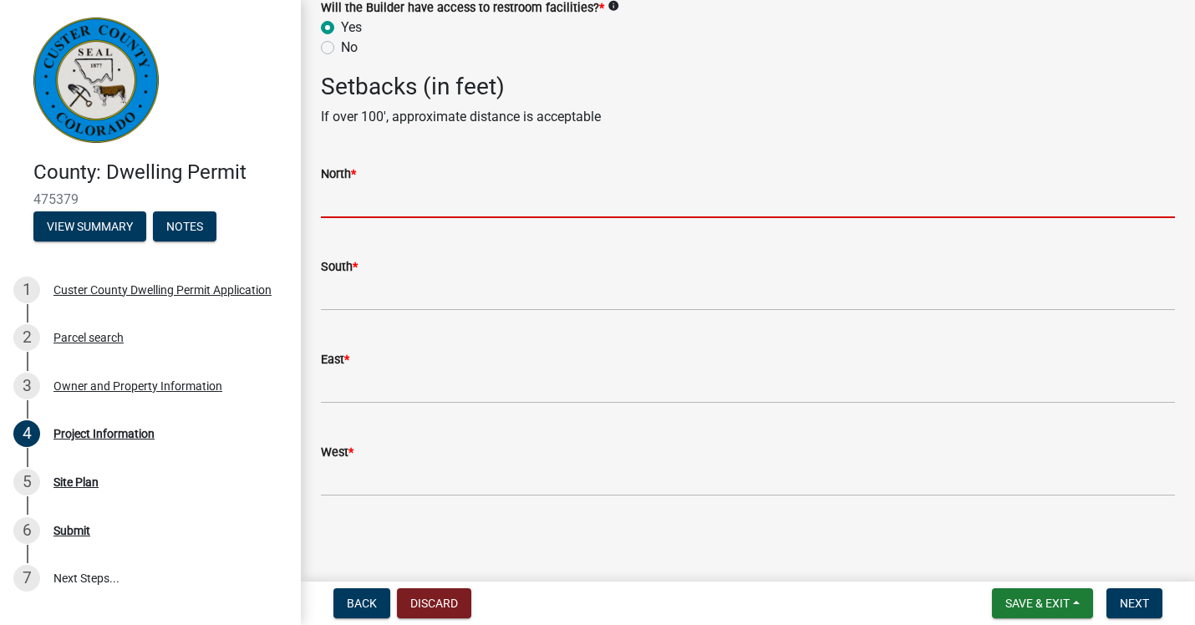
click at [361, 201] on input "text" at bounding box center [748, 201] width 854 height 34
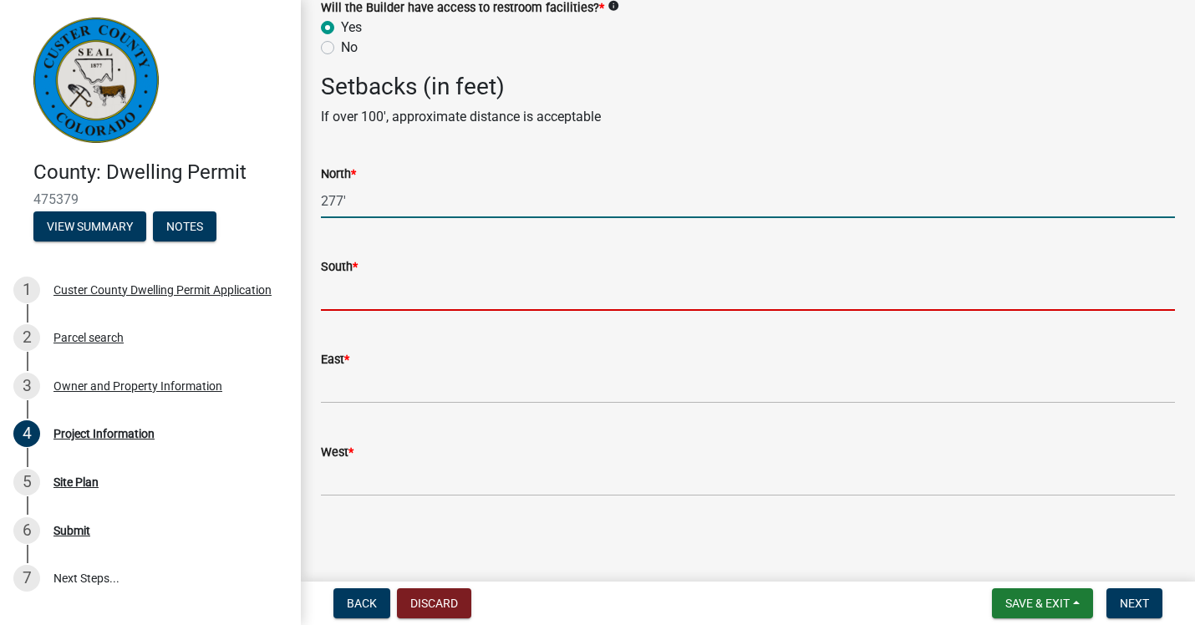
type input "277"
click at [359, 307] on input "text" at bounding box center [748, 294] width 854 height 34
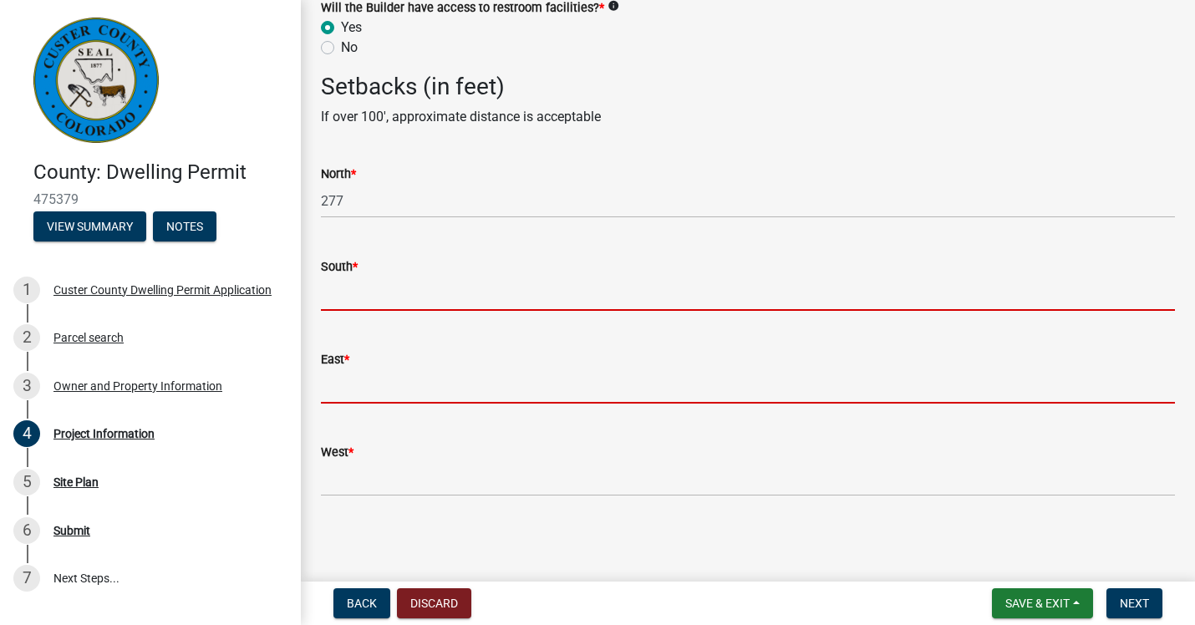
click at [335, 382] on input "text" at bounding box center [748, 386] width 854 height 34
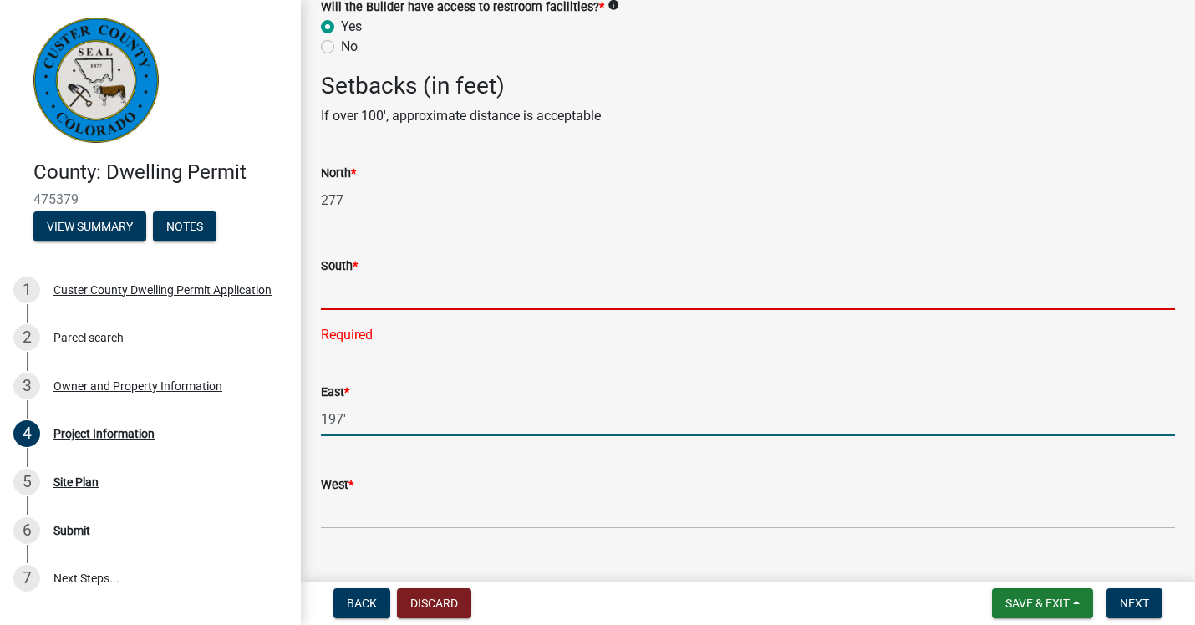
type input "197"
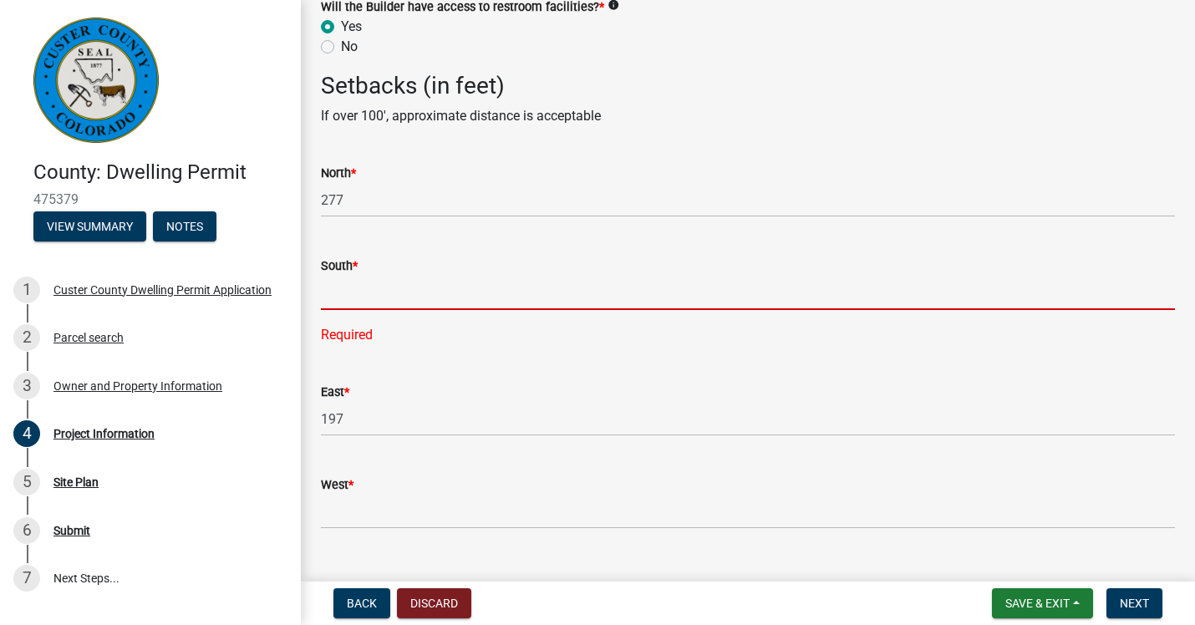
click at [345, 293] on input "text" at bounding box center [748, 293] width 854 height 34
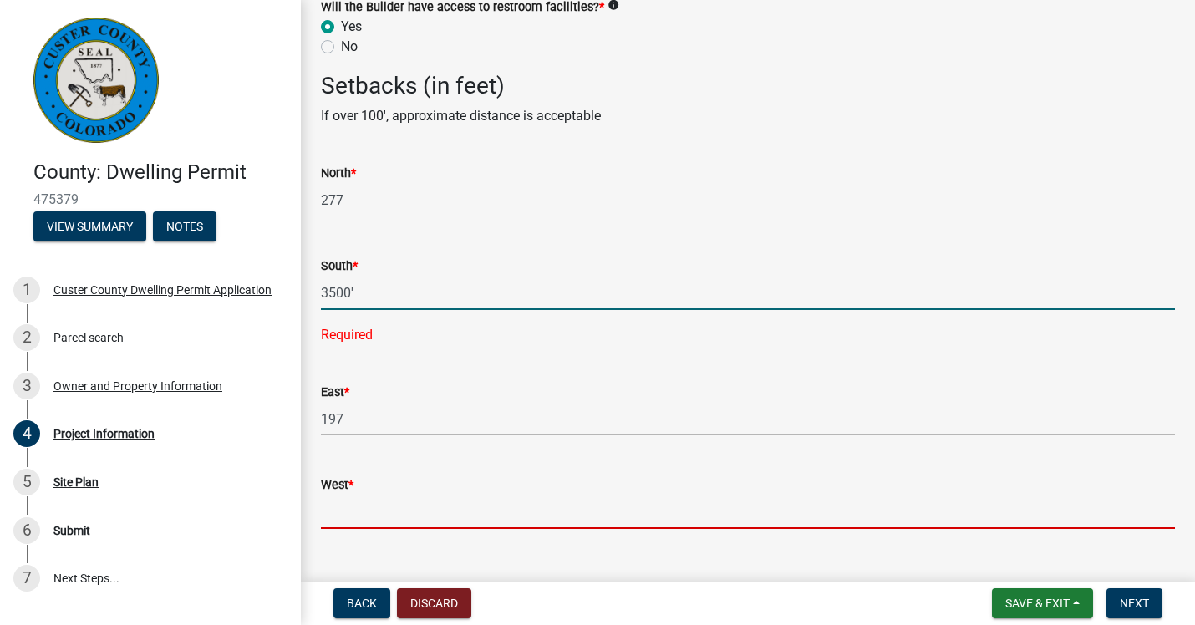
type input "3500"
click at [348, 512] on input "West *" at bounding box center [748, 512] width 854 height 34
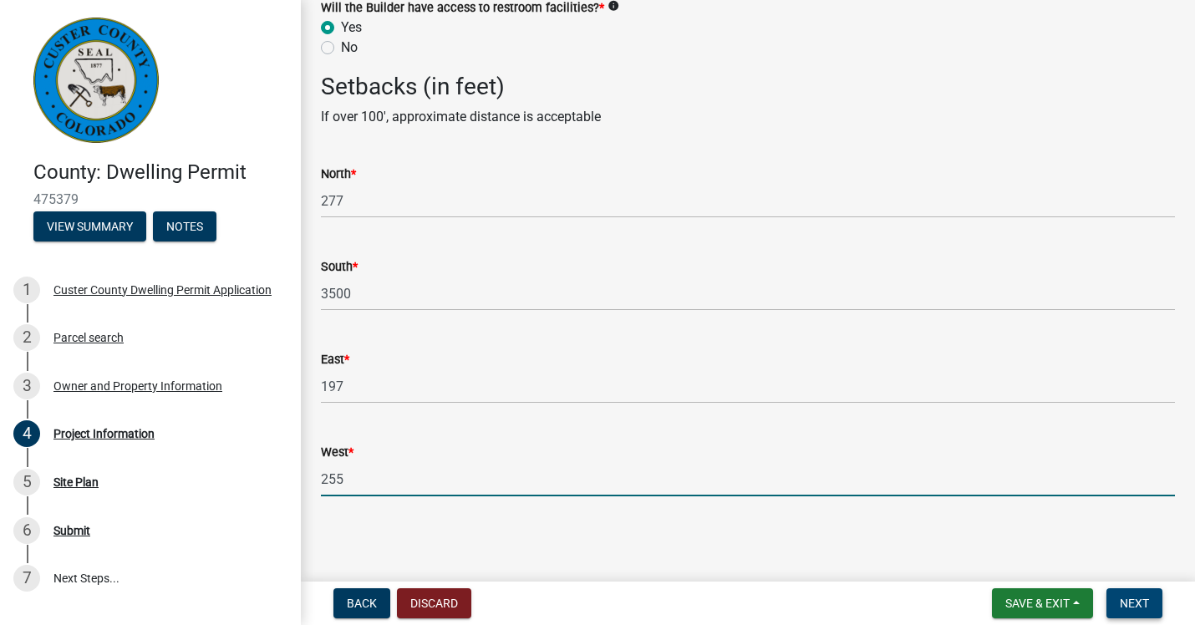
type input "255"
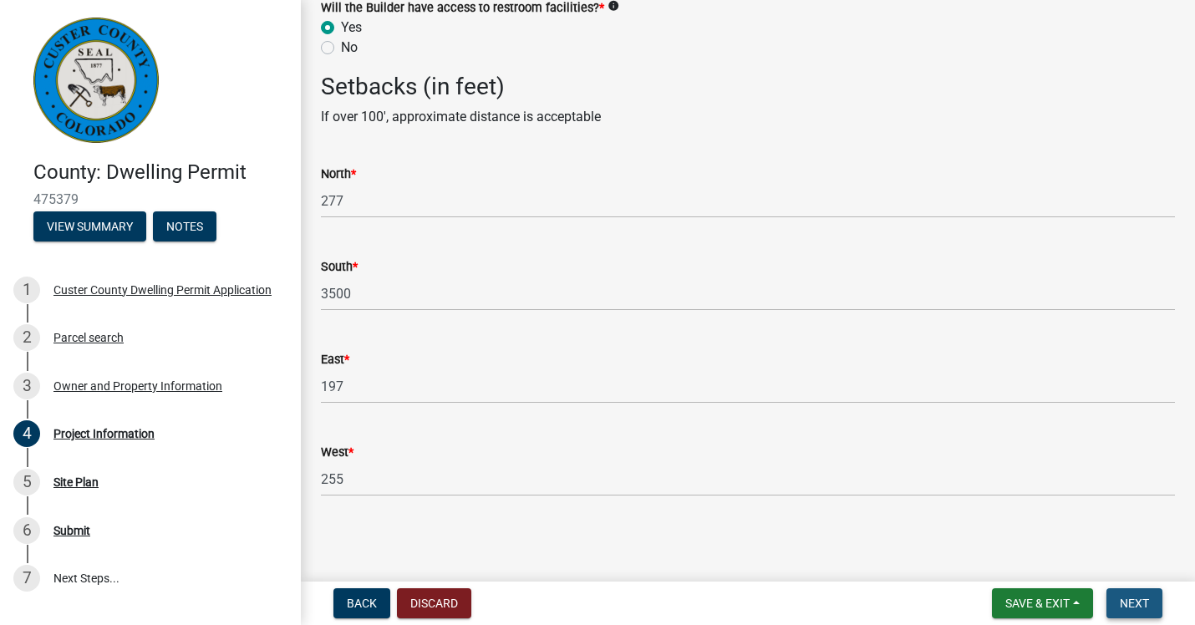
click at [1139, 603] on span "Next" at bounding box center [1134, 603] width 29 height 13
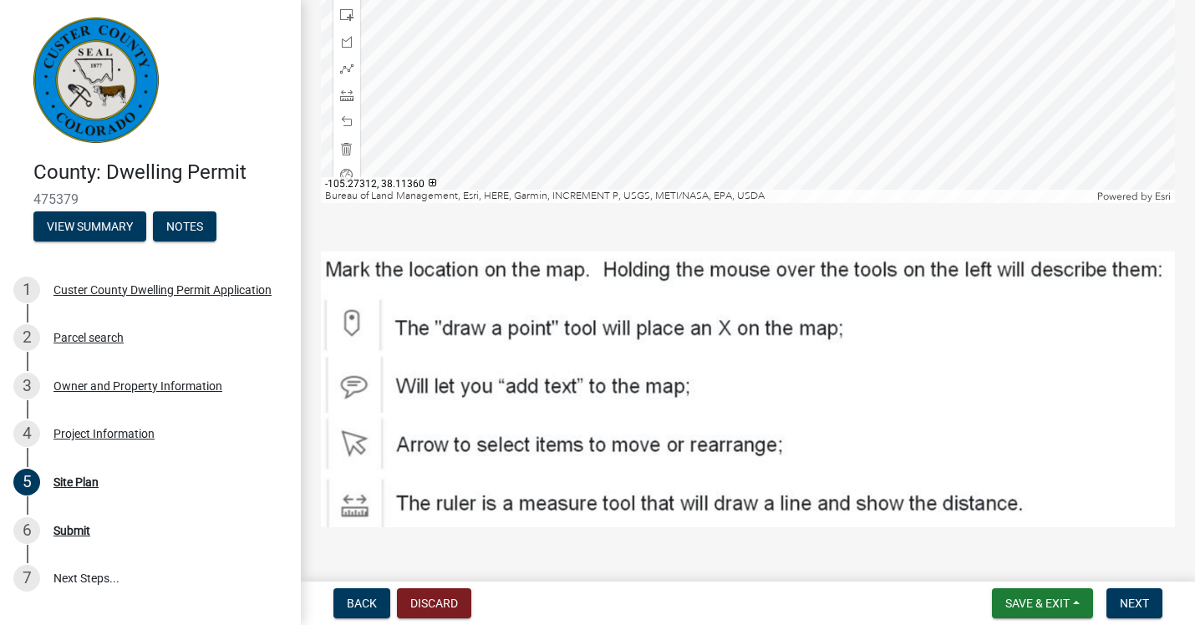
scroll to position [626, 0]
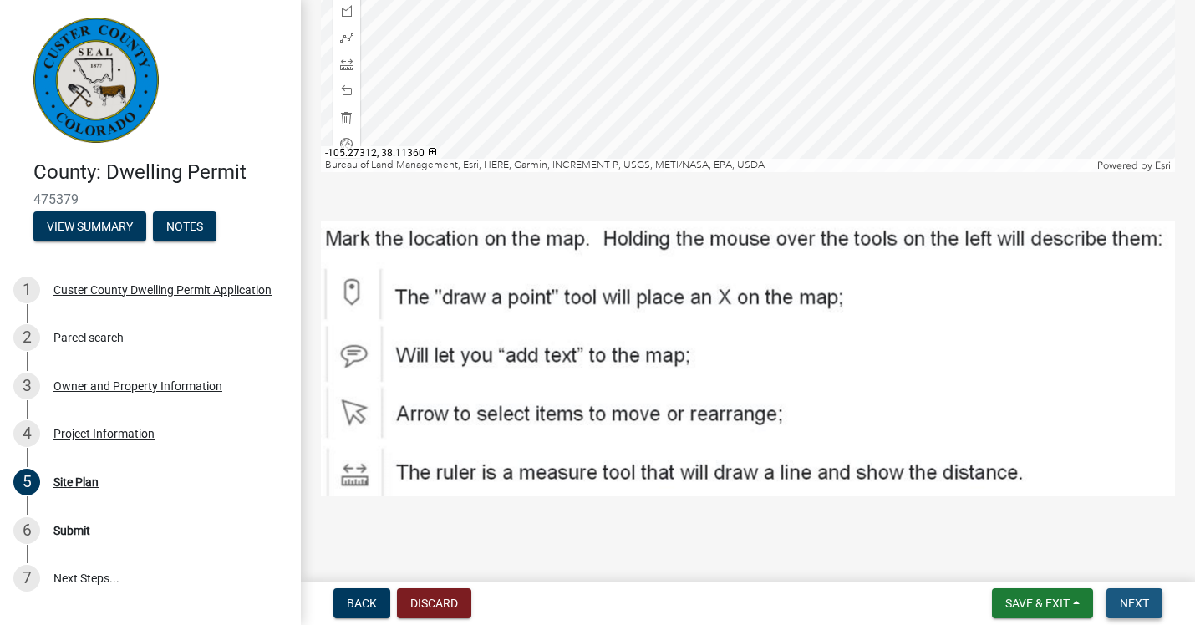
click at [1147, 608] on span "Next" at bounding box center [1134, 603] width 29 height 13
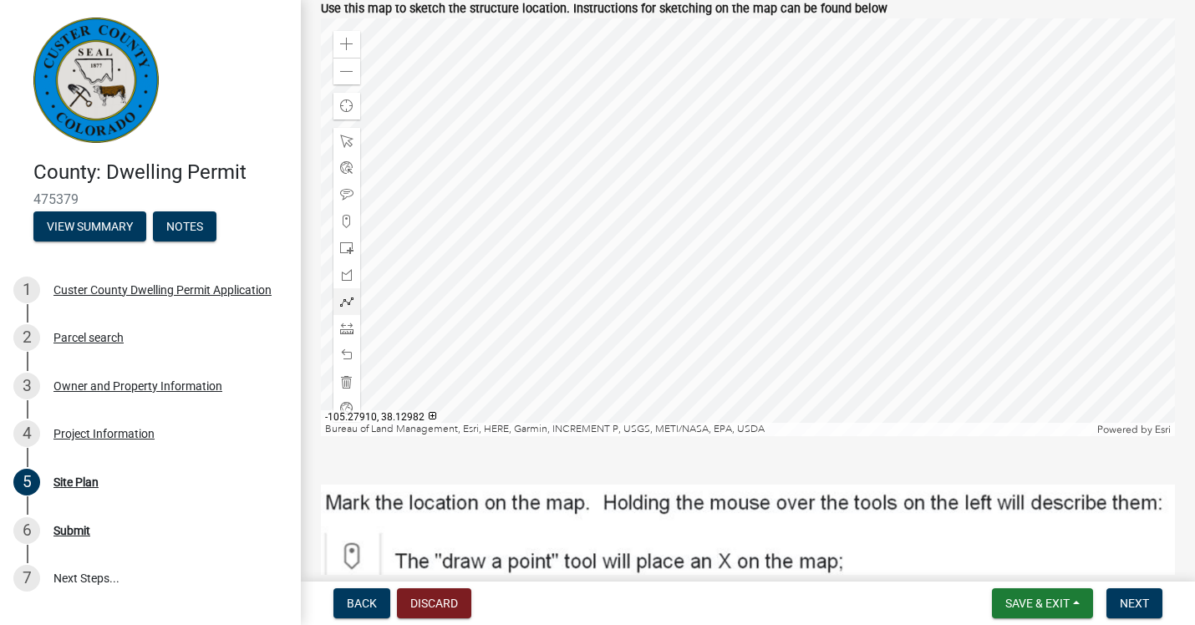
scroll to position [406, 0]
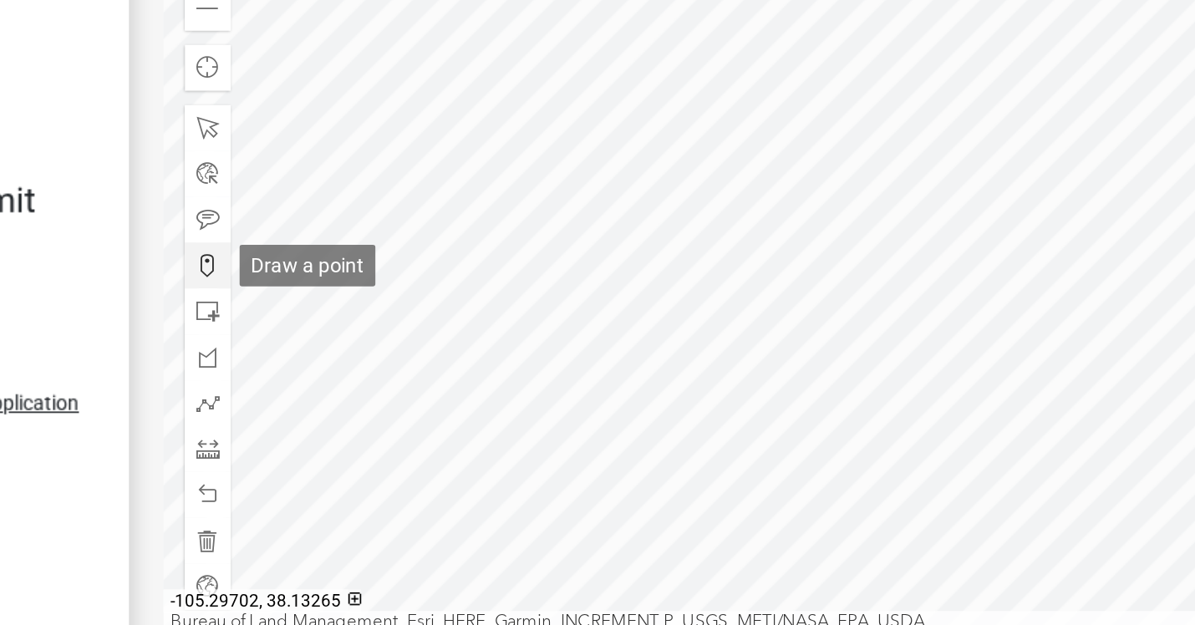
click at [346, 205] on span at bounding box center [346, 209] width 13 height 13
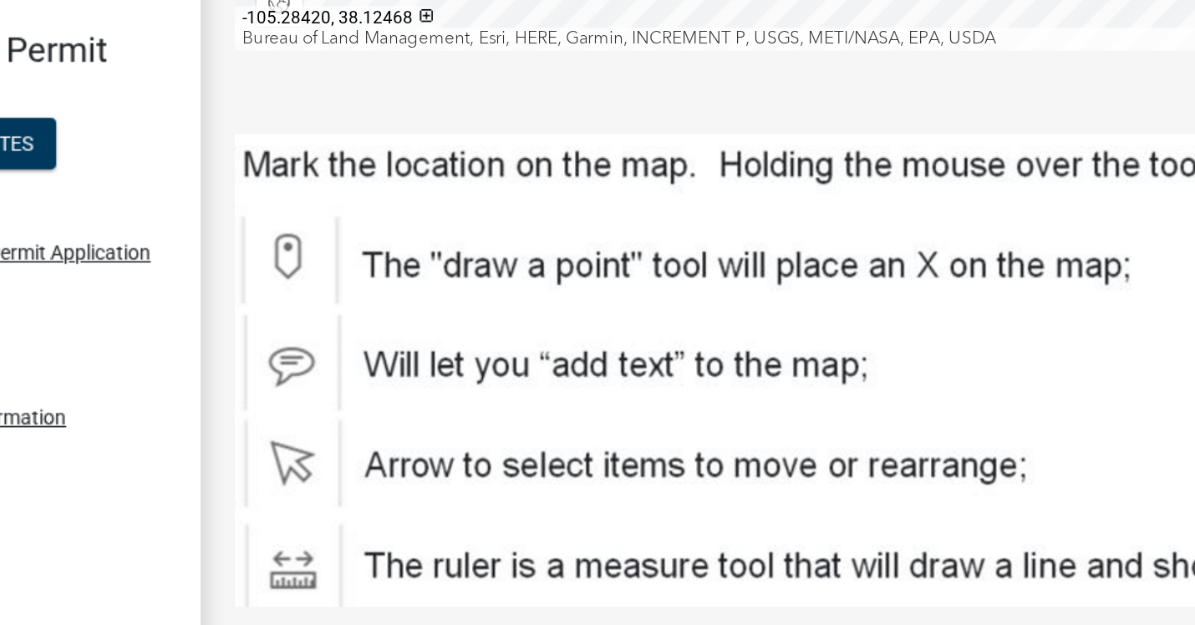
scroll to position [659, 0]
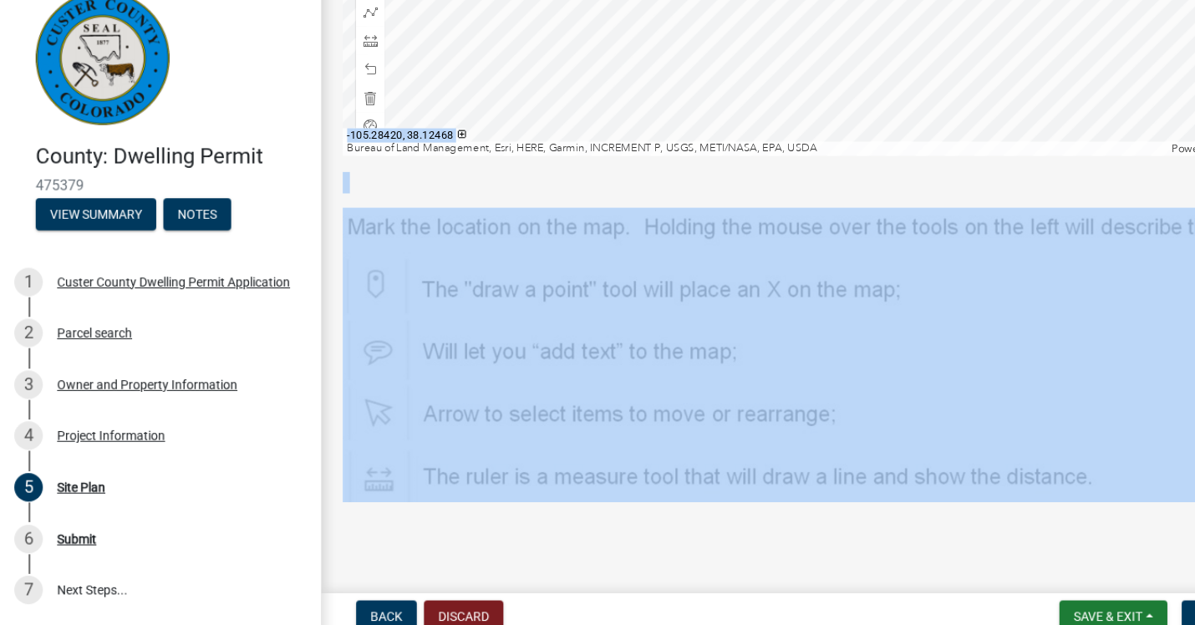
drag, startPoint x: 598, startPoint y: 176, endPoint x: 544, endPoint y: 438, distance: 268.0
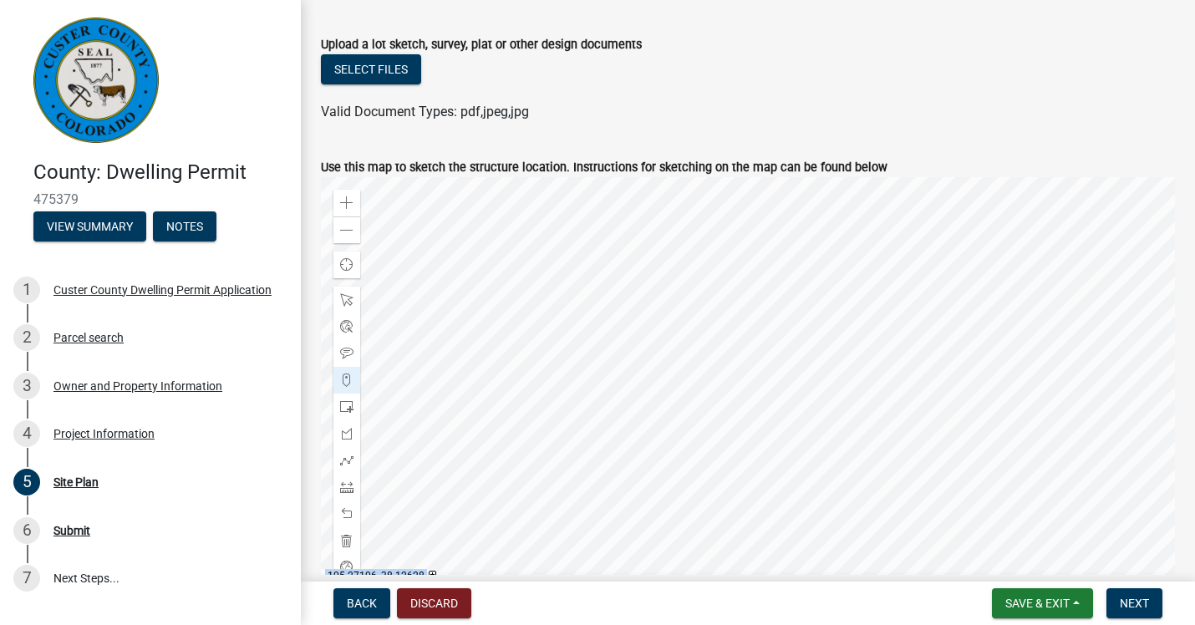
scroll to position [0, 0]
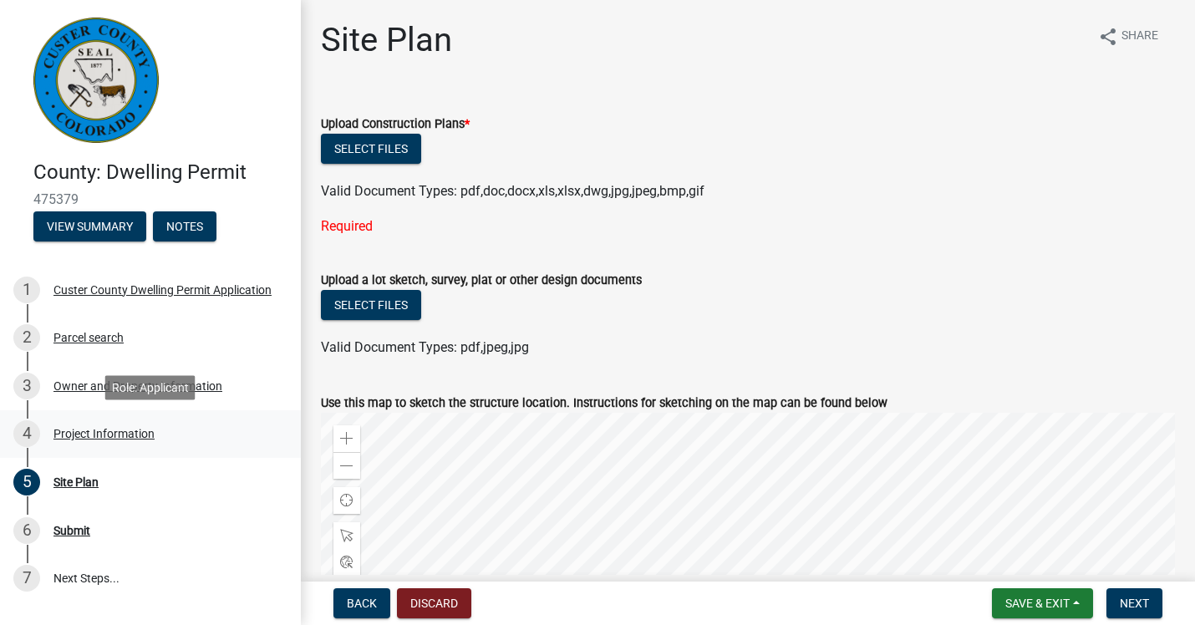
click at [95, 437] on div "Project Information" at bounding box center [103, 434] width 101 height 12
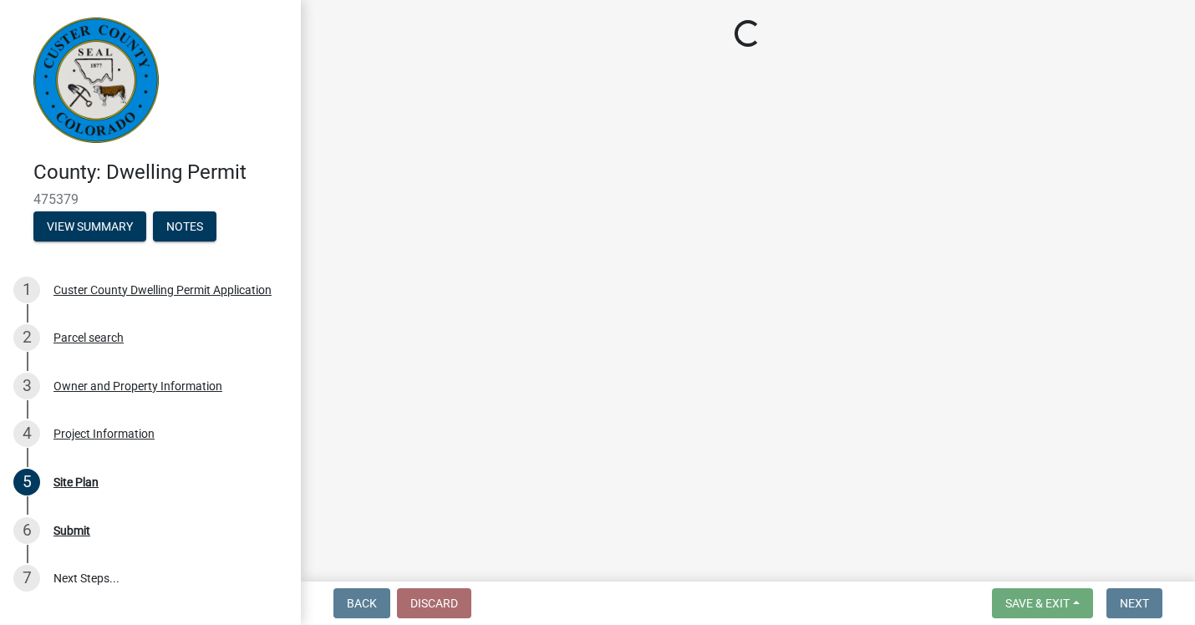
select select "CO"
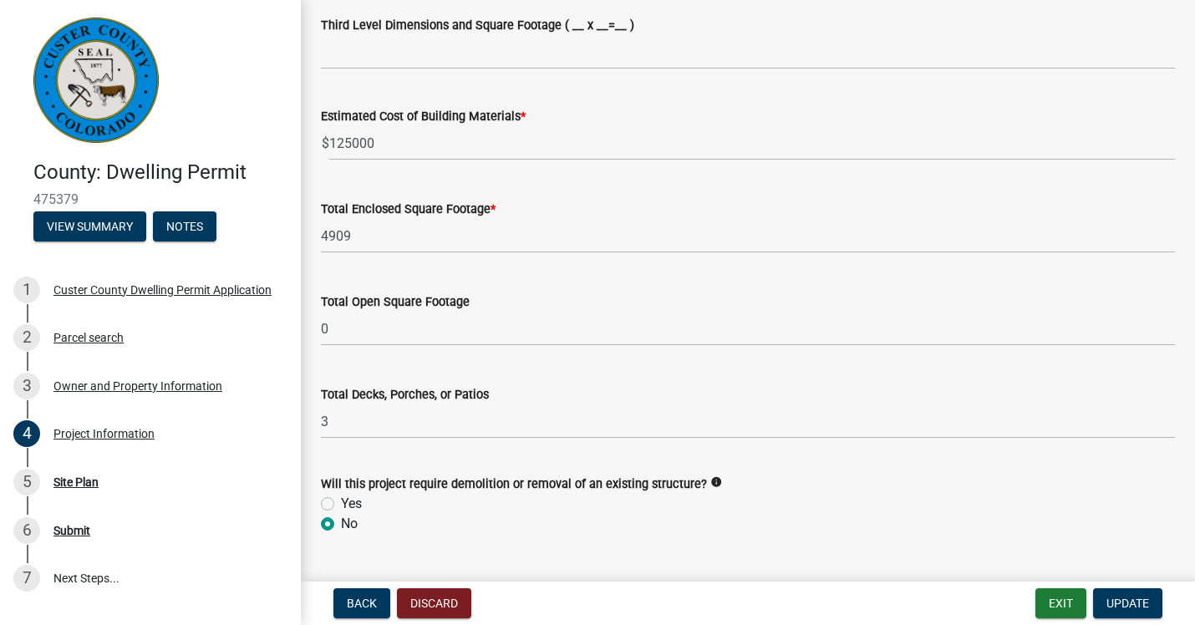
scroll to position [1448, 0]
click at [1125, 607] on span "Update" at bounding box center [1128, 603] width 43 height 13
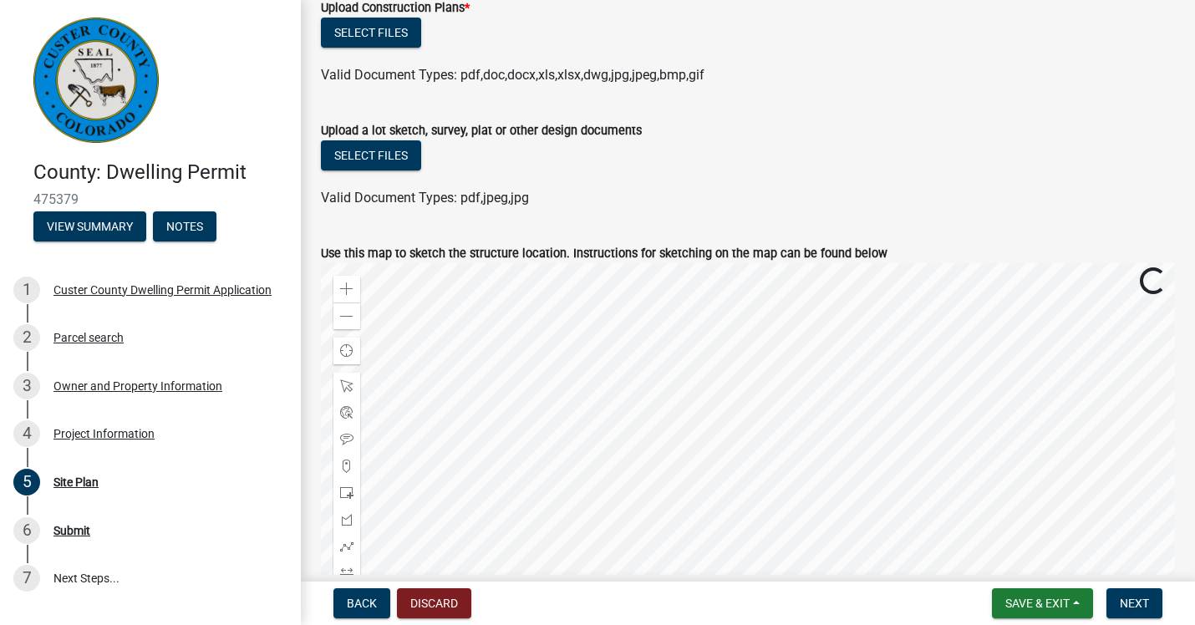
scroll to position [128, 0]
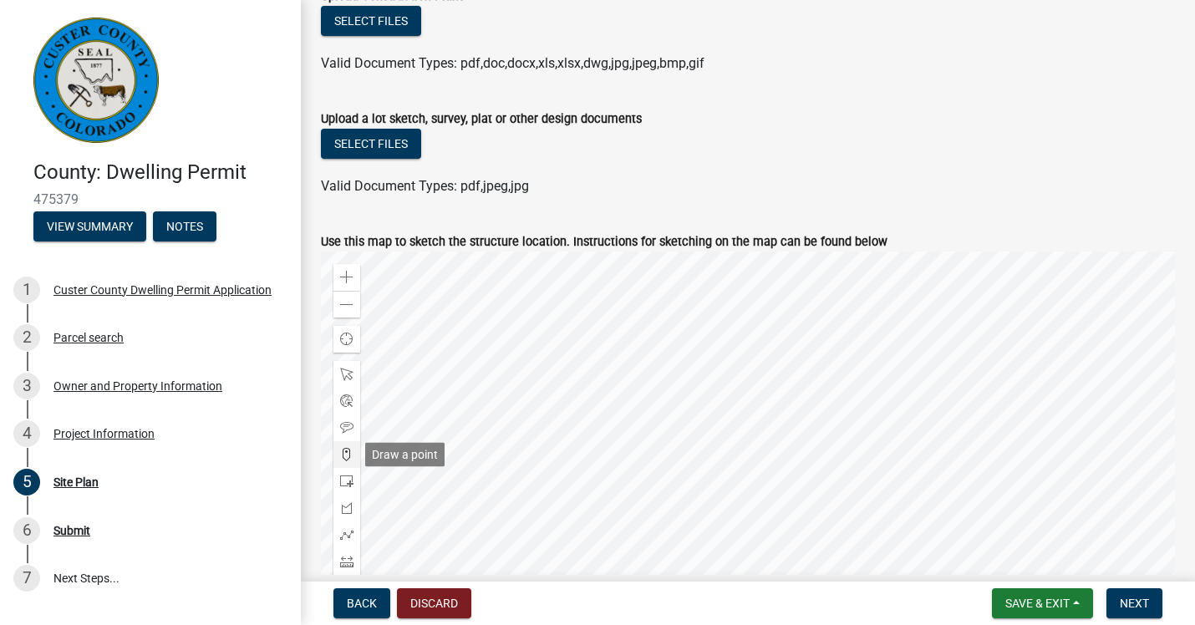
click at [344, 453] on span at bounding box center [346, 454] width 13 height 13
click at [1059, 594] on button "Save & Exit" at bounding box center [1042, 603] width 101 height 30
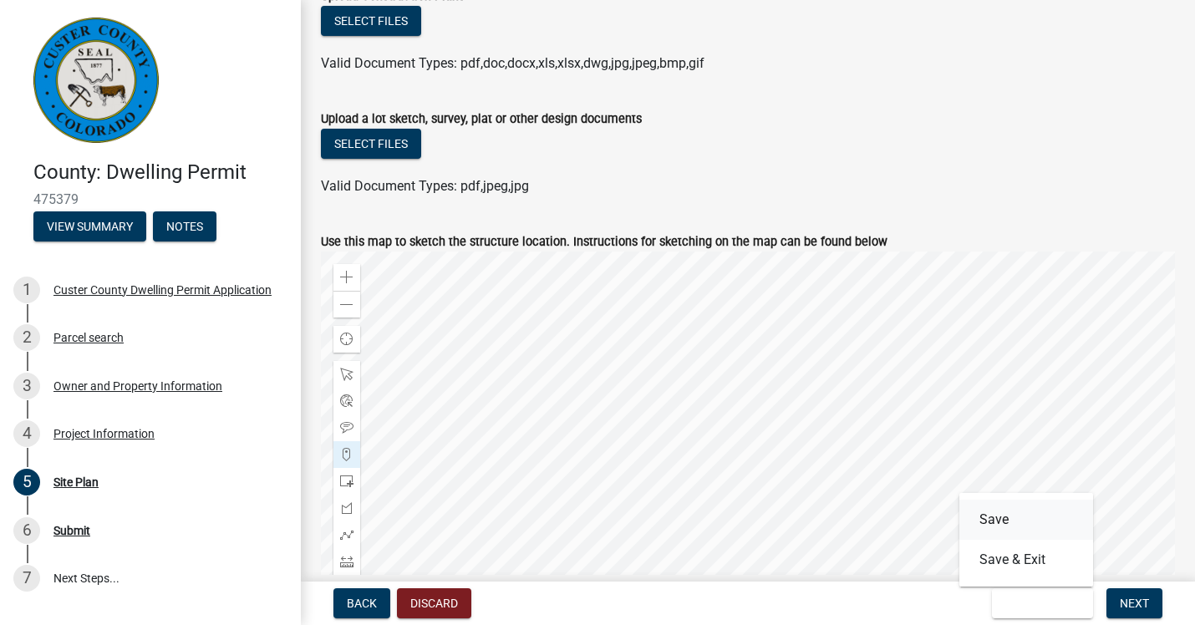
click at [1013, 523] on button "Save" at bounding box center [1026, 520] width 134 height 40
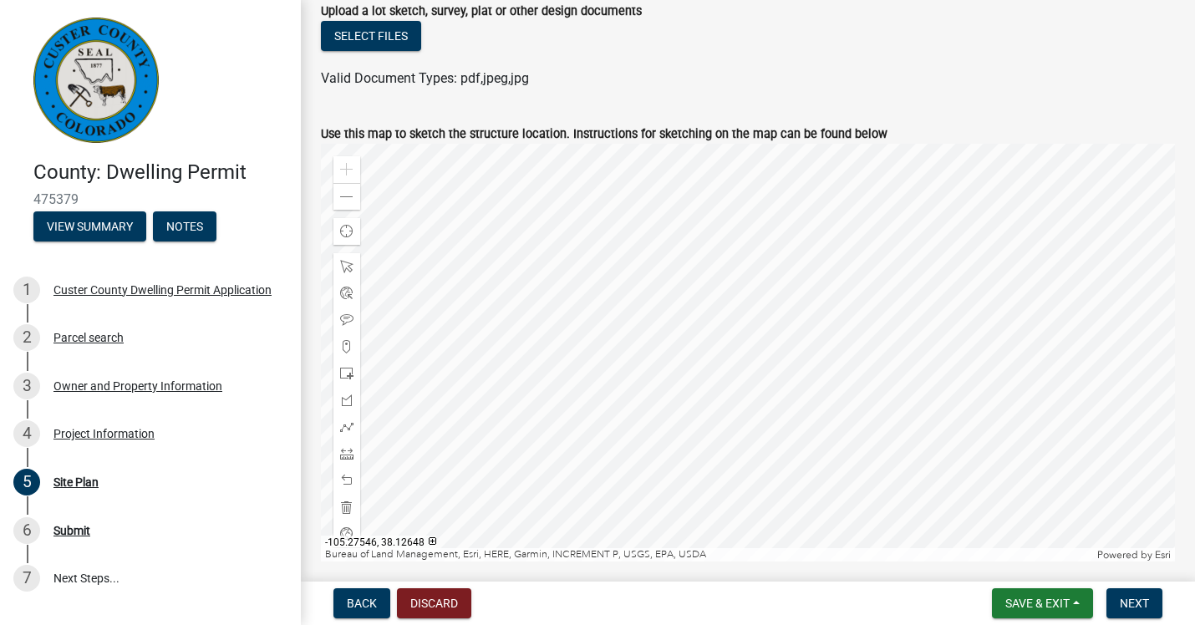
scroll to position [241, 0]
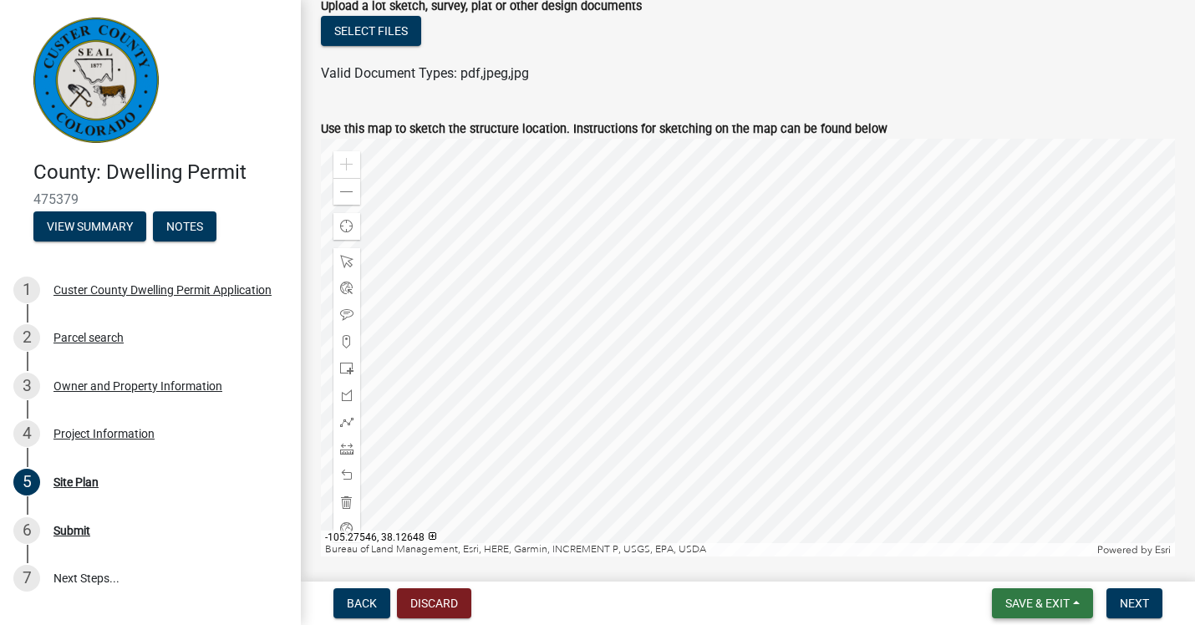
click at [1050, 597] on span "Save & Exit" at bounding box center [1037, 603] width 64 height 13
click at [1047, 558] on button "Save & Exit" at bounding box center [1026, 560] width 134 height 40
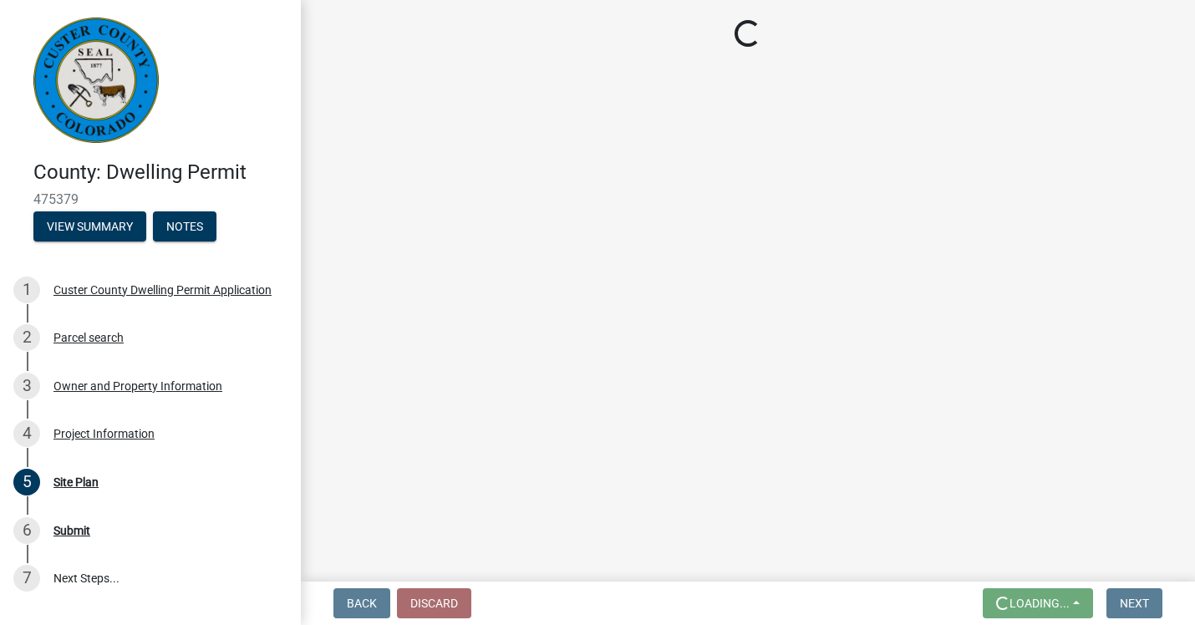
scroll to position [0, 0]
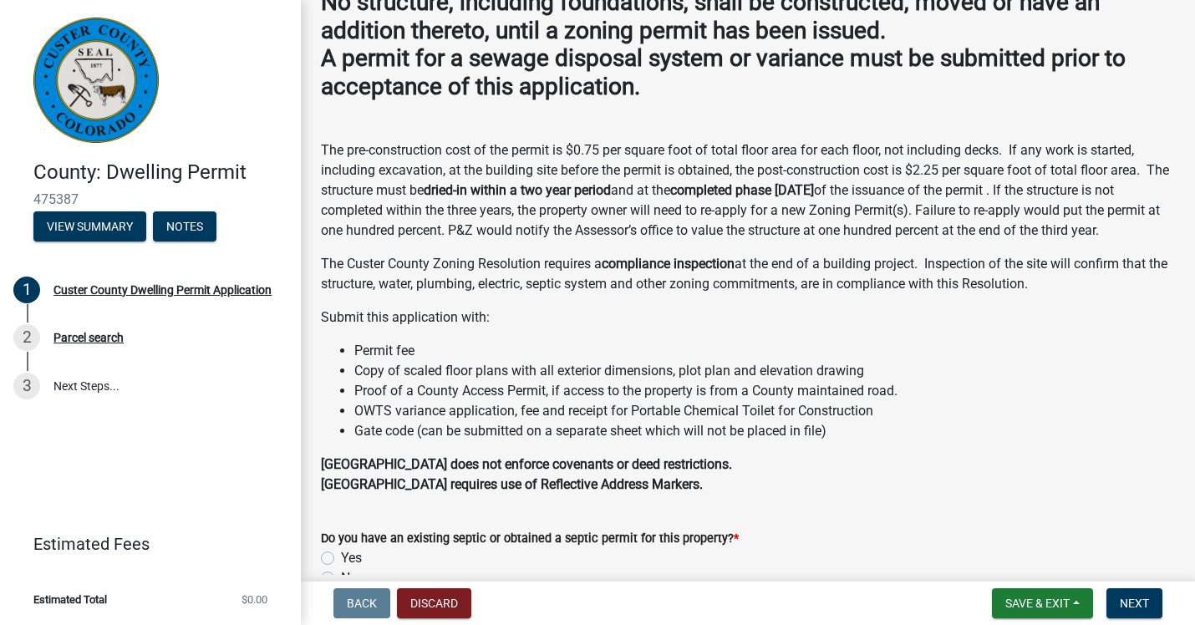
scroll to position [222, 0]
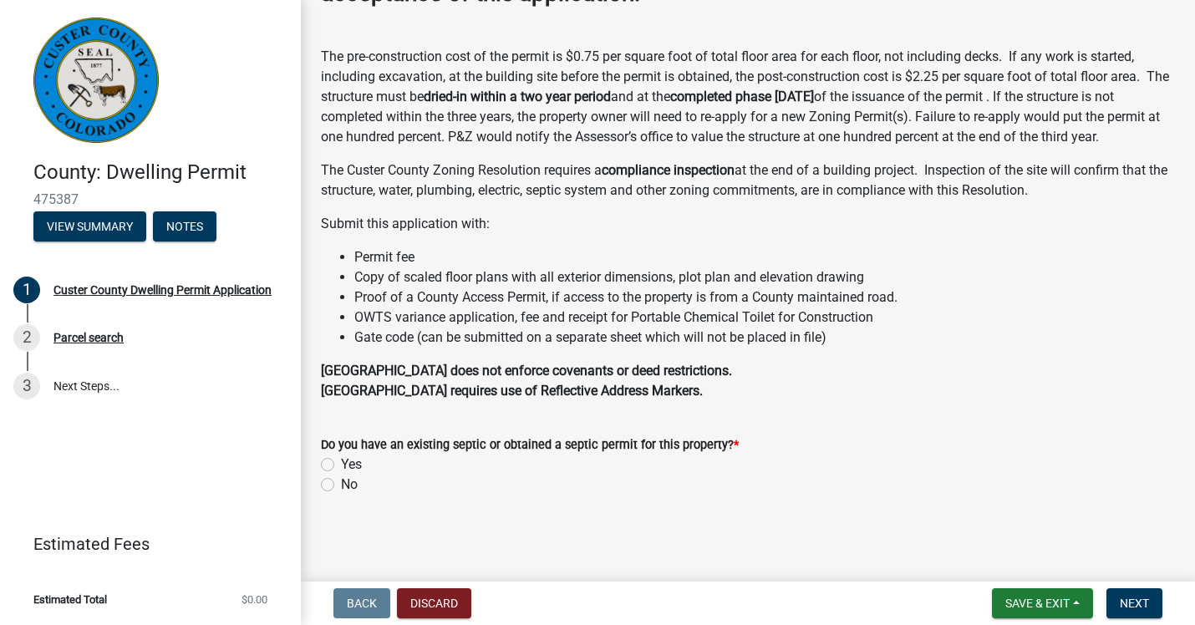
click at [341, 468] on label "Yes" at bounding box center [351, 465] width 21 height 20
click at [341, 466] on input "Yes" at bounding box center [346, 460] width 11 height 11
radio input "true"
click at [1132, 597] on span "Next" at bounding box center [1134, 603] width 29 height 13
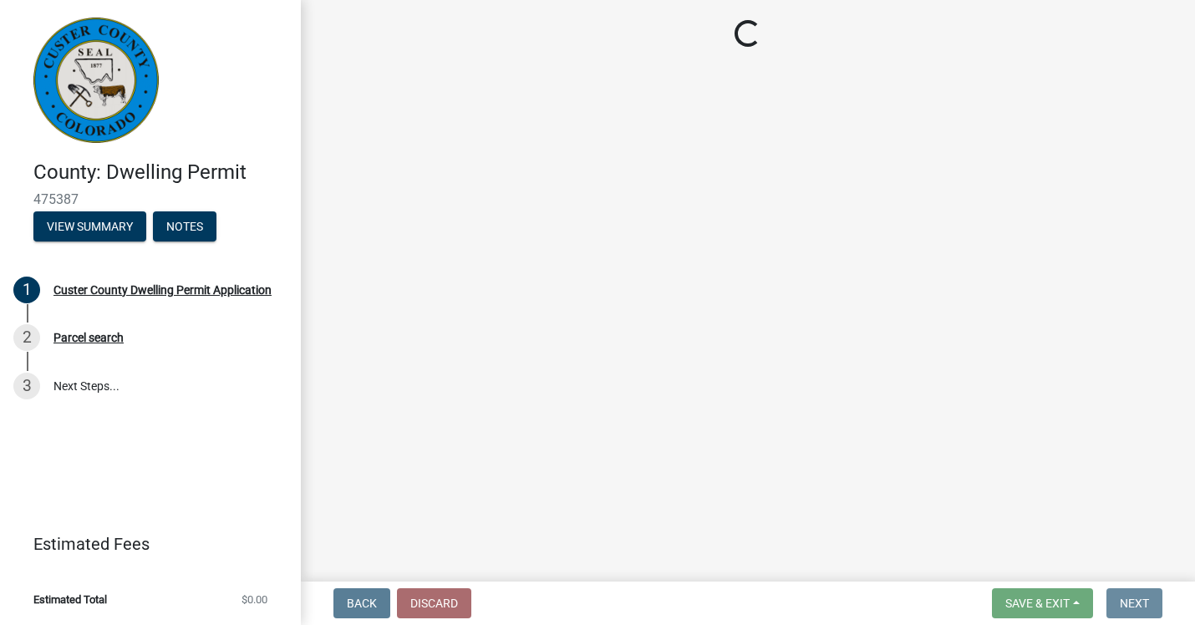
scroll to position [0, 0]
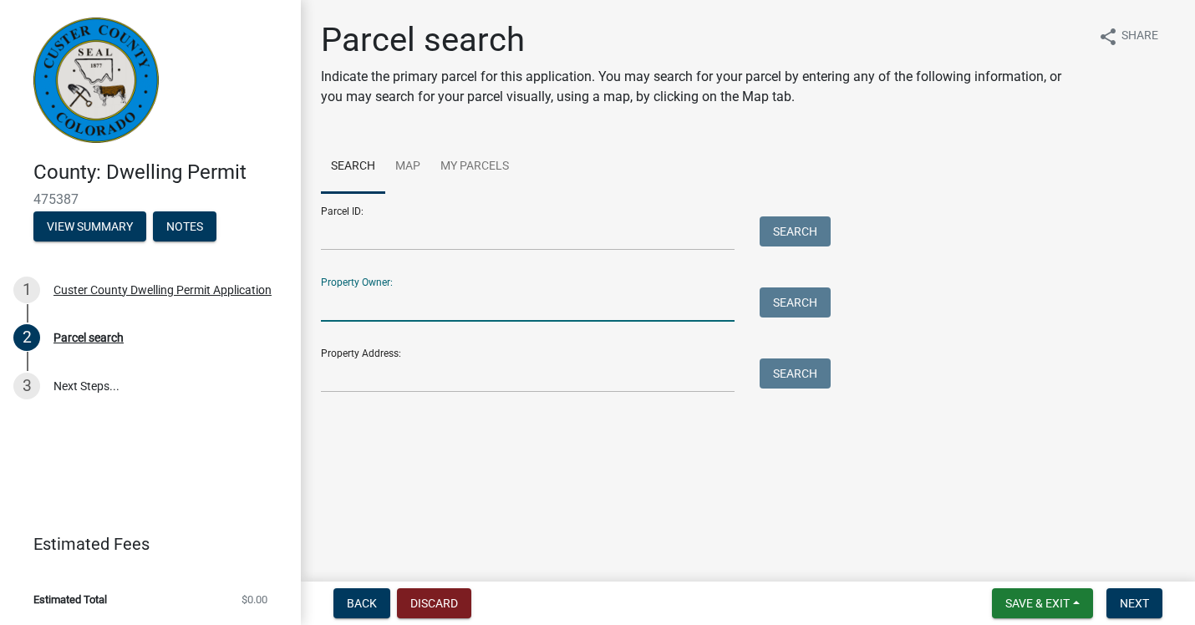
click at [331, 300] on input "Property Owner:" at bounding box center [528, 305] width 414 height 34
type input "Erin and Eric Furman"
click at [777, 298] on button "Search" at bounding box center [795, 303] width 71 height 30
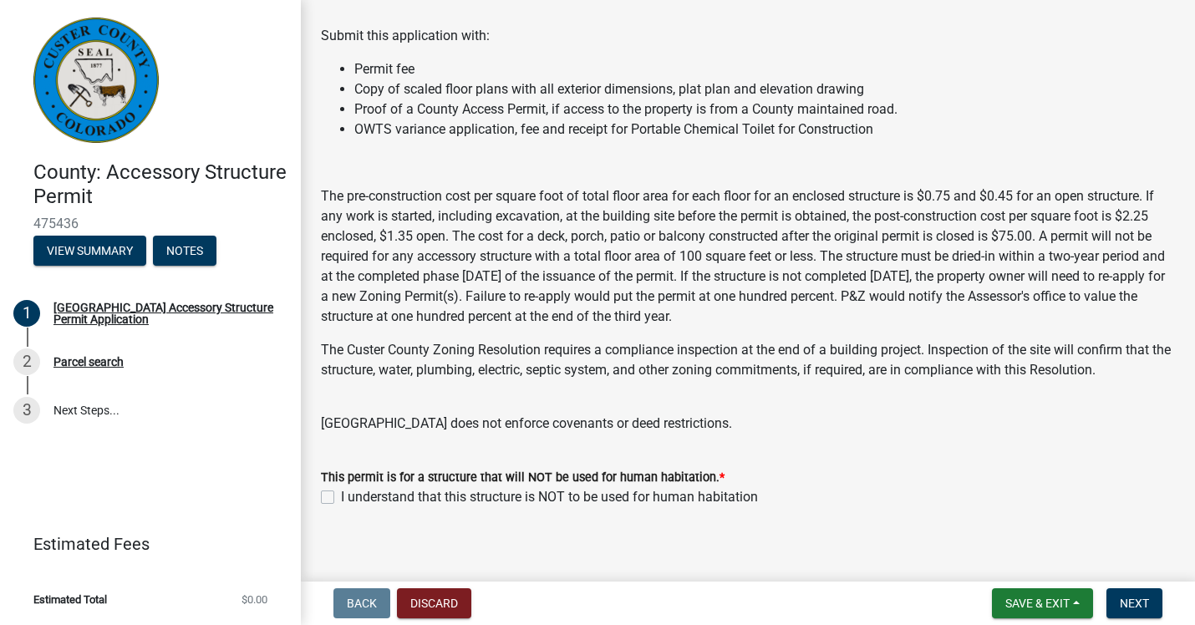
scroll to position [282, 0]
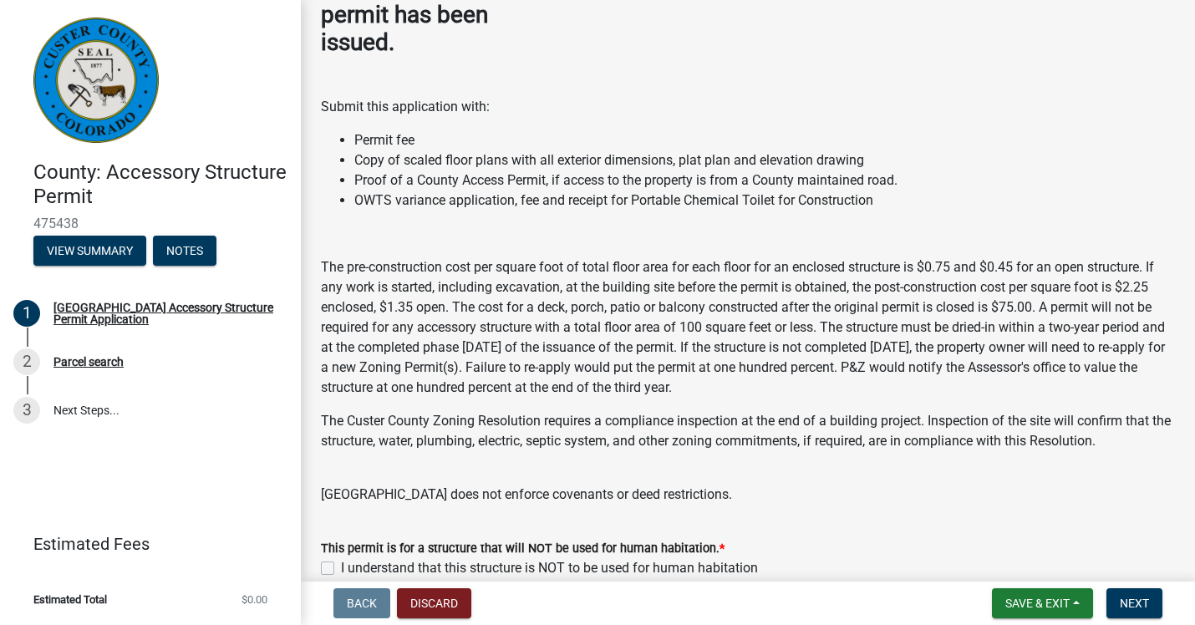
scroll to position [208, 0]
